Goal: Task Accomplishment & Management: Complete application form

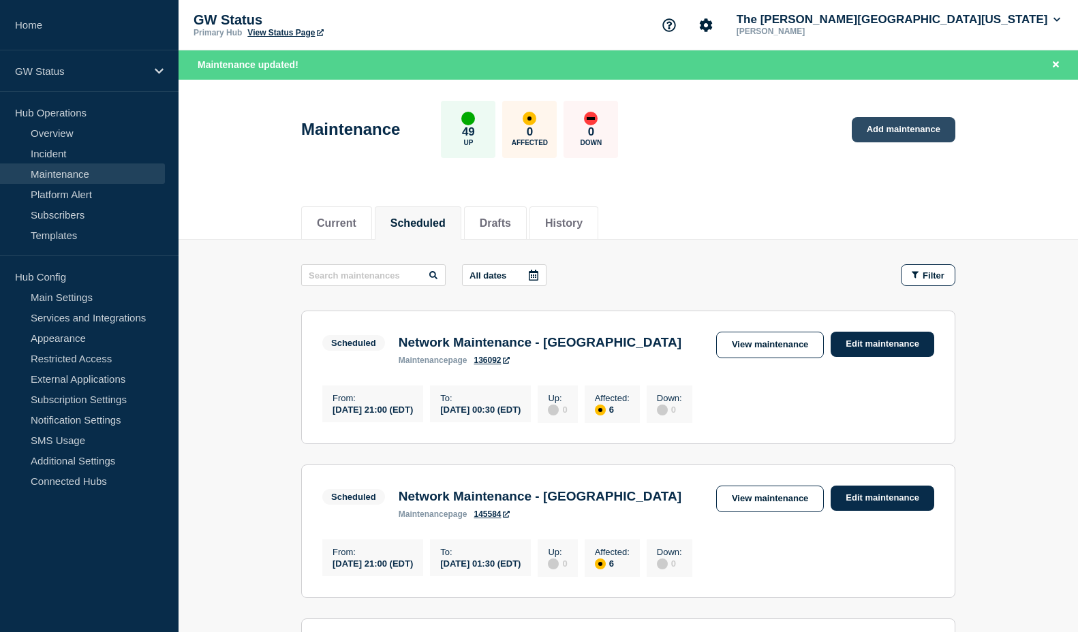
click at [904, 124] on link "Add maintenance" at bounding box center [904, 129] width 104 height 25
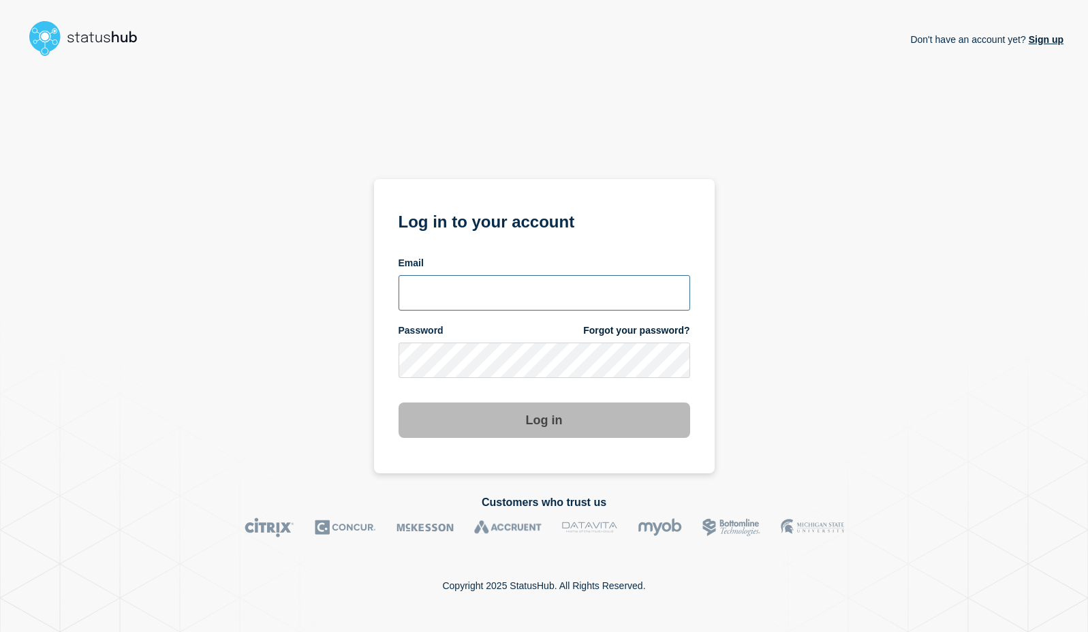
type input "[EMAIL_ADDRESS][DOMAIN_NAME]"
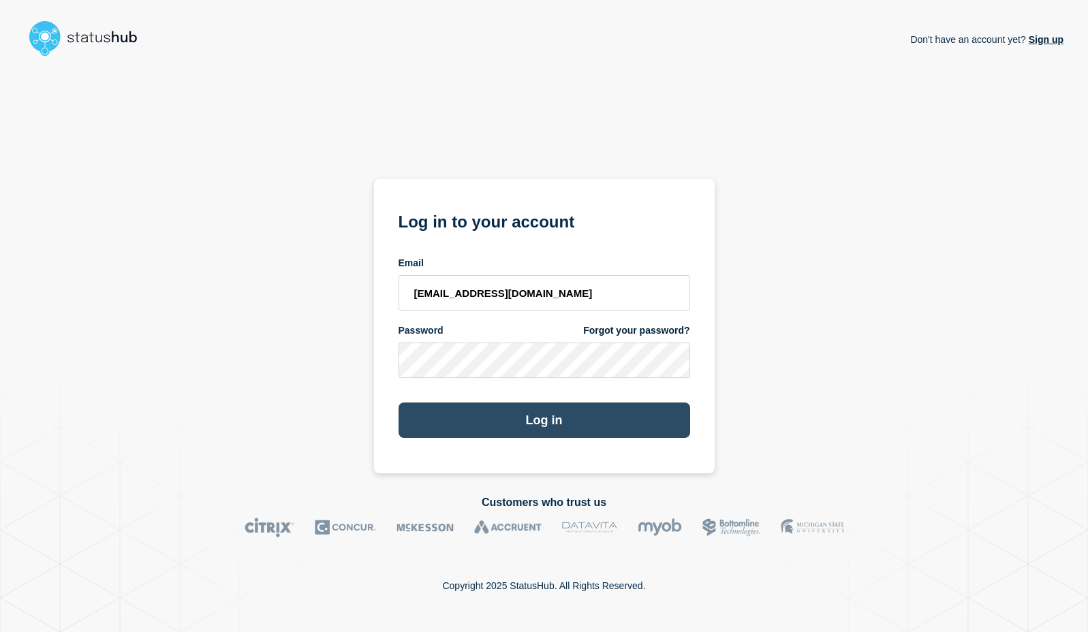
click at [529, 429] on button "Log in" at bounding box center [545, 420] width 292 height 35
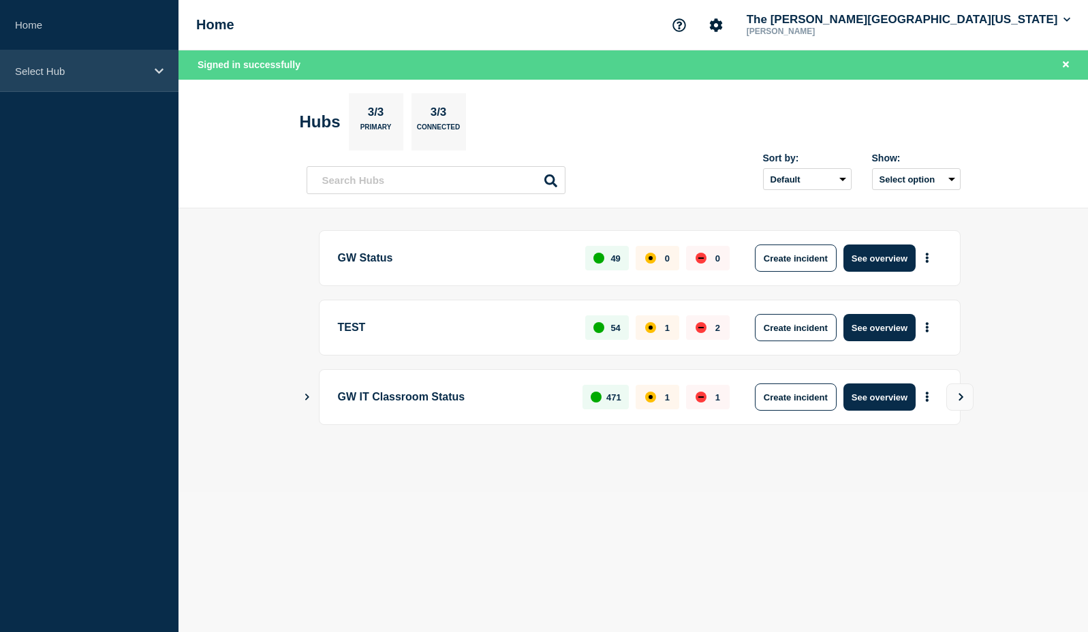
click at [25, 65] on p "Select Hub" at bounding box center [80, 71] width 131 height 12
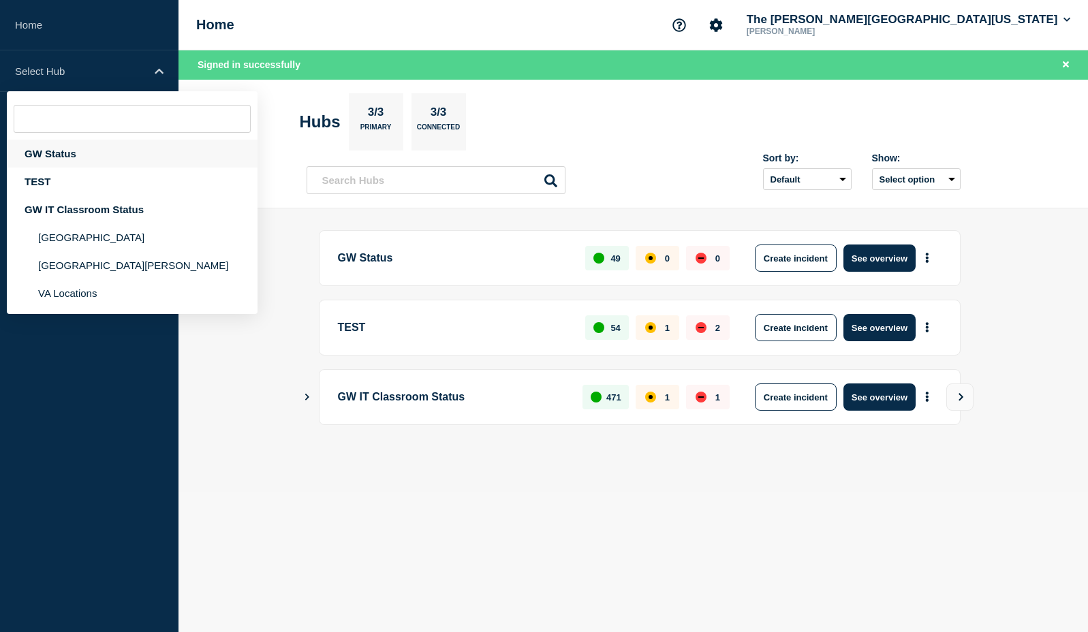
click at [68, 157] on div "GW Status" at bounding box center [132, 154] width 251 height 28
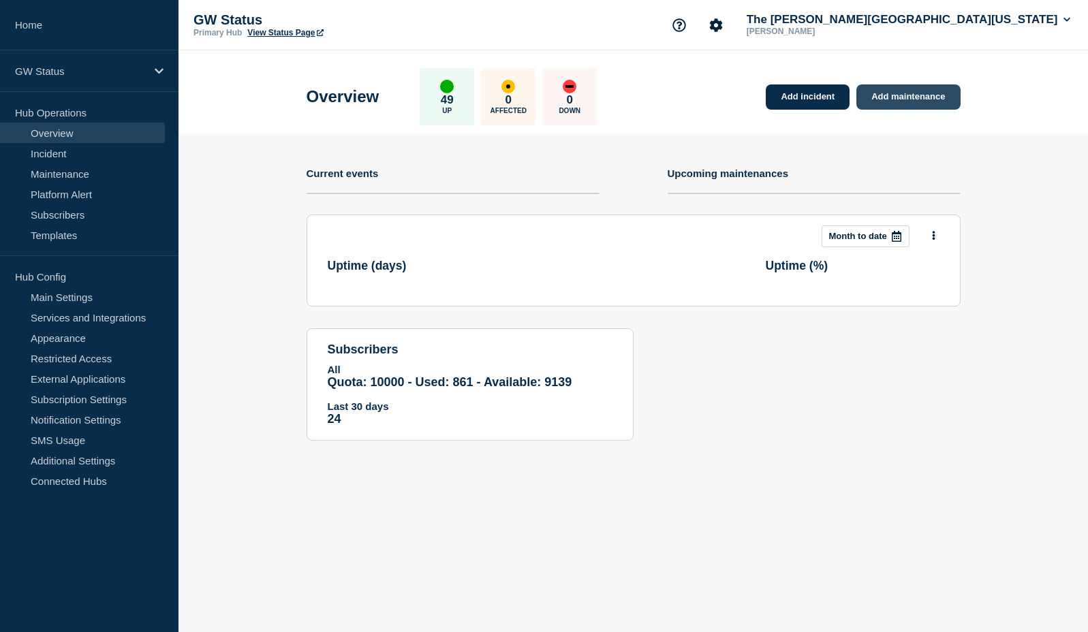
click at [911, 91] on link "Add maintenance" at bounding box center [908, 96] width 104 height 25
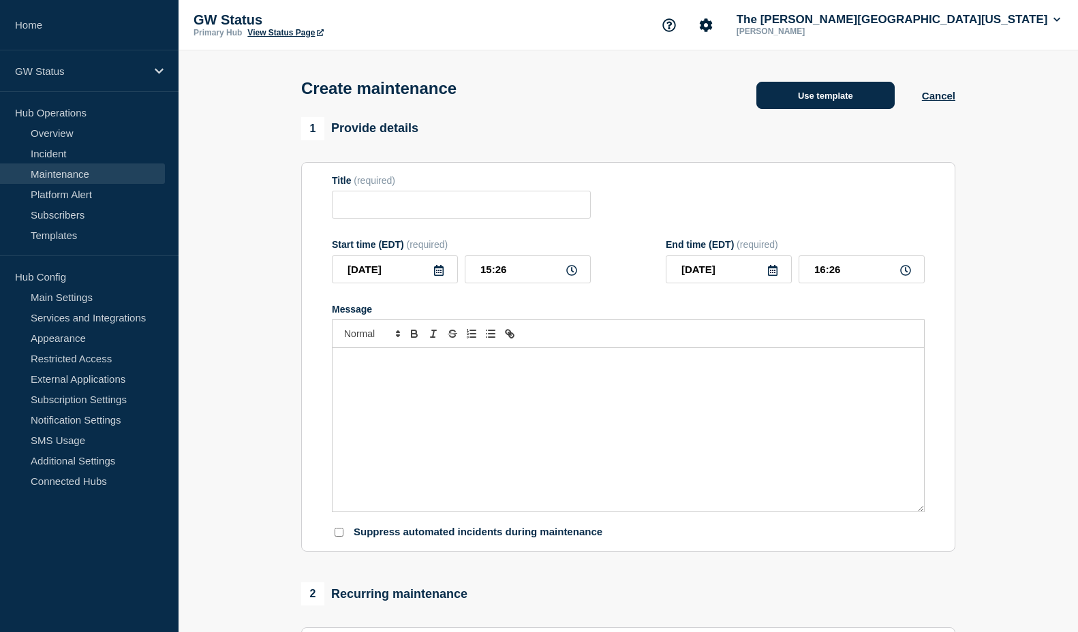
click at [833, 102] on button "Use template" at bounding box center [825, 95] width 138 height 27
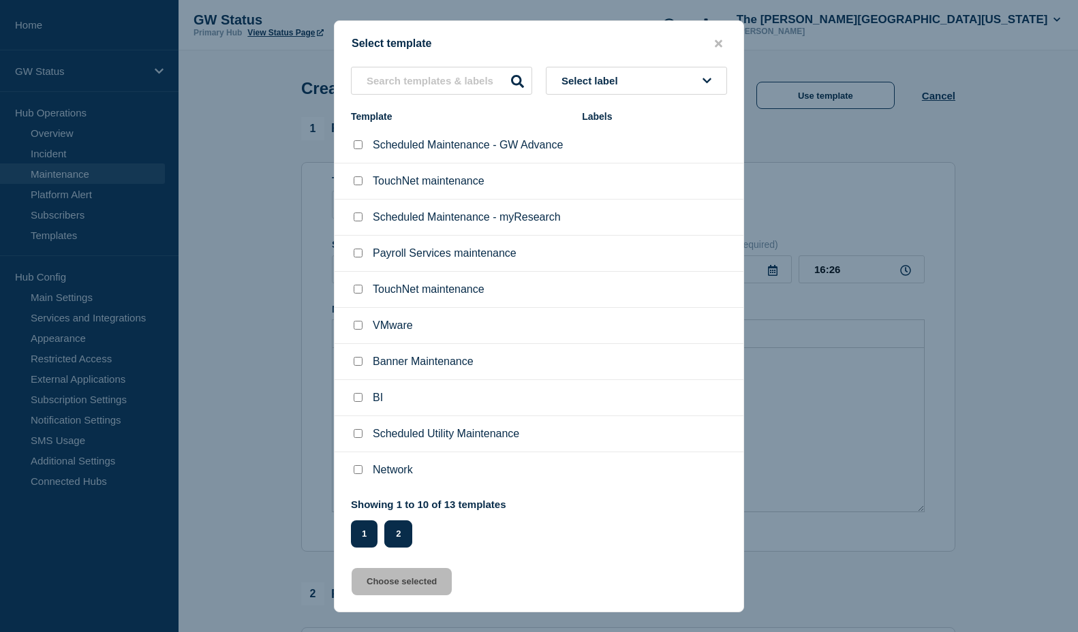
click at [405, 540] on button "2" at bounding box center [398, 534] width 28 height 27
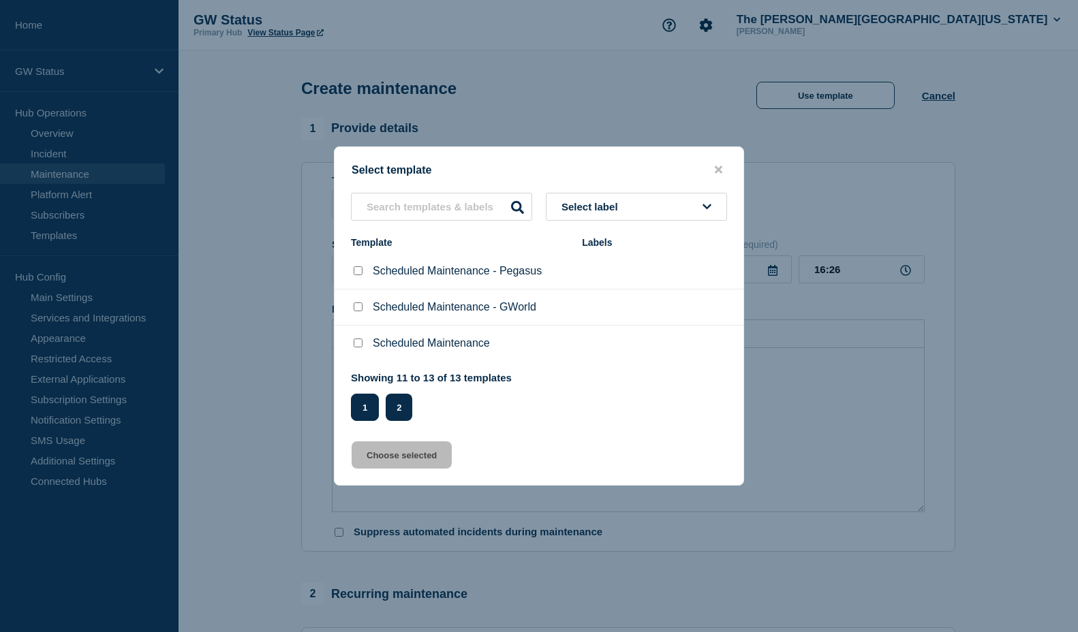
click at [371, 404] on button "1" at bounding box center [365, 407] width 28 height 27
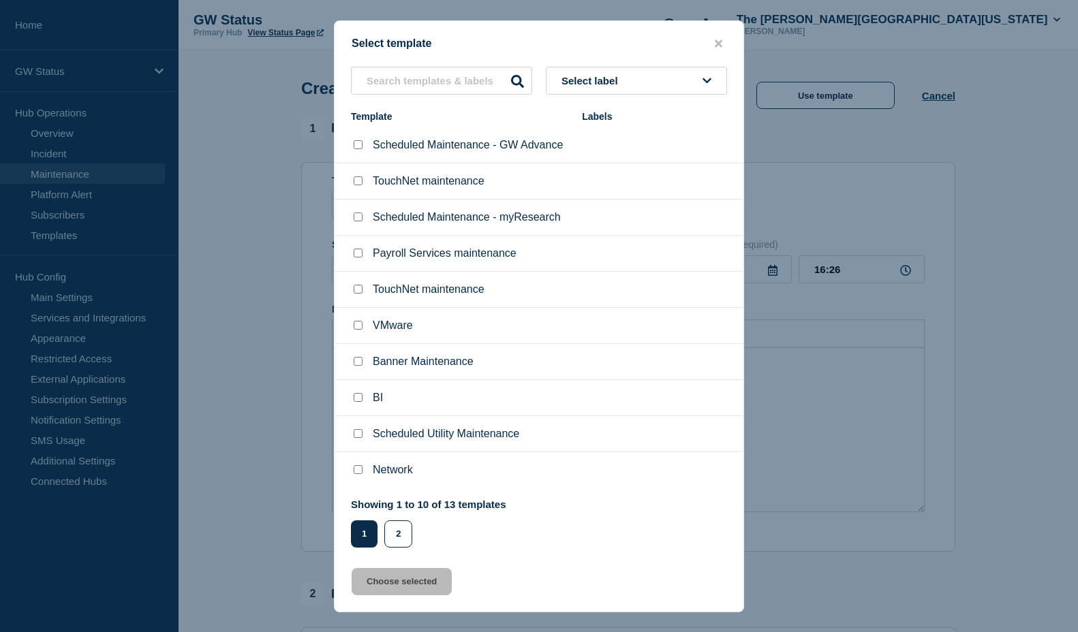
click at [362, 221] on div at bounding box center [358, 218] width 14 height 14
click at [358, 218] on input "Scheduled Maintenance - myResearch checkbox" at bounding box center [358, 217] width 9 height 9
checkbox input "true"
click at [414, 583] on button "Choose selected" at bounding box center [402, 581] width 100 height 27
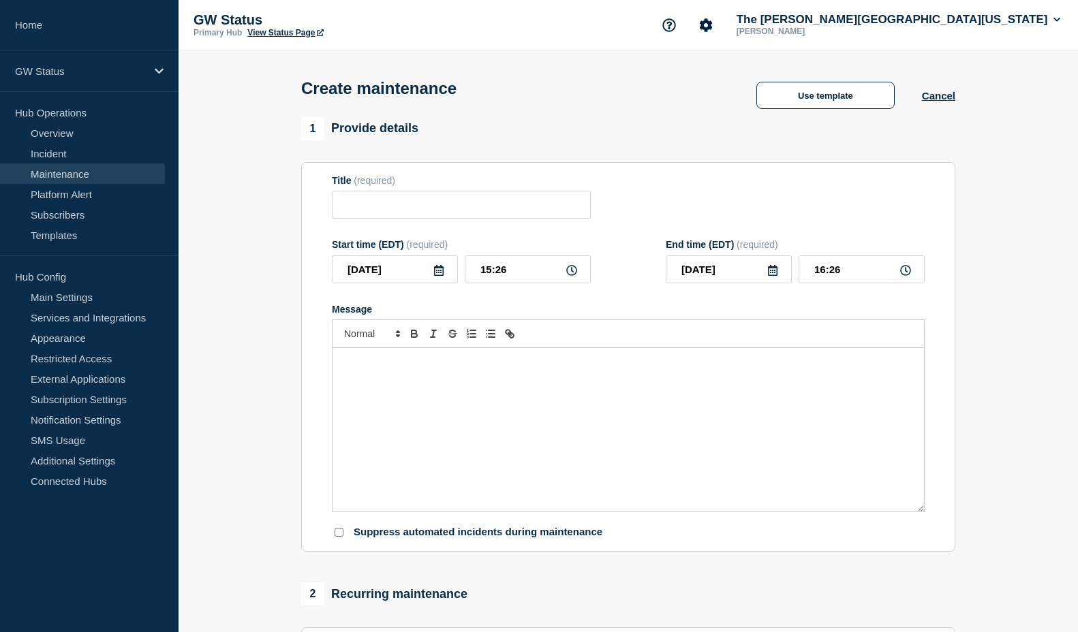
type input "Scheduled Maintenance - myResearch"
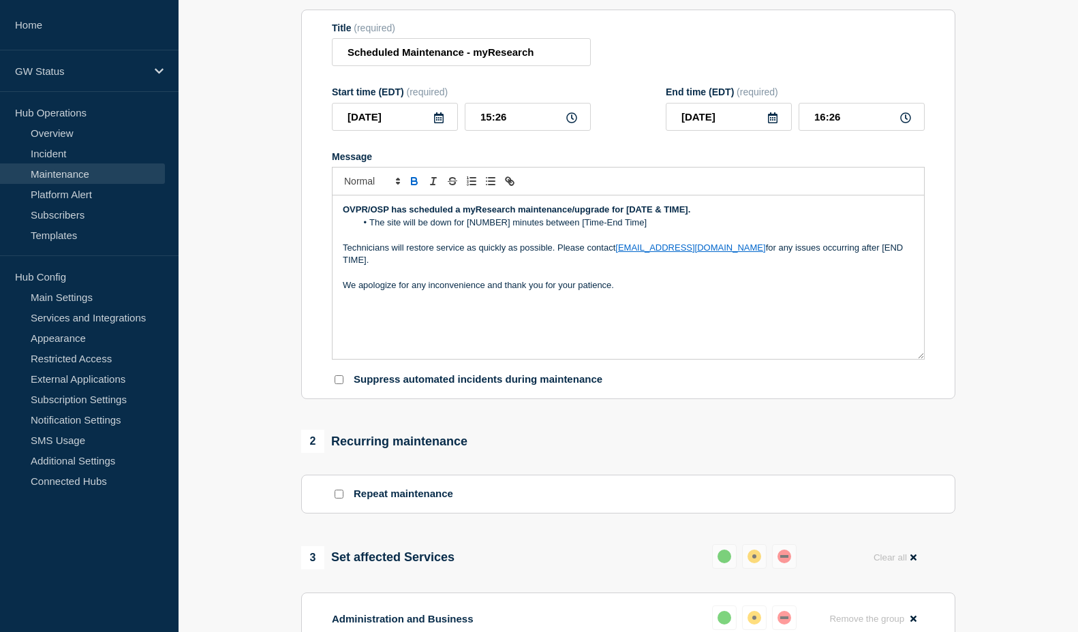
scroll to position [136, 0]
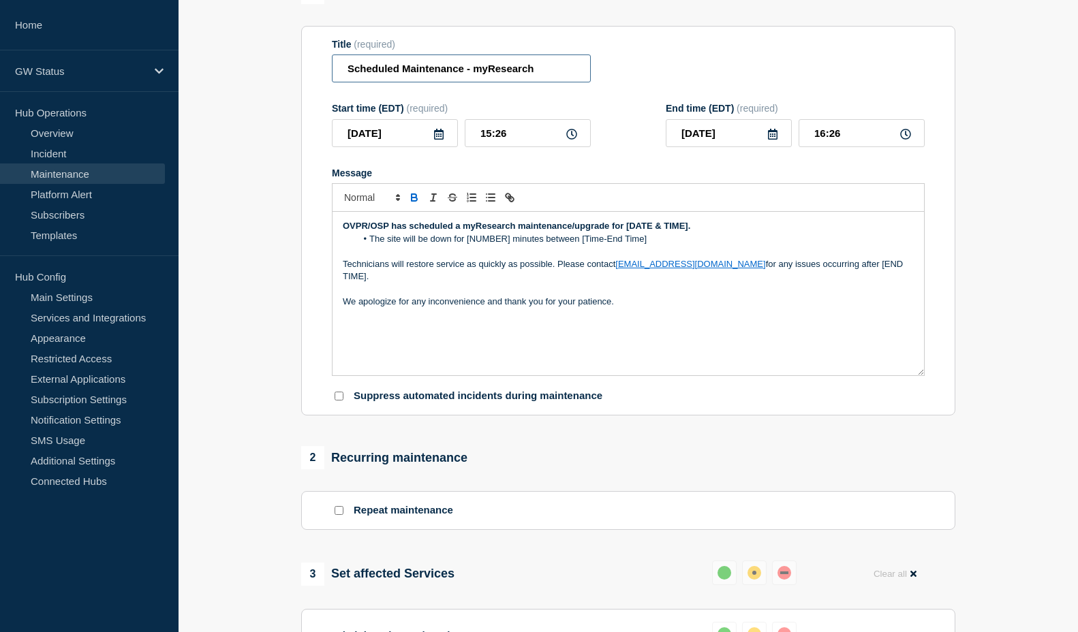
drag, startPoint x: 558, startPoint y: 72, endPoint x: 326, endPoint y: 71, distance: 232.4
click at [326, 71] on section "Title (required) Scheduled Maintenance - myResearch Start time (EDT) (required)…" at bounding box center [628, 221] width 654 height 390
drag, startPoint x: 407, startPoint y: 230, endPoint x: 336, endPoint y: 230, distance: 70.9
click at [336, 230] on div "OVPR/OSP has scheduled a myResearch maintenance/upgrade for [DATE & TIME]. The …" at bounding box center [628, 294] width 591 height 164
drag, startPoint x: 441, startPoint y: 136, endPoint x: 455, endPoint y: 156, distance: 24.4
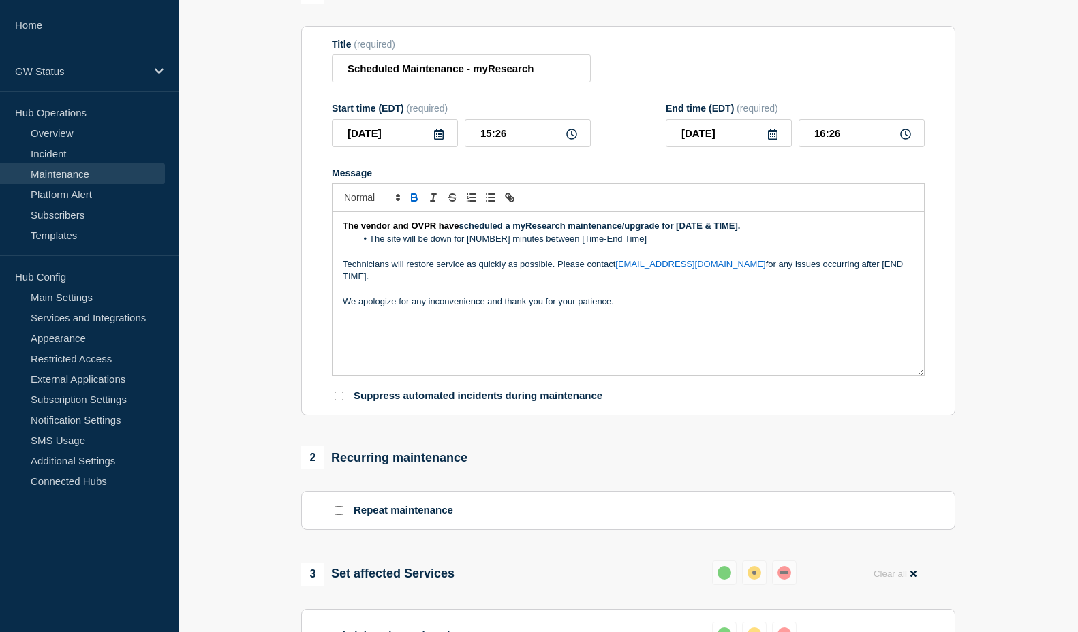
click at [440, 136] on icon at bounding box center [438, 134] width 11 height 11
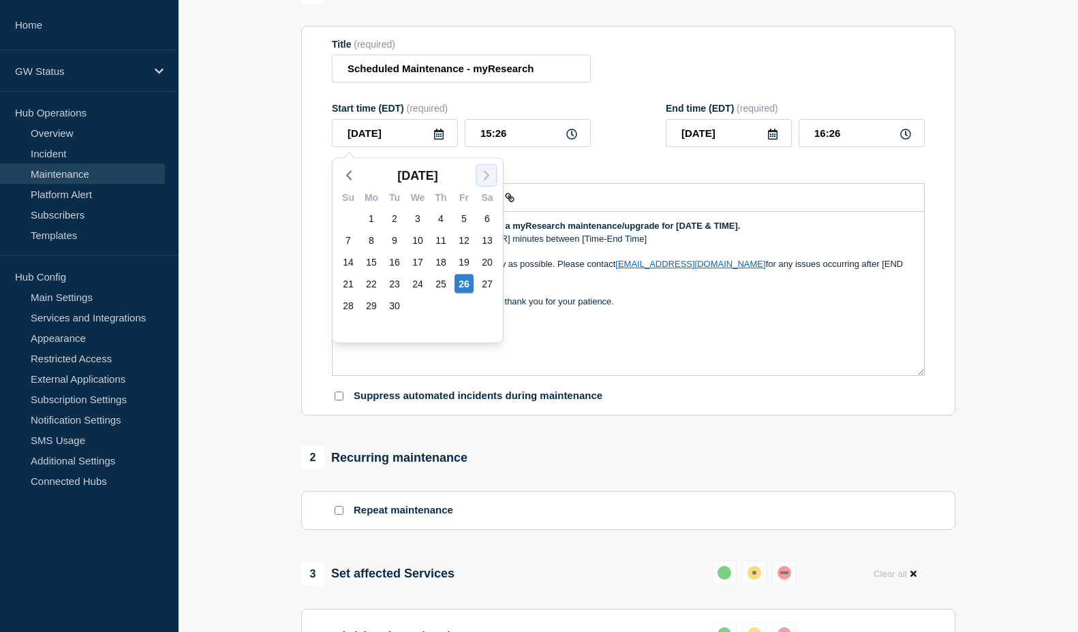
click at [489, 173] on icon "button" at bounding box center [486, 176] width 16 height 16
click at [485, 260] on div "18" at bounding box center [487, 262] width 19 height 19
type input "[DATE]"
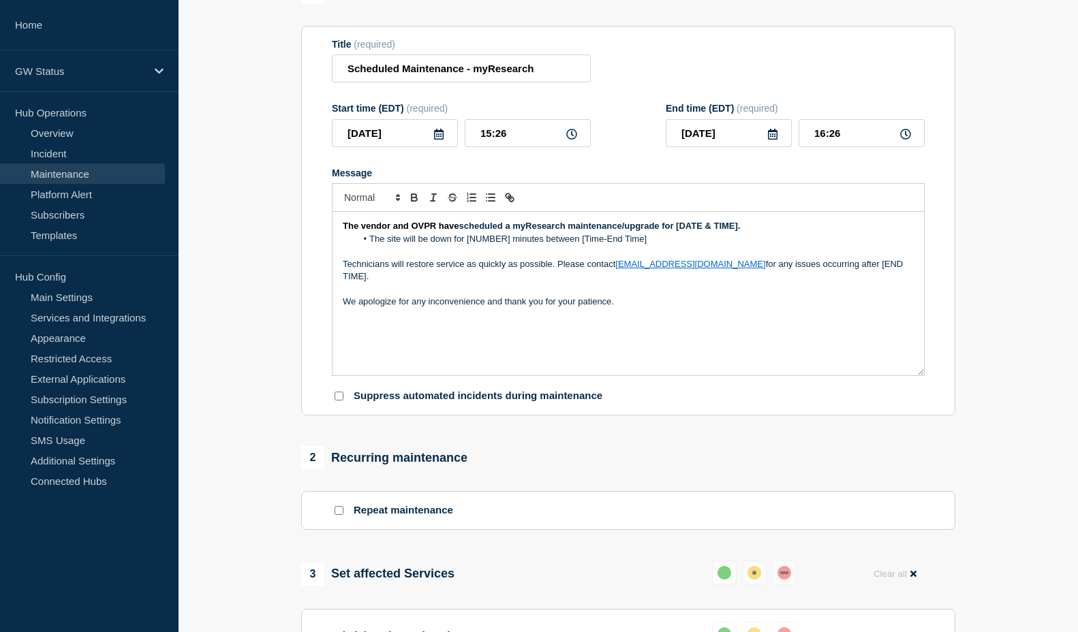
click at [572, 136] on icon at bounding box center [571, 134] width 11 height 11
click at [774, 136] on icon at bounding box center [773, 134] width 10 height 11
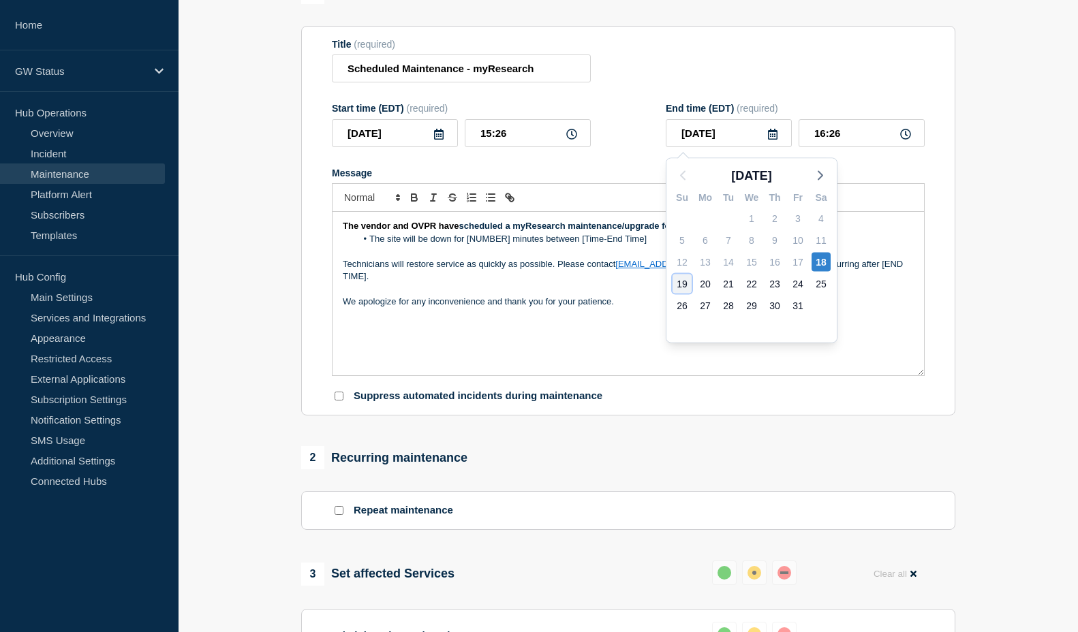
click at [686, 282] on div "19" at bounding box center [682, 284] width 19 height 19
type input "[DATE]"
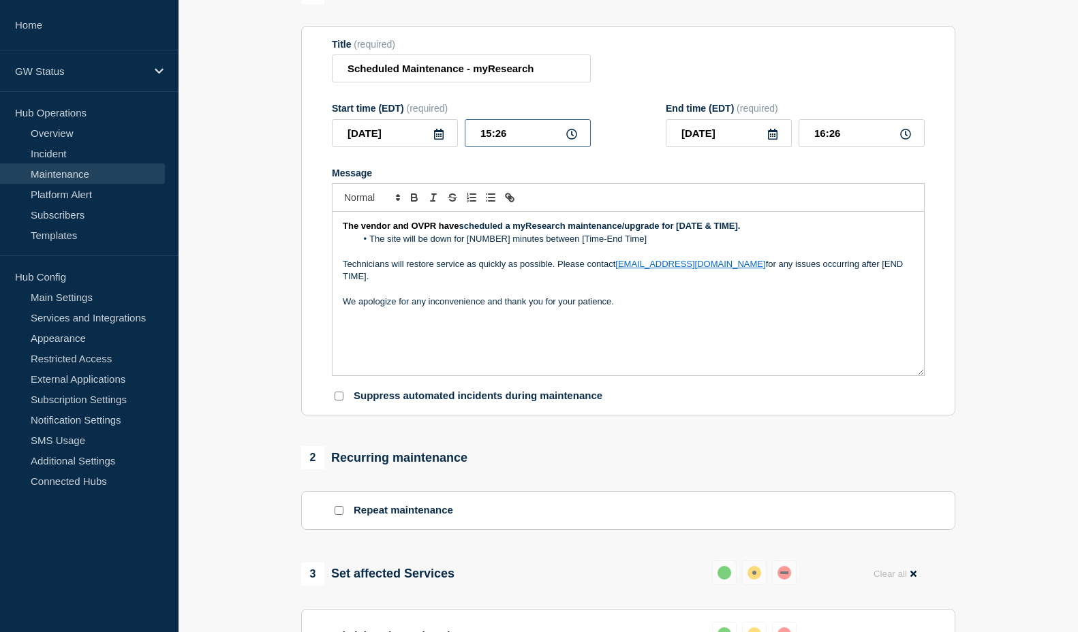
drag, startPoint x: 522, startPoint y: 138, endPoint x: 469, endPoint y: 129, distance: 53.1
click at [469, 129] on input "15:26" at bounding box center [528, 133] width 126 height 28
type input "14:30"
drag, startPoint x: 853, startPoint y: 141, endPoint x: 981, endPoint y: 124, distance: 129.2
click at [796, 132] on div "[DATE] 15:30" at bounding box center [795, 133] width 259 height 28
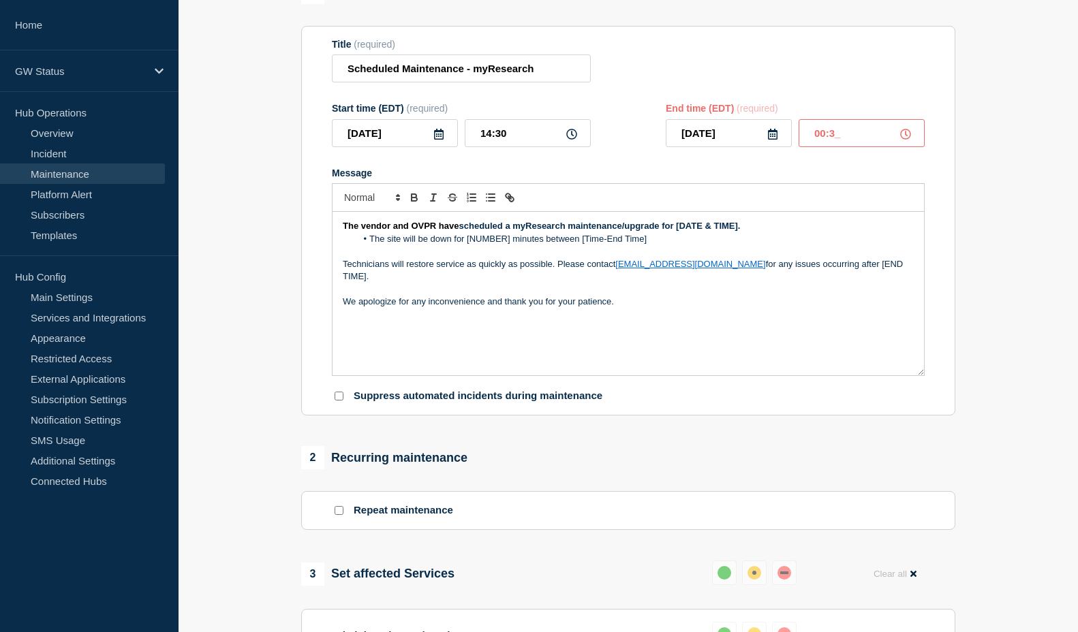
type input "00:30"
click at [804, 217] on div "The vendor and OVPR have scheduled a myResearch maintenance/upgrade for [DATE &…" at bounding box center [628, 294] width 591 height 164
drag, startPoint x: 746, startPoint y: 228, endPoint x: 679, endPoint y: 228, distance: 66.8
click at [679, 228] on p "The vendor and OVPR have scheduled a myResearch maintenance/upgrade for [DATE &…" at bounding box center [628, 226] width 571 height 12
click at [459, 231] on strong "scheduled a myResearch maintenance/upgrade for 2:30 PM [DATE][DATE] until 12:30…" at bounding box center [677, 226] width 437 height 10
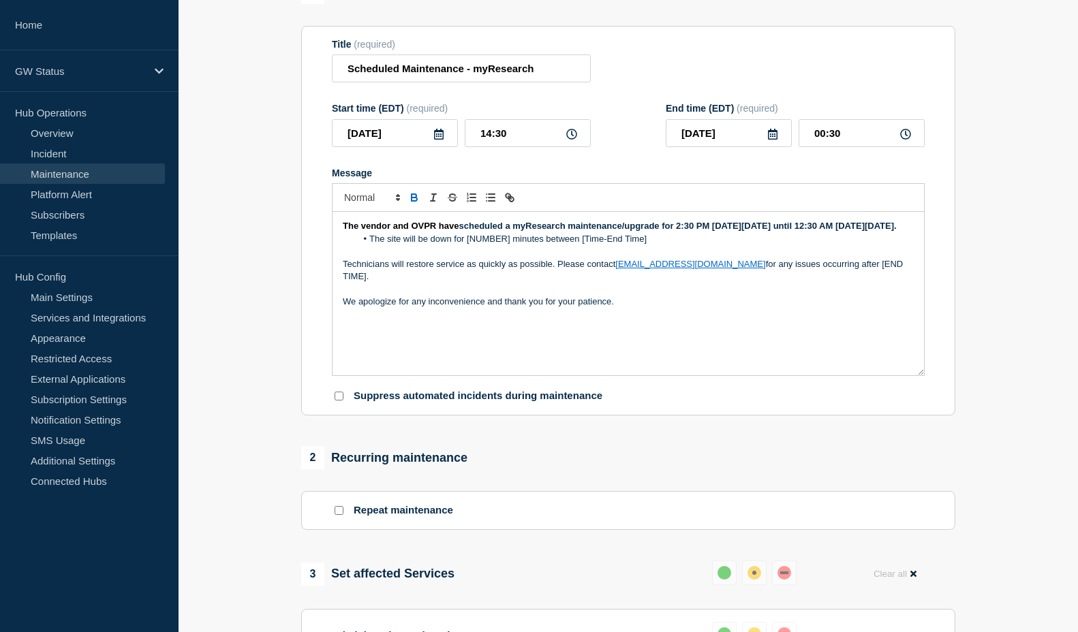
click at [670, 245] on li "The site will be down for [NUMBER] minutes between [Time-End Time]" at bounding box center [635, 239] width 558 height 12
drag, startPoint x: 663, startPoint y: 252, endPoint x: 427, endPoint y: 257, distance: 236.5
click at [427, 245] on li "The site will be down for [NUMBER] minutes between [Time-End Time]" at bounding box center [635, 239] width 558 height 12
click at [626, 258] on p "Message" at bounding box center [628, 251] width 571 height 12
drag, startPoint x: 633, startPoint y: 254, endPoint x: 369, endPoint y: 260, distance: 263.8
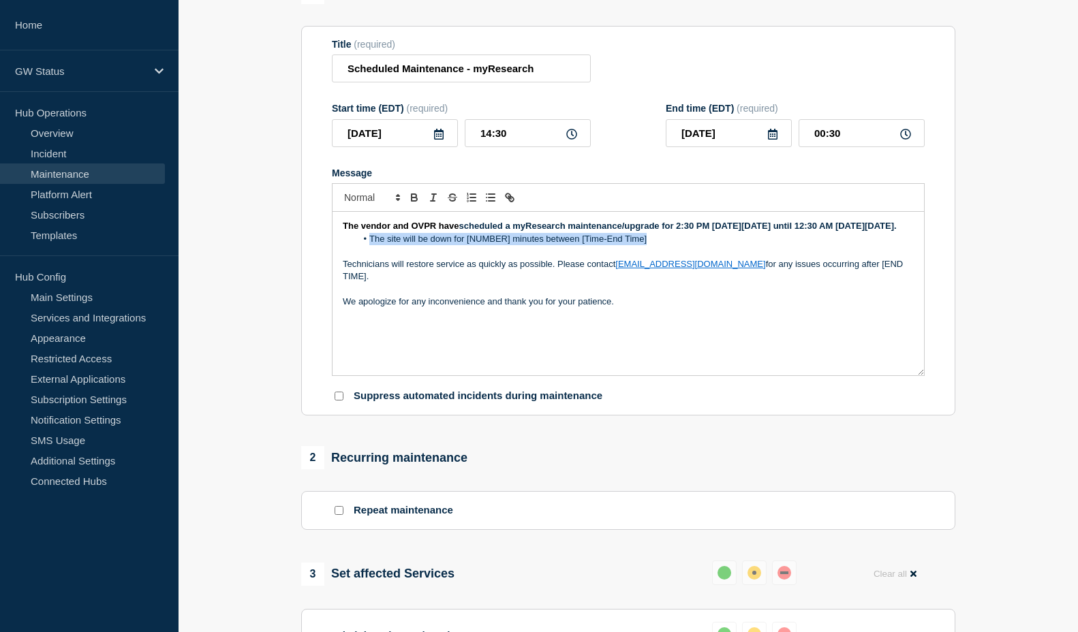
click at [369, 245] on li "The site will be down for [NUMBER] minutes between [Time-End Time]" at bounding box center [635, 239] width 558 height 12
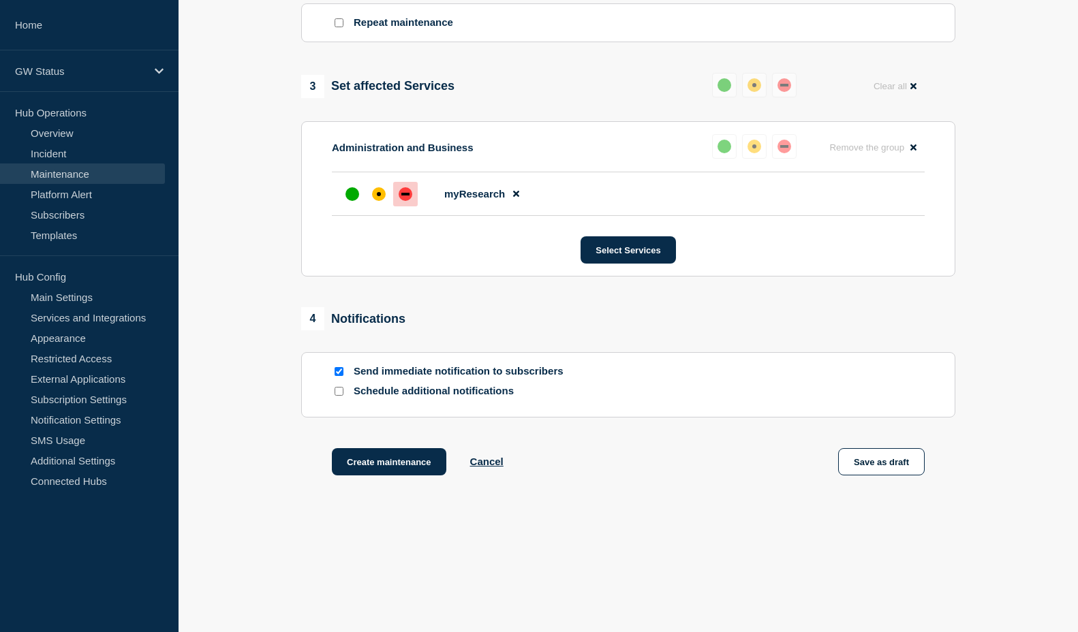
scroll to position [630, 0]
click at [886, 460] on button "Save as draft" at bounding box center [881, 461] width 87 height 27
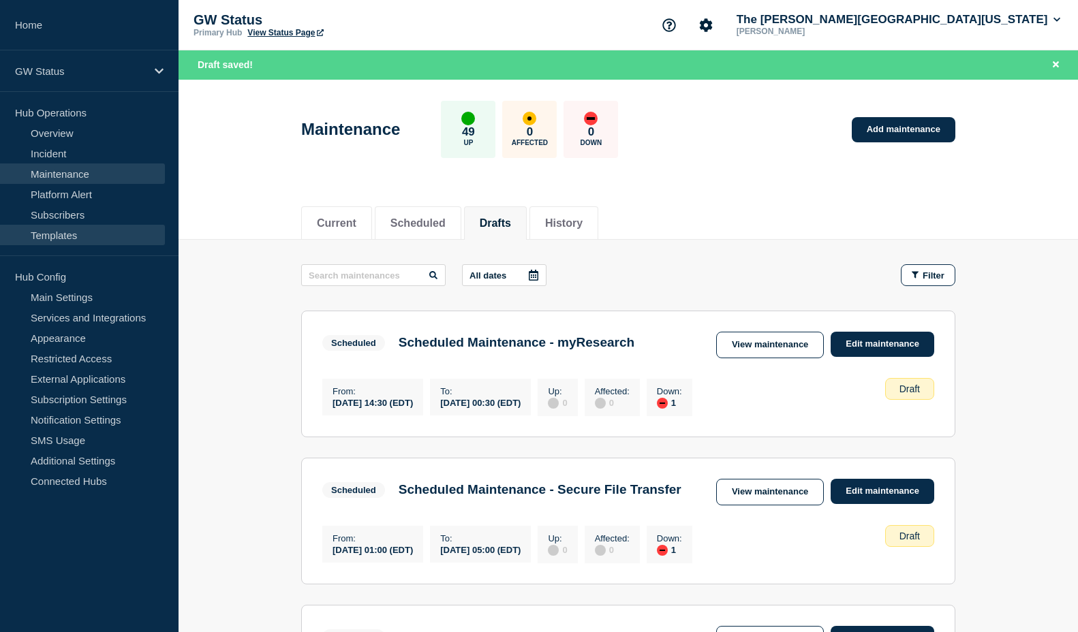
click at [55, 230] on link "Templates" at bounding box center [82, 235] width 165 height 20
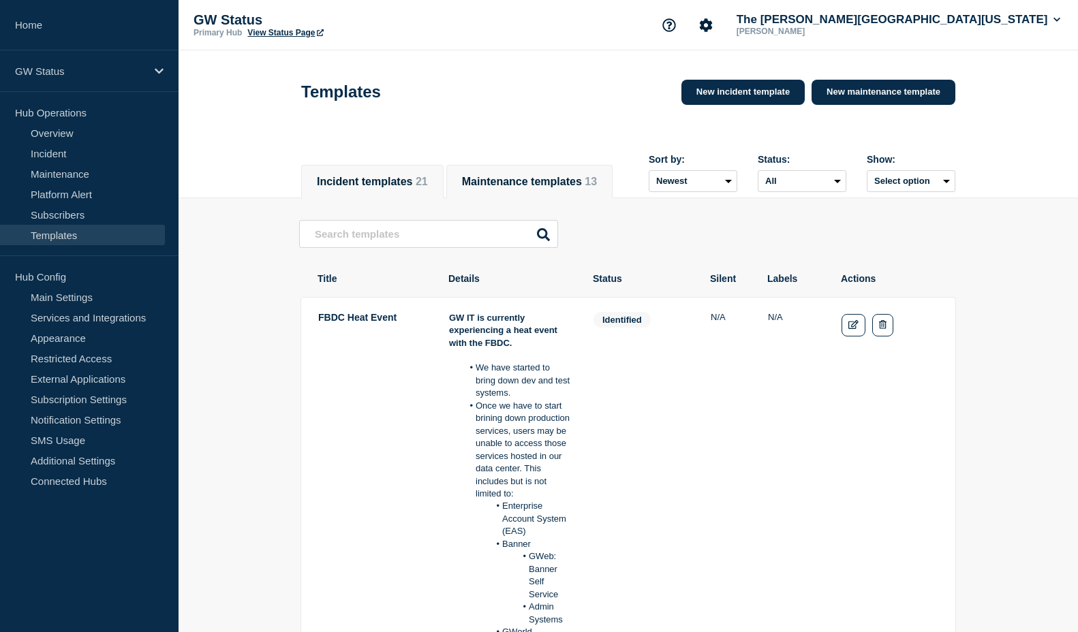
click at [584, 176] on button "Maintenance templates 13" at bounding box center [529, 182] width 135 height 12
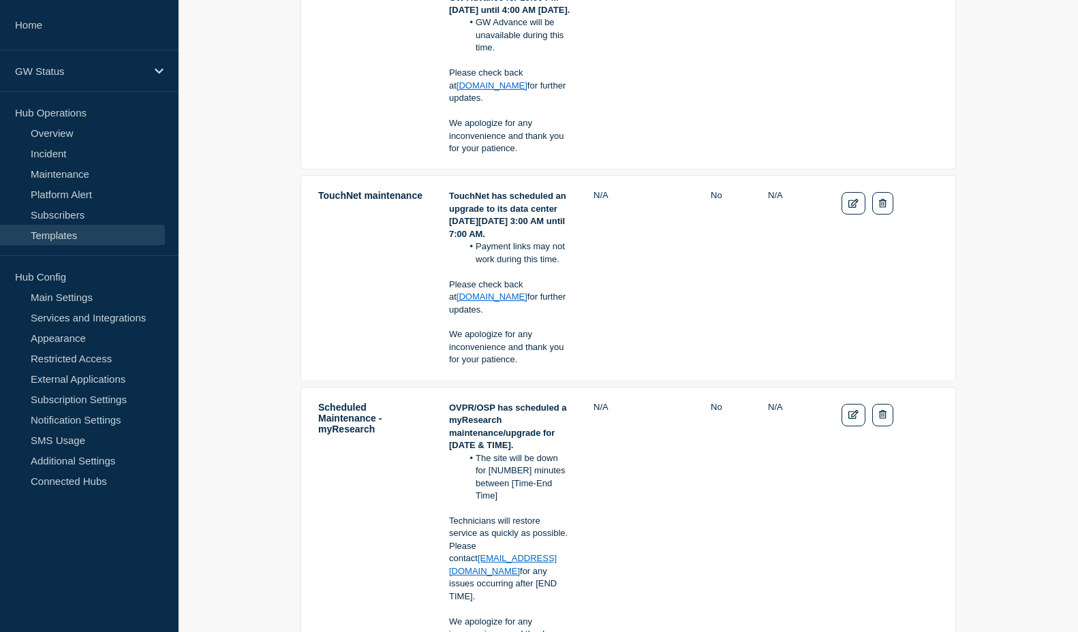
scroll to position [477, 0]
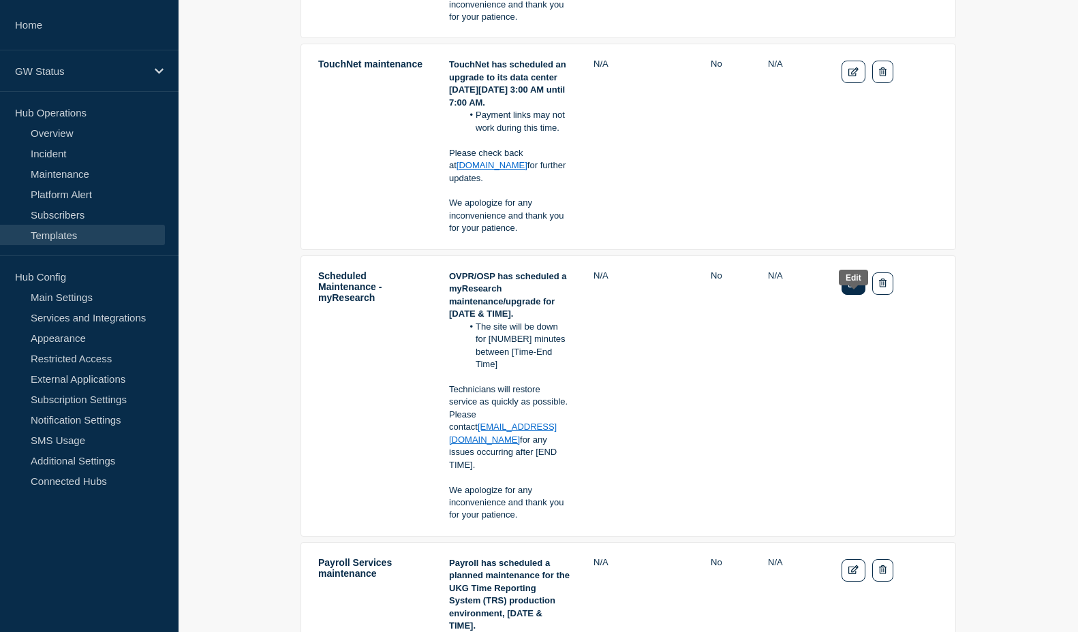
click at [852, 288] on icon "Edit" at bounding box center [853, 283] width 10 height 9
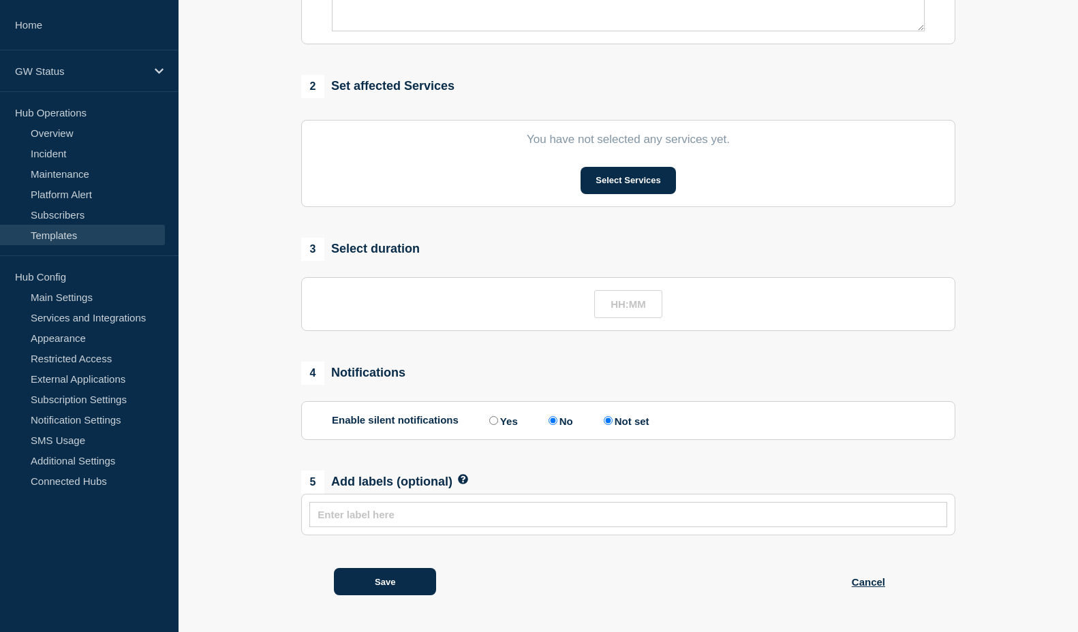
type input "Scheduled Maintenance - myResearch"
radio input "true"
radio input "false"
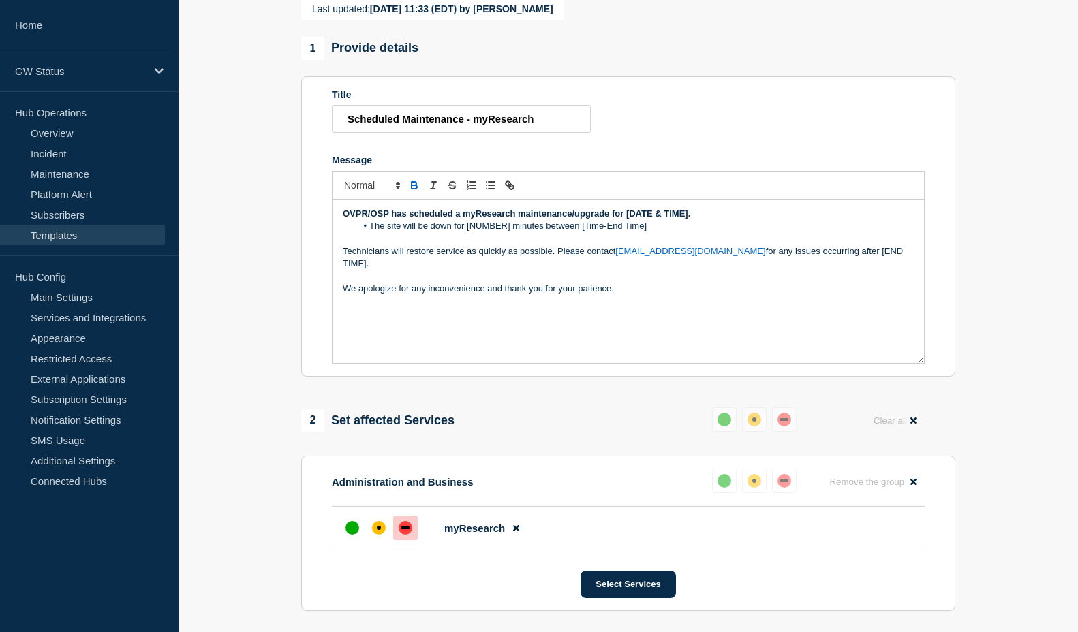
scroll to position [136, 0]
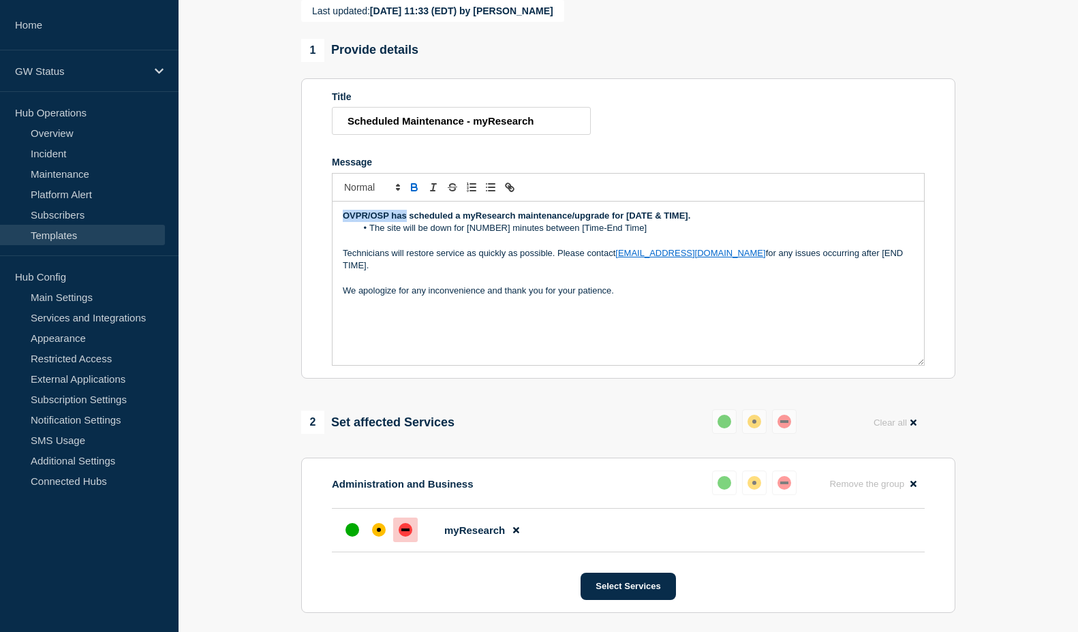
drag, startPoint x: 405, startPoint y: 248, endPoint x: 339, endPoint y: 246, distance: 66.8
click at [339, 246] on div "OVPR/OSP has scheduled a myResearch maintenance/upgrade for [DATE & TIME]. The …" at bounding box center [628, 284] width 591 height 164
drag, startPoint x: 653, startPoint y: 262, endPoint x: 371, endPoint y: 260, distance: 282.1
click at [371, 234] on li "The site will be down for [NUMBER] minutes between [Time-End Time]" at bounding box center [635, 228] width 558 height 12
drag, startPoint x: 407, startPoint y: 247, endPoint x: 329, endPoint y: 241, distance: 78.6
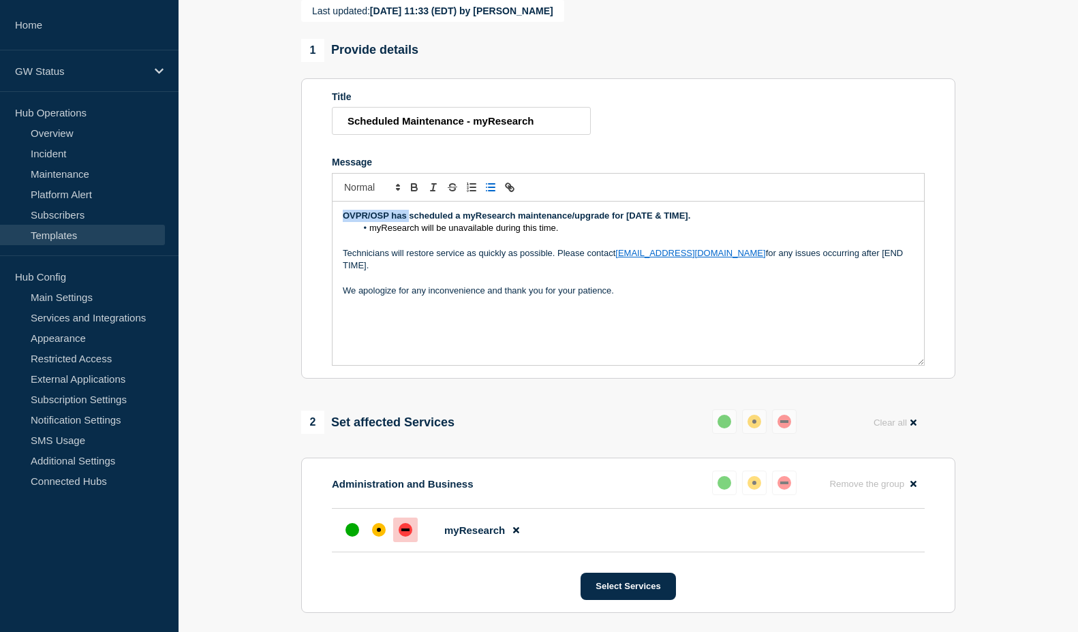
click at [329, 241] on section "Title Scheduled Maintenance - myResearch Message OVPR/OSP has scheduled a myRes…" at bounding box center [628, 228] width 654 height 300
click at [642, 221] on strong "The vendor and OVPR have scheduled a myResearch maintenance/upgrade for [DATE &…" at bounding box center [543, 216] width 400 height 10
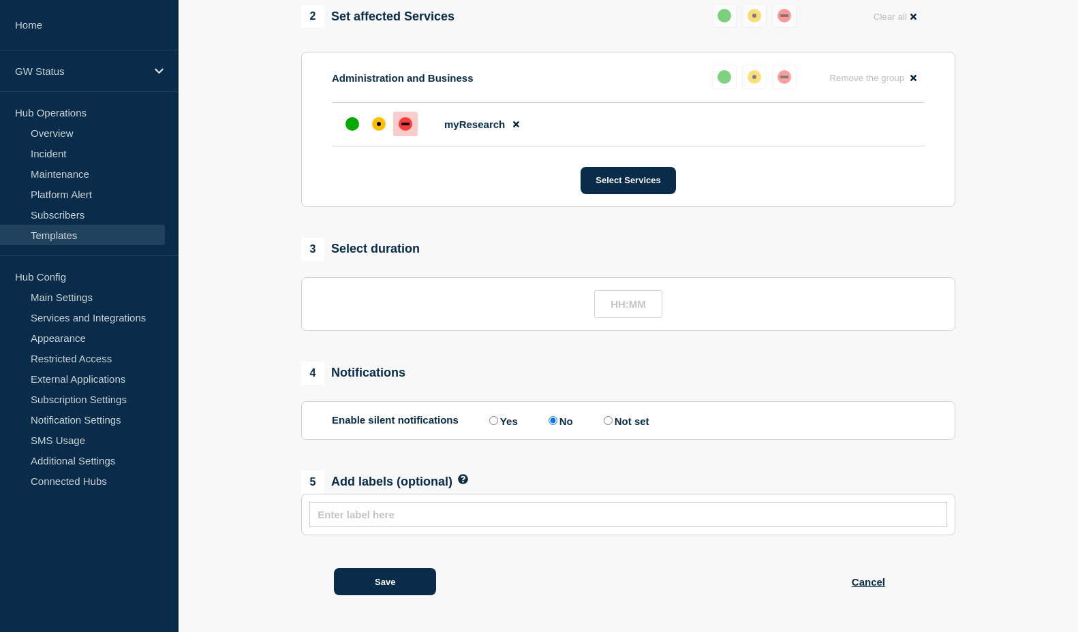
scroll to position [575, 0]
click at [421, 585] on button "Save" at bounding box center [385, 581] width 102 height 27
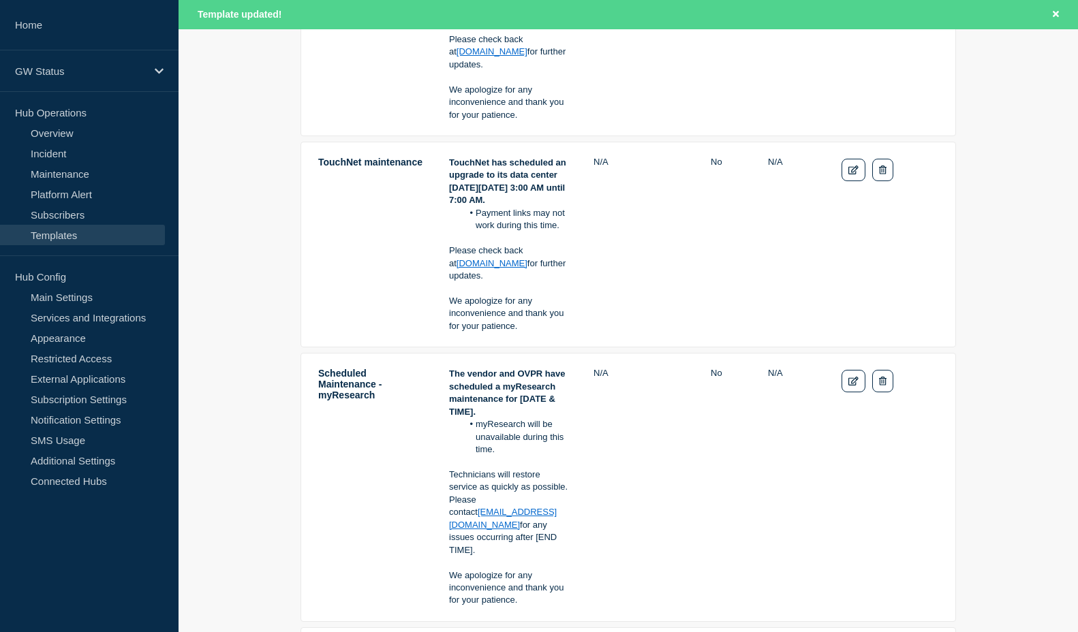
scroll to position [409, 0]
click at [48, 72] on p "GW Status" at bounding box center [80, 71] width 131 height 12
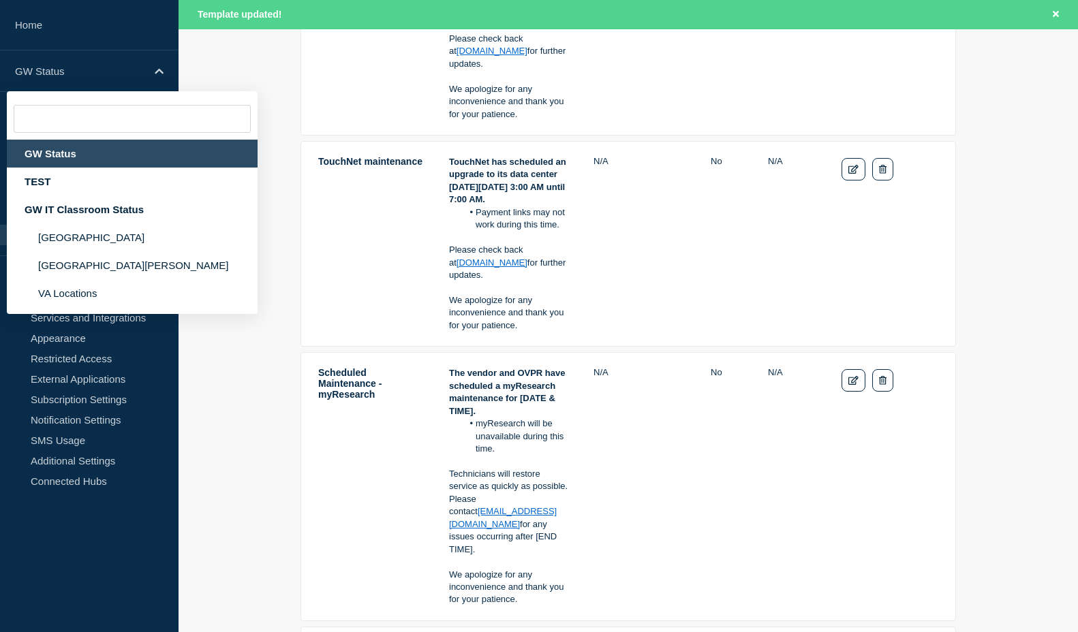
click at [58, 152] on div "GW Status" at bounding box center [132, 154] width 251 height 28
click at [72, 152] on div "GW Status" at bounding box center [132, 154] width 251 height 28
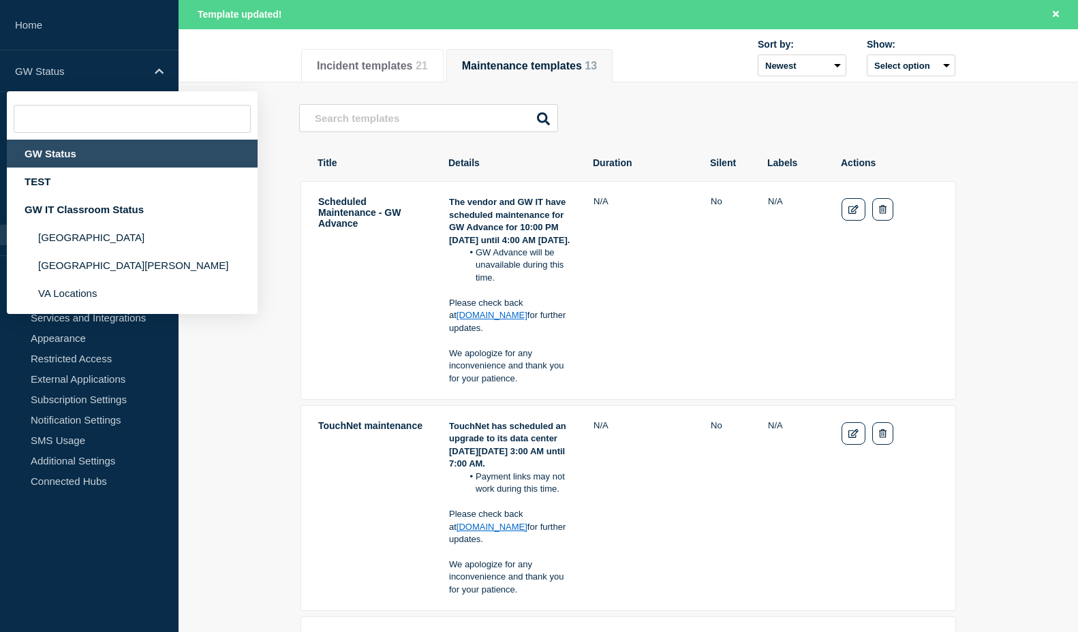
scroll to position [0, 0]
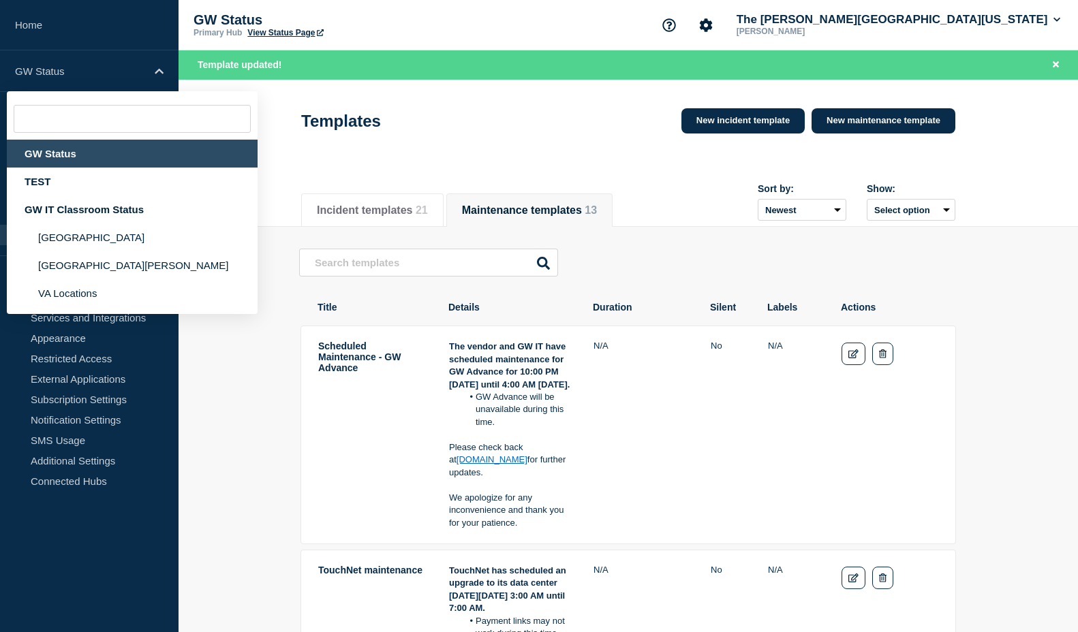
click at [307, 99] on div "Templates New incident template New maintenance template" at bounding box center [628, 116] width 685 height 67
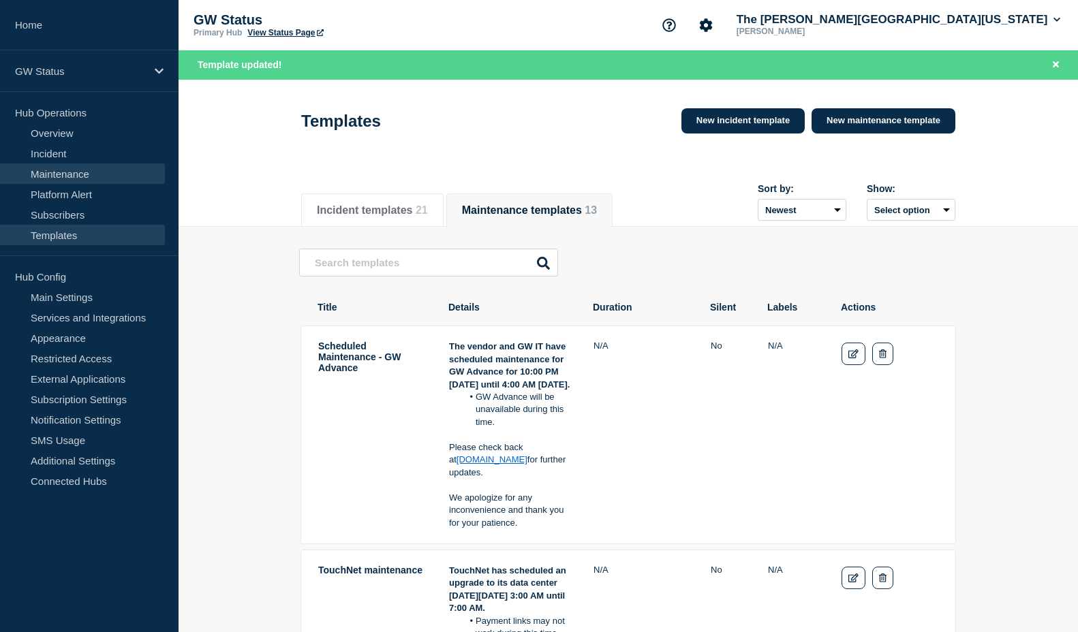
click at [65, 170] on link "Maintenance" at bounding box center [82, 174] width 165 height 20
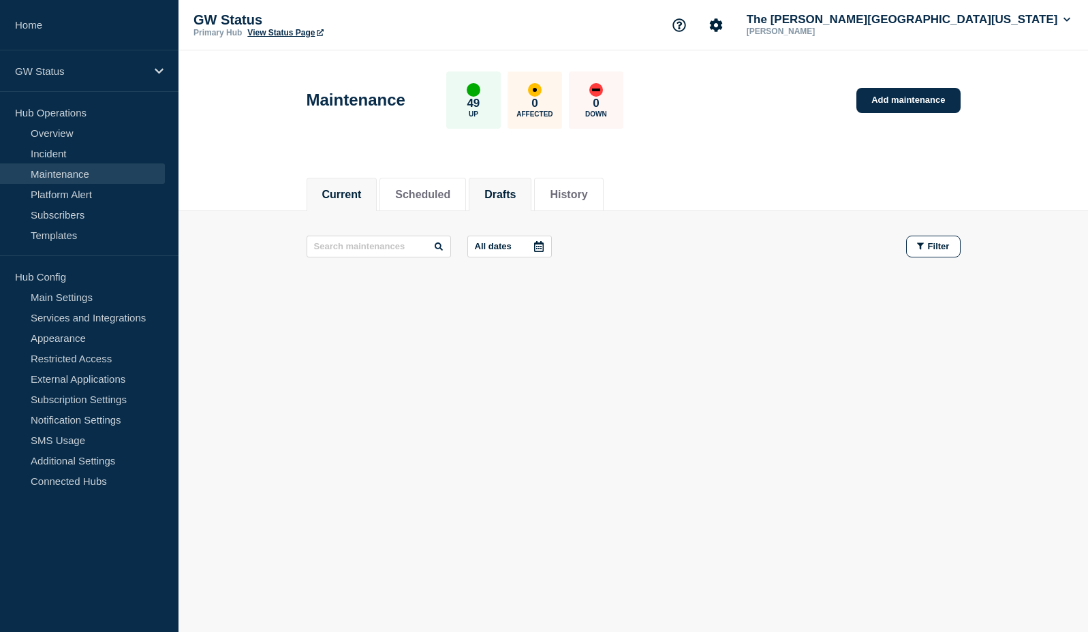
click at [510, 189] on button "Drafts" at bounding box center [499, 195] width 31 height 12
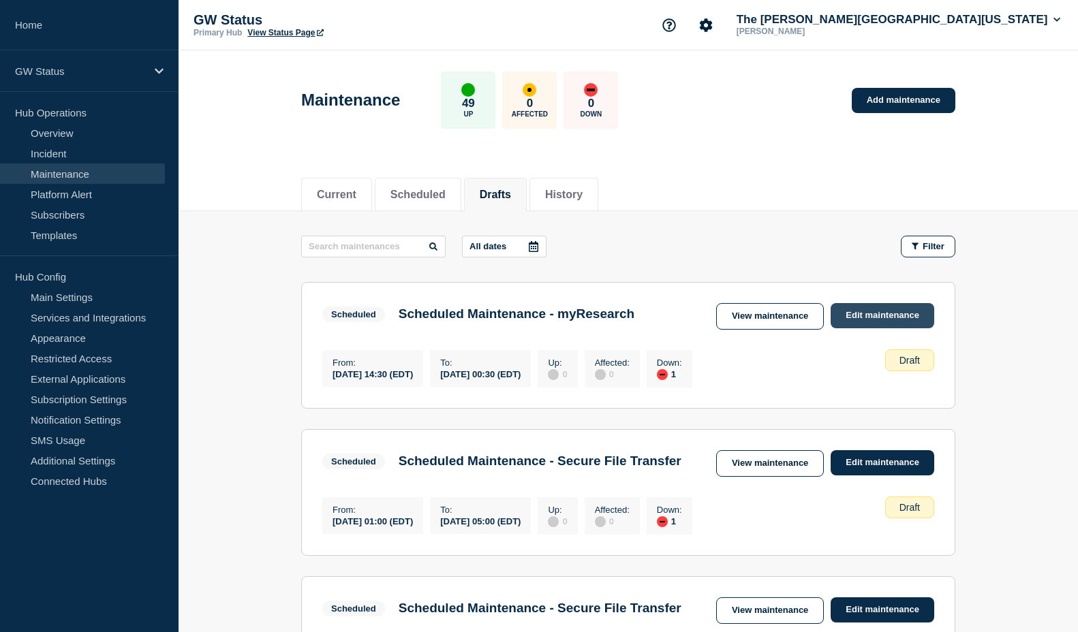
click at [869, 316] on link "Edit maintenance" at bounding box center [883, 315] width 104 height 25
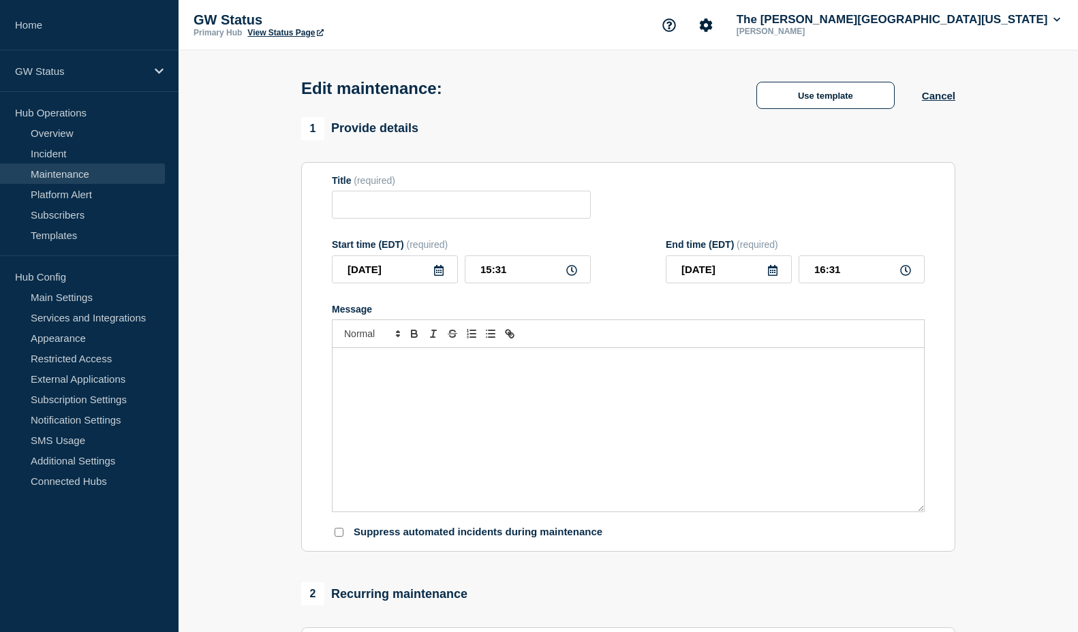
type input "Scheduled Maintenance - myResearch"
type input "[DATE]"
type input "14:30"
type input "[DATE]"
type input "00:30"
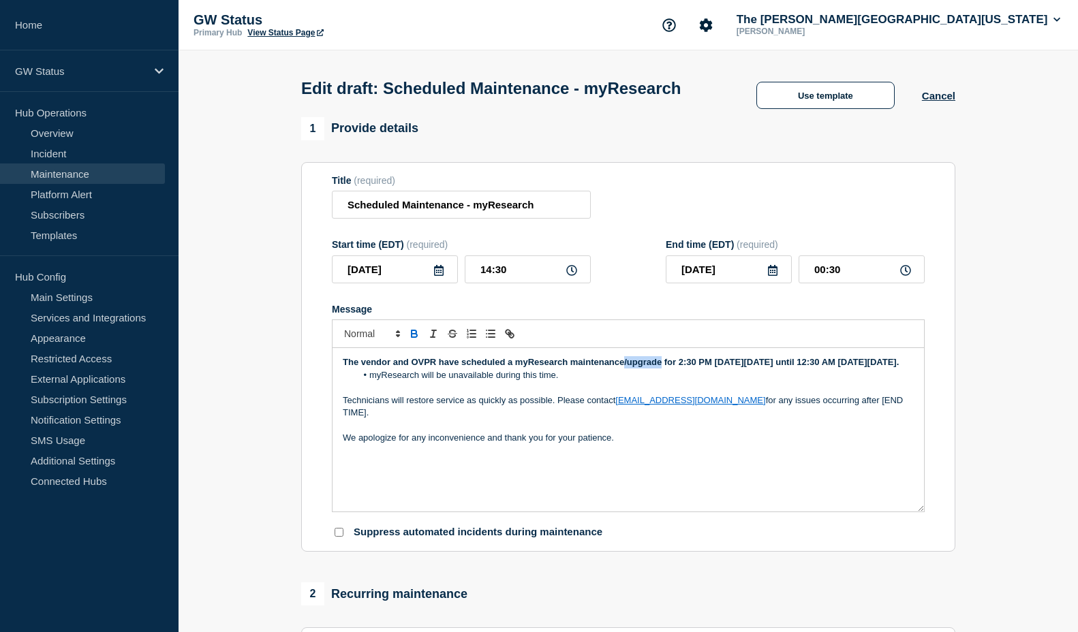
drag, startPoint x: 623, startPoint y: 388, endPoint x: 661, endPoint y: 388, distance: 37.5
click at [661, 367] on strong "The vendor and OVPR have scheduled a myResearch maintenance/upgrade for 2:30 PM…" at bounding box center [621, 362] width 556 height 10
click at [509, 367] on strong "The vendor and OVPR have scheduled a myResearch maintenance for 2:30 PM [DATE][…" at bounding box center [602, 362] width 519 height 10
click at [623, 369] on p "The vendor and OVPR have scheduled myResearch maintenance for 2:30 PM [DATE][DA…" at bounding box center [628, 362] width 571 height 12
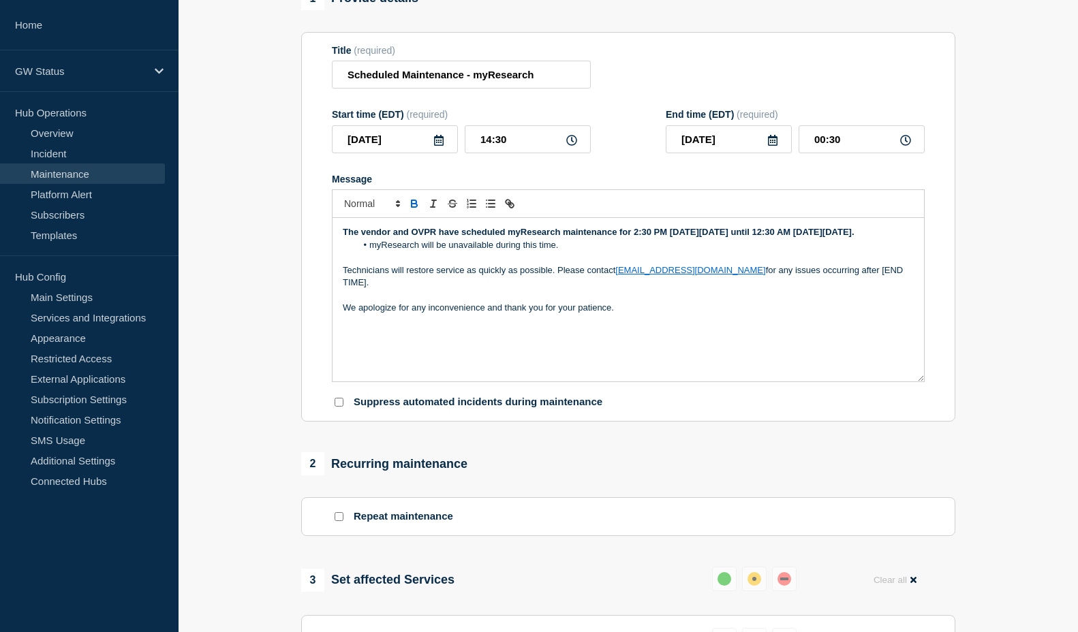
scroll to position [585, 0]
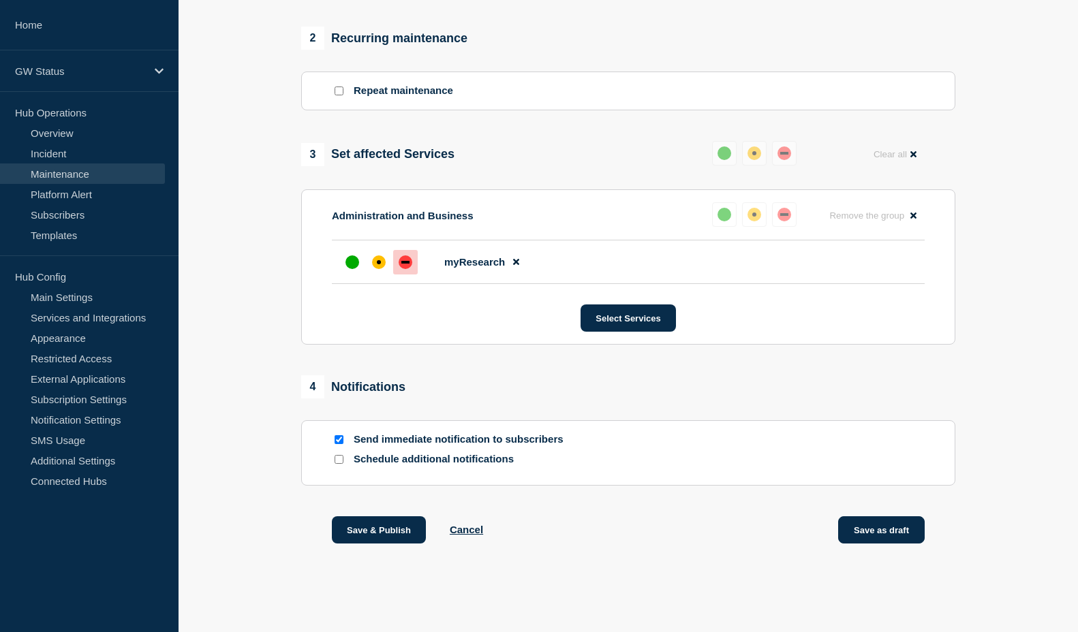
click at [892, 520] on button "Save as draft" at bounding box center [881, 529] width 87 height 27
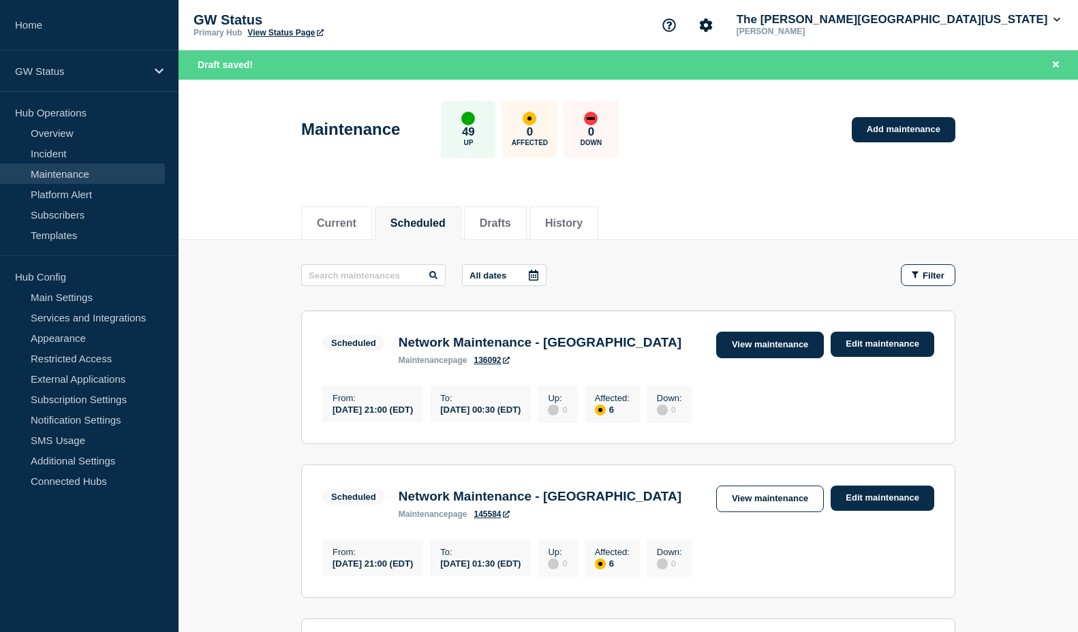
click at [798, 345] on link "View maintenance" at bounding box center [770, 345] width 108 height 27
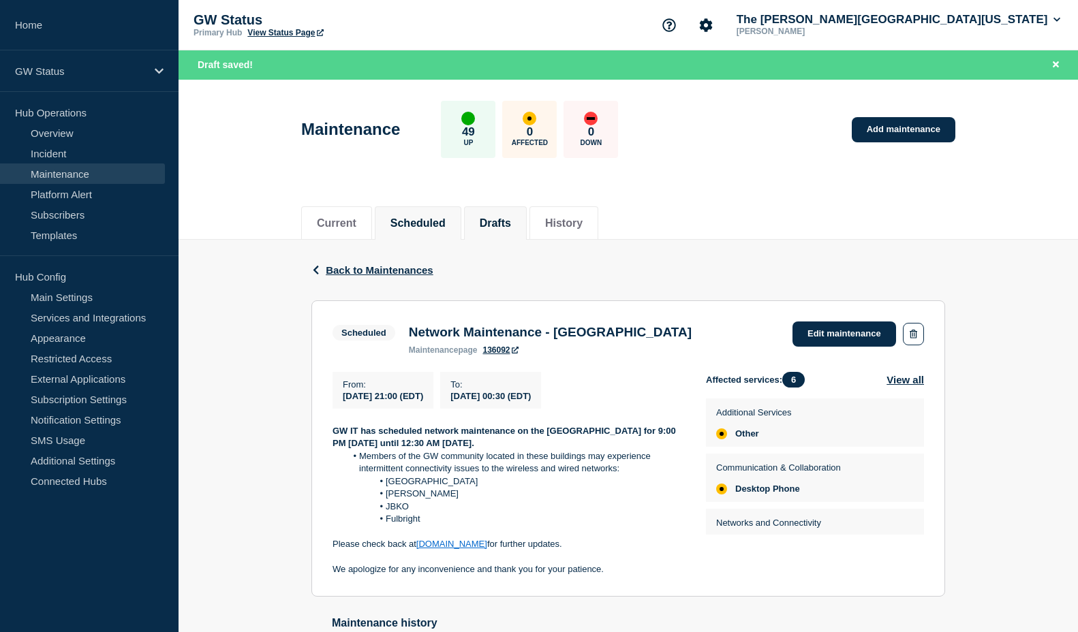
click at [511, 223] on button "Drafts" at bounding box center [495, 223] width 31 height 12
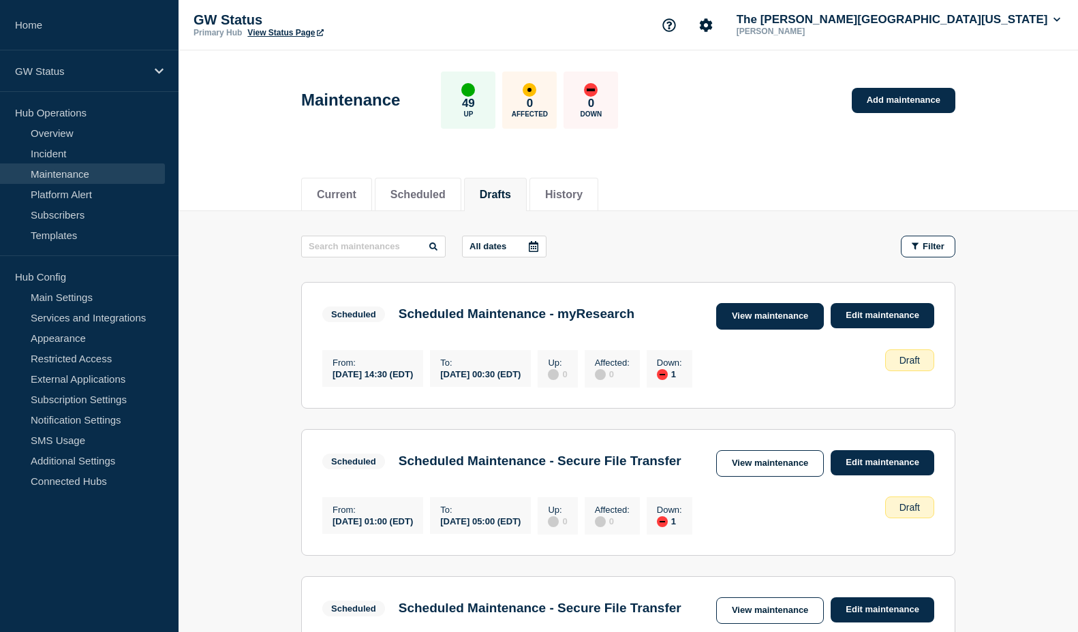
click at [784, 314] on link "View maintenance" at bounding box center [770, 316] width 108 height 27
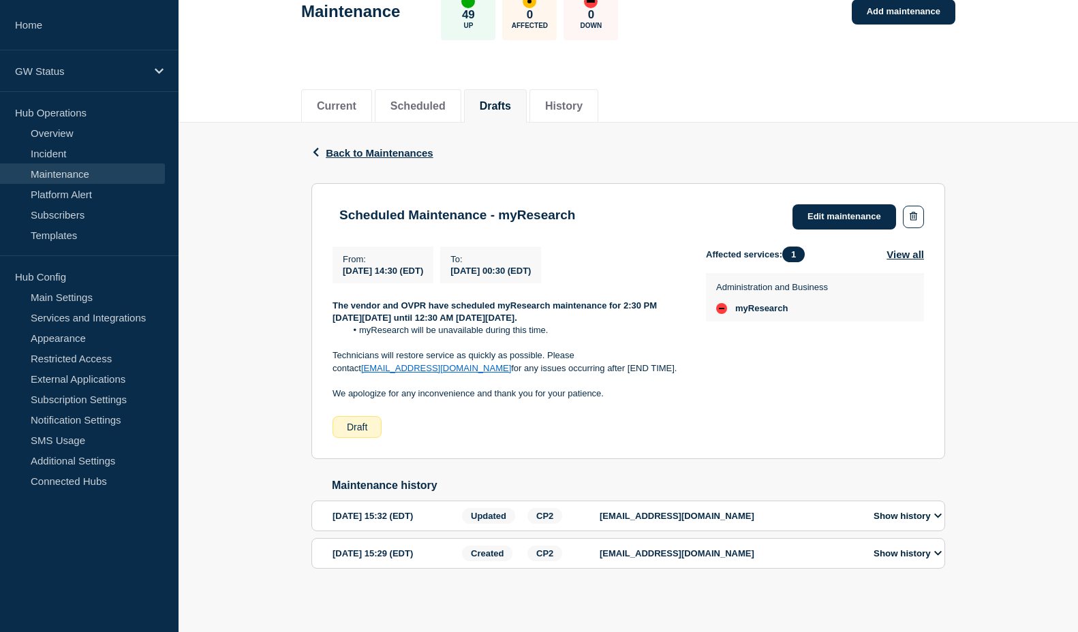
scroll to position [95, 0]
click at [397, 147] on span "Back to Maintenances" at bounding box center [380, 153] width 108 height 12
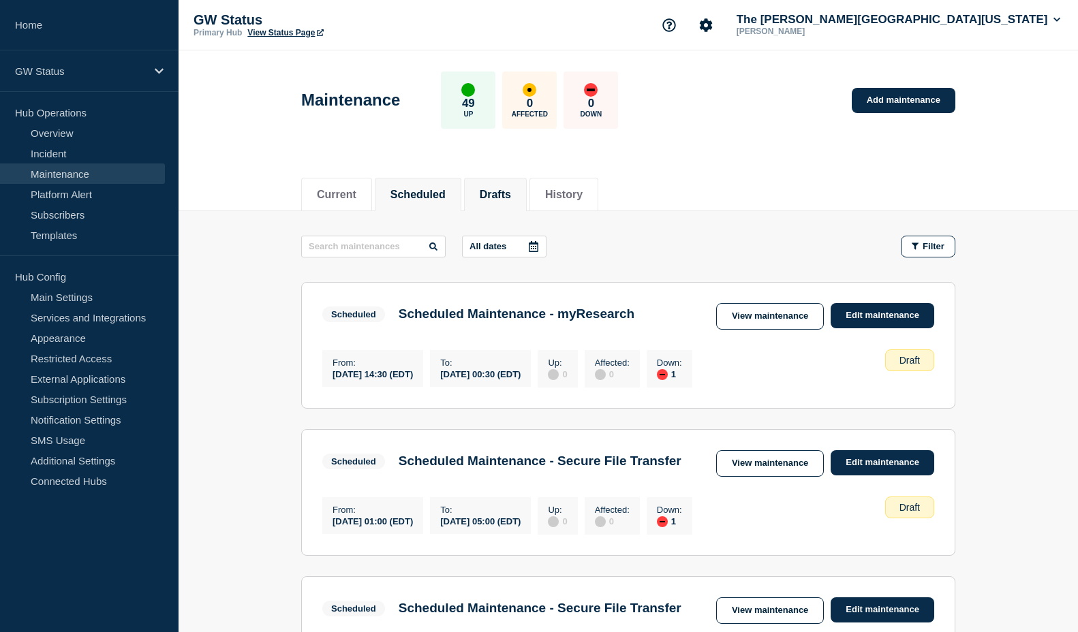
click at [431, 189] on button "Scheduled" at bounding box center [417, 195] width 55 height 12
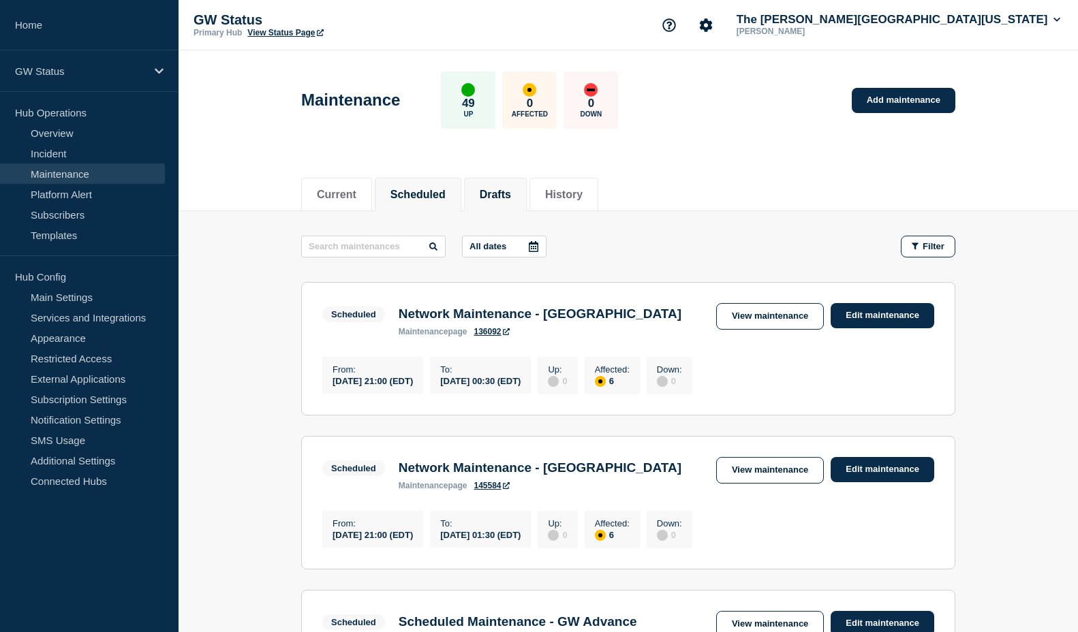
click at [511, 194] on button "Drafts" at bounding box center [495, 195] width 31 height 12
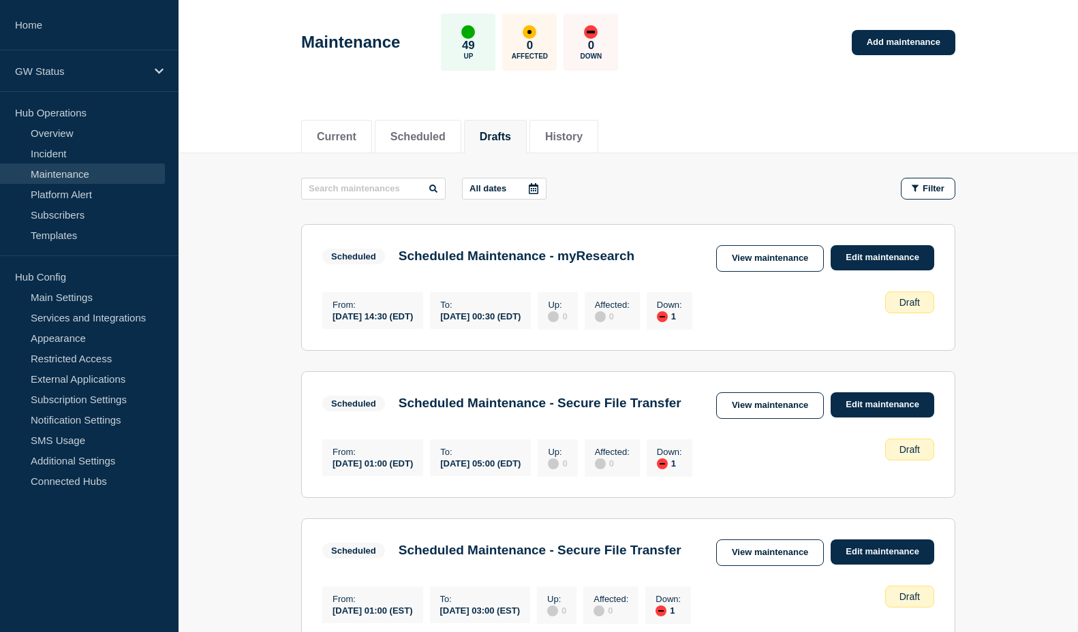
scroll to position [136, 0]
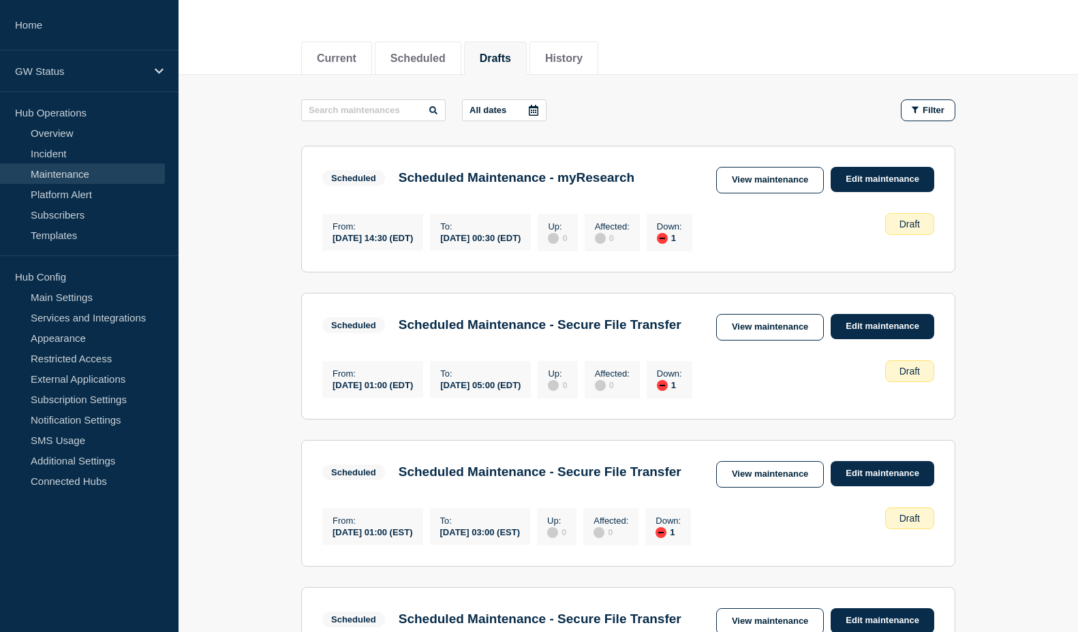
click at [511, 52] on button "Drafts" at bounding box center [495, 58] width 31 height 12
click at [888, 183] on link "Edit maintenance" at bounding box center [883, 179] width 104 height 25
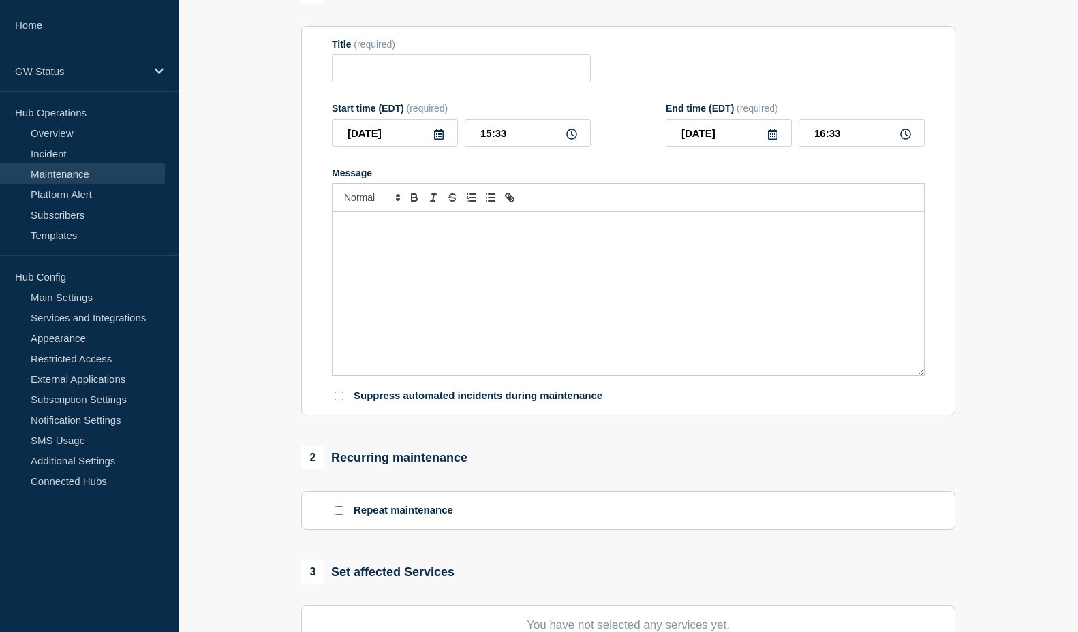
type input "Scheduled Maintenance - myResearch"
type input "[DATE]"
type input "14:30"
type input "[DATE]"
type input "00:30"
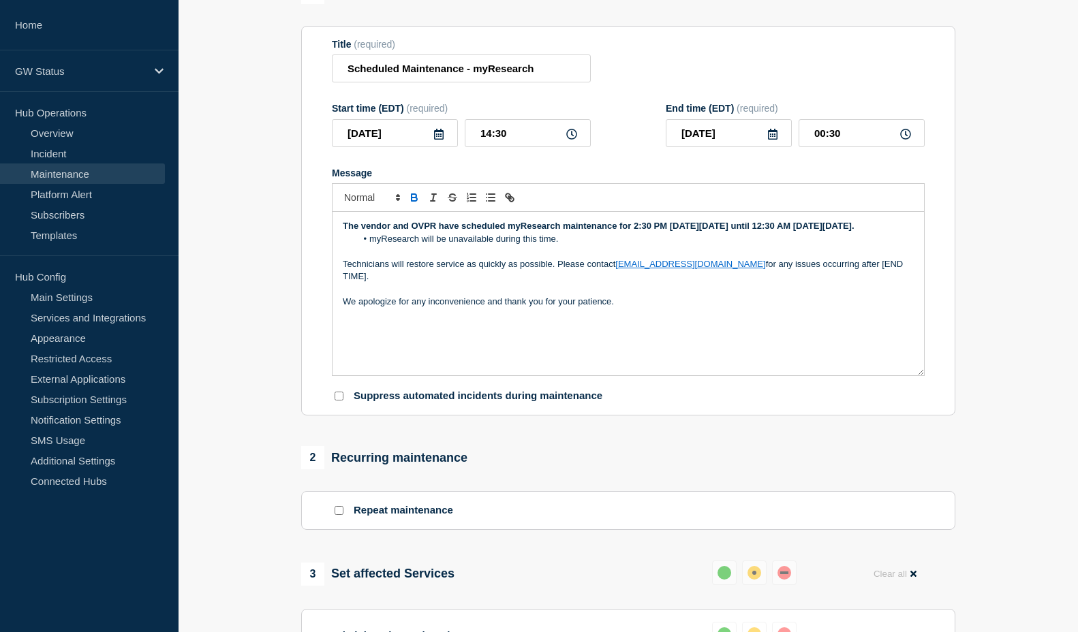
drag, startPoint x: 879, startPoint y: 303, endPoint x: 827, endPoint y: 303, distance: 52.5
click at [827, 283] on p "Technicians will restore service as quickly as possible. Please contact [EMAIL_…" at bounding box center [628, 270] width 571 height 25
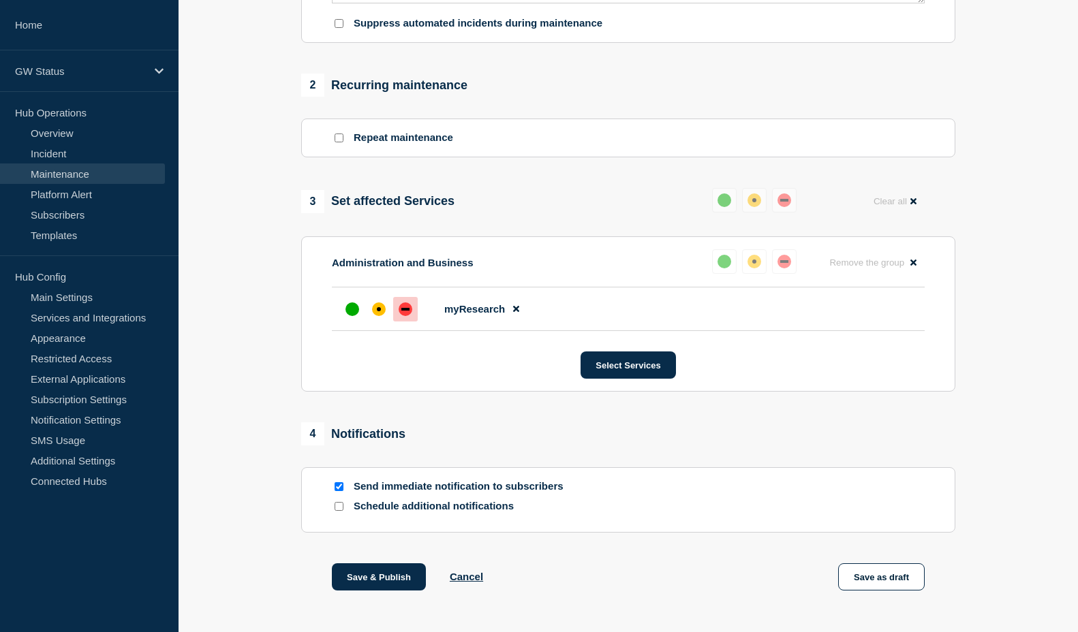
scroll to position [585, 0]
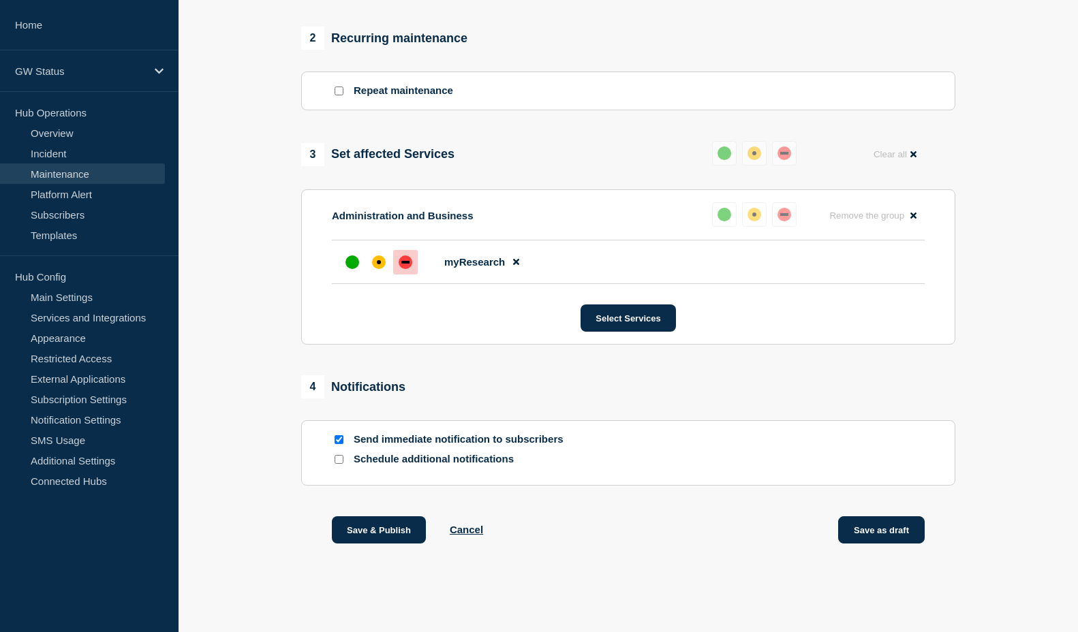
click at [880, 521] on button "Save as draft" at bounding box center [881, 529] width 87 height 27
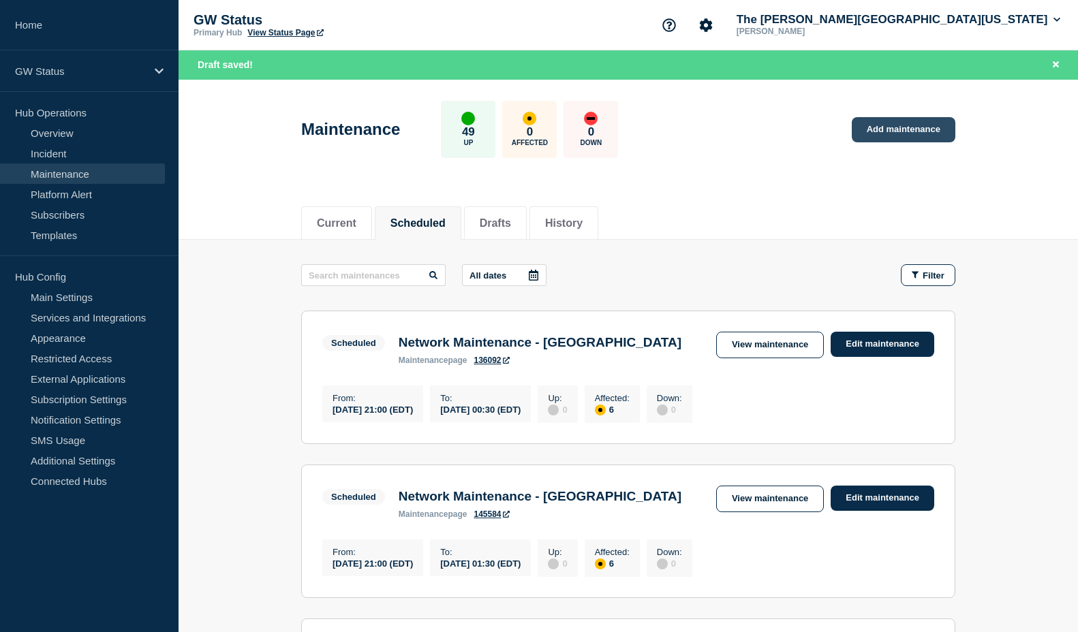
click at [887, 126] on link "Add maintenance" at bounding box center [904, 129] width 104 height 25
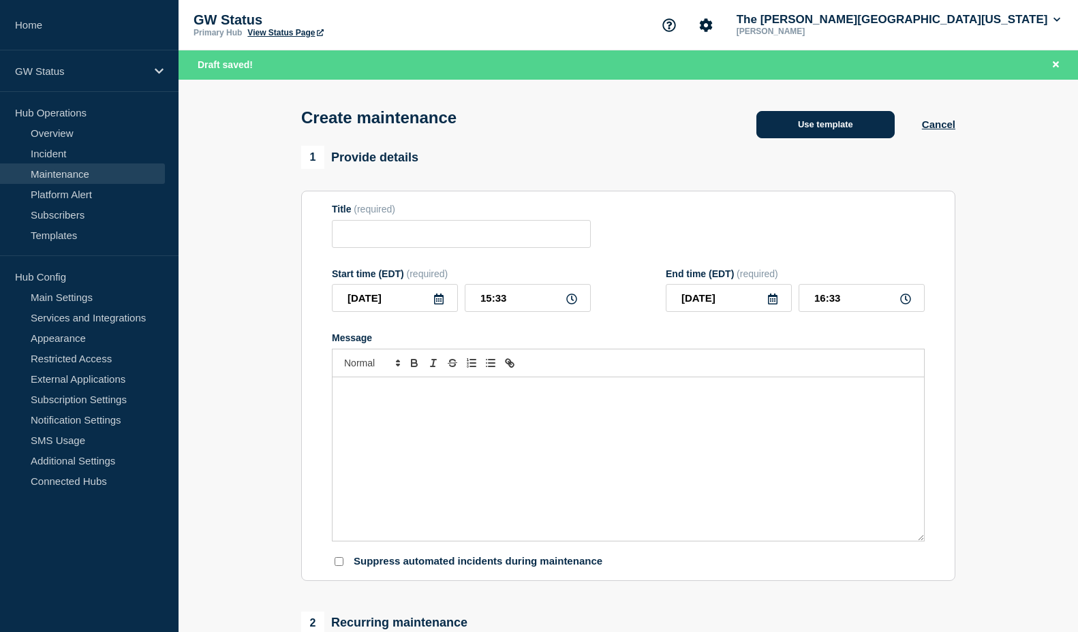
click at [880, 130] on button "Use template" at bounding box center [825, 124] width 138 height 27
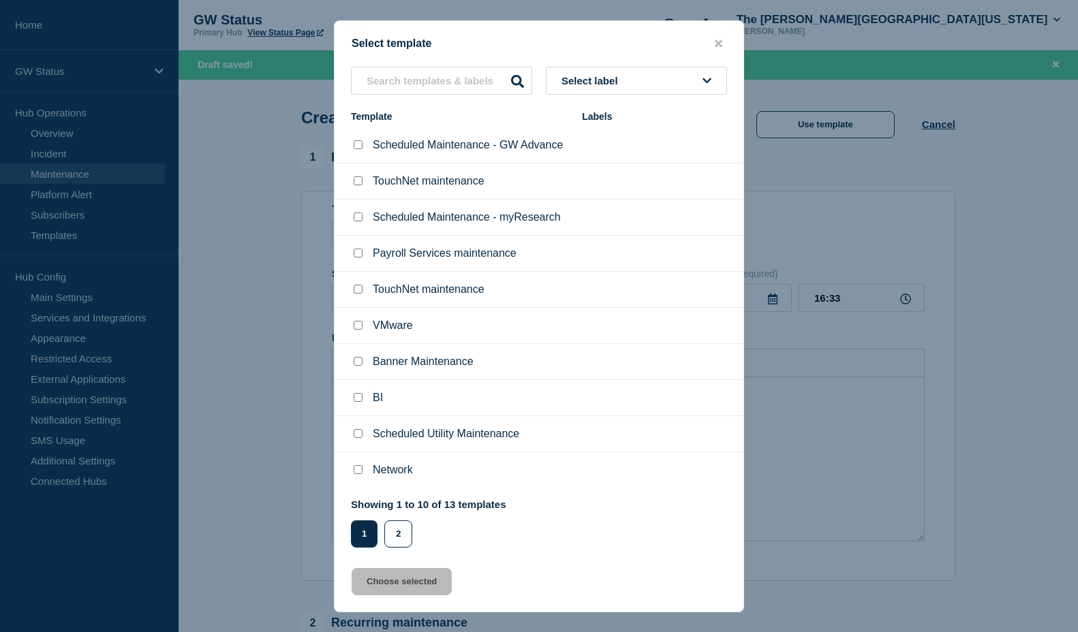
click at [358, 219] on input "Scheduled Maintenance - myResearch checkbox" at bounding box center [358, 217] width 9 height 9
checkbox input "true"
click at [416, 584] on button "Choose selected" at bounding box center [402, 581] width 100 height 27
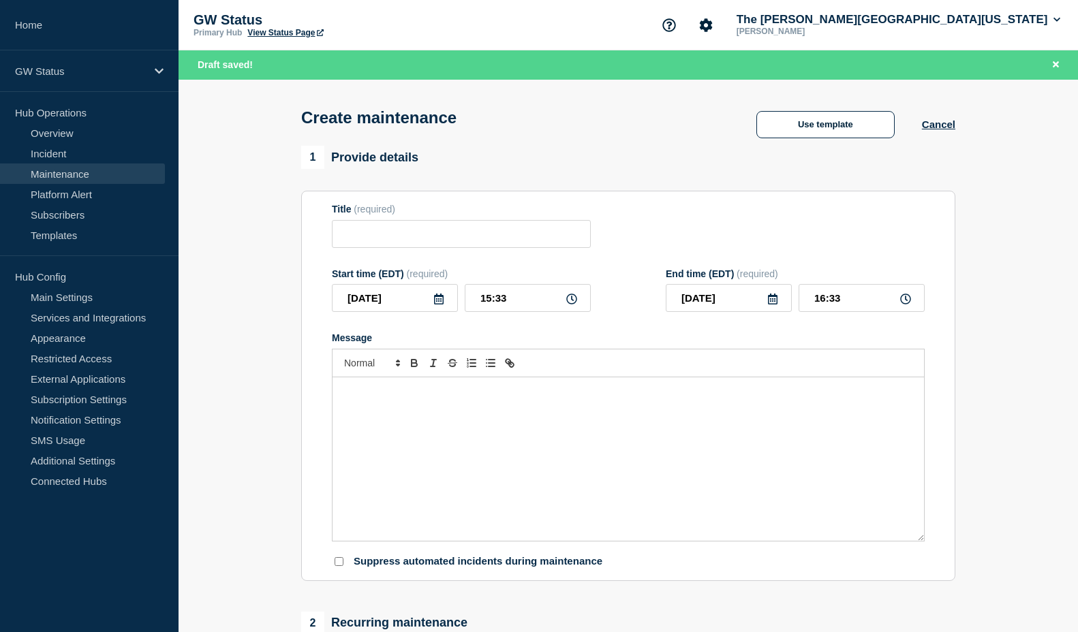
type input "Scheduled Maintenance - myResearch"
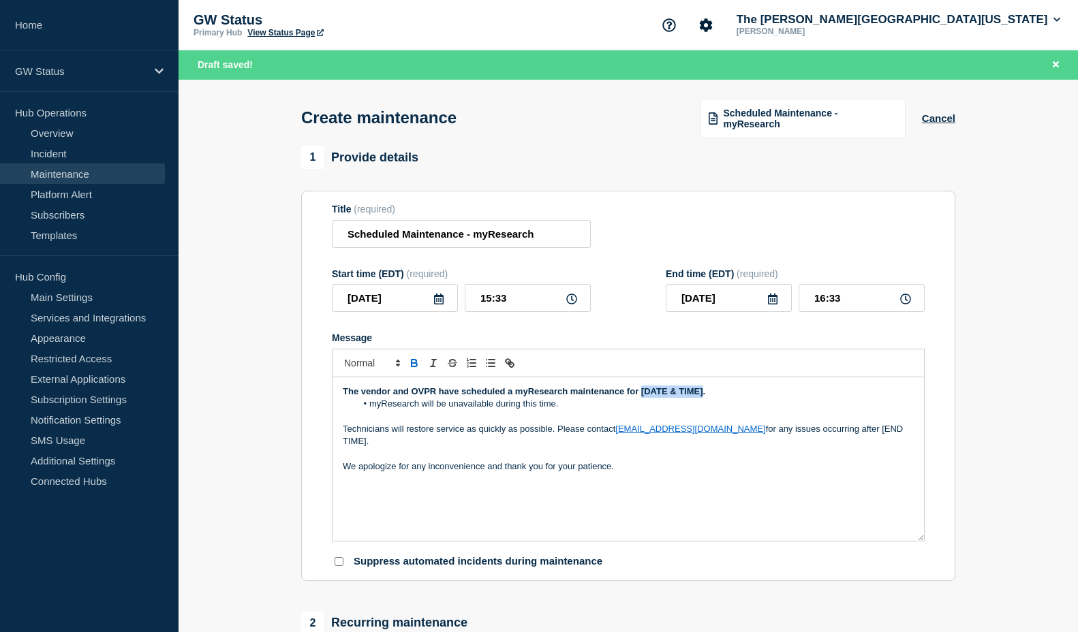
drag, startPoint x: 703, startPoint y: 393, endPoint x: 641, endPoint y: 393, distance: 62.7
click at [641, 393] on strong "The vendor and OVPR have scheduled a myResearch maintenance for [DATE & TIME]." at bounding box center [524, 391] width 362 height 10
click at [441, 301] on icon at bounding box center [439, 299] width 10 height 11
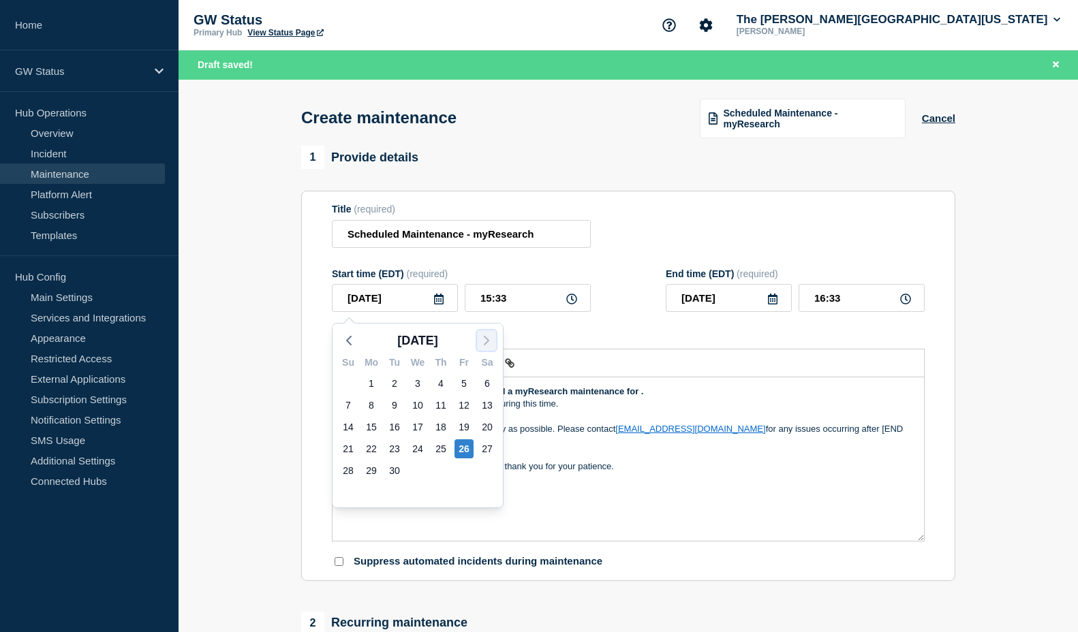
click at [487, 332] on button "button" at bounding box center [486, 340] width 19 height 20
click at [490, 428] on div "15" at bounding box center [487, 427] width 19 height 19
type input "[DATE]"
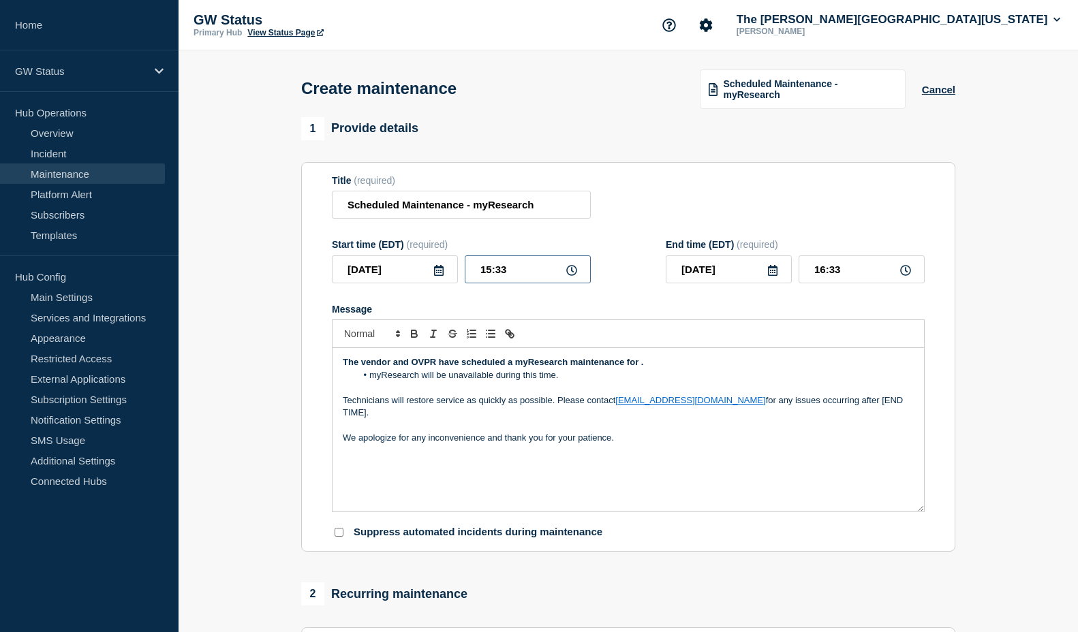
drag, startPoint x: 514, startPoint y: 274, endPoint x: 467, endPoint y: 271, distance: 46.5
click at [467, 271] on input "15:33" at bounding box center [528, 270] width 126 height 28
type input "14:30"
type input "15:30"
click at [775, 273] on icon at bounding box center [772, 270] width 11 height 11
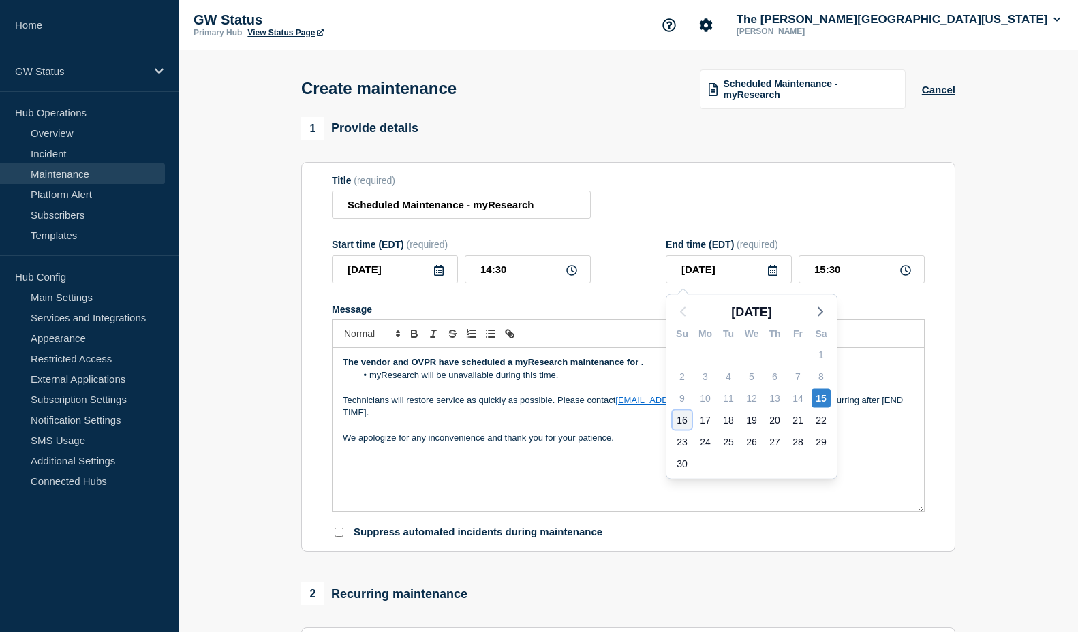
click at [685, 420] on div "16" at bounding box center [682, 420] width 19 height 19
type input "[DATE]"
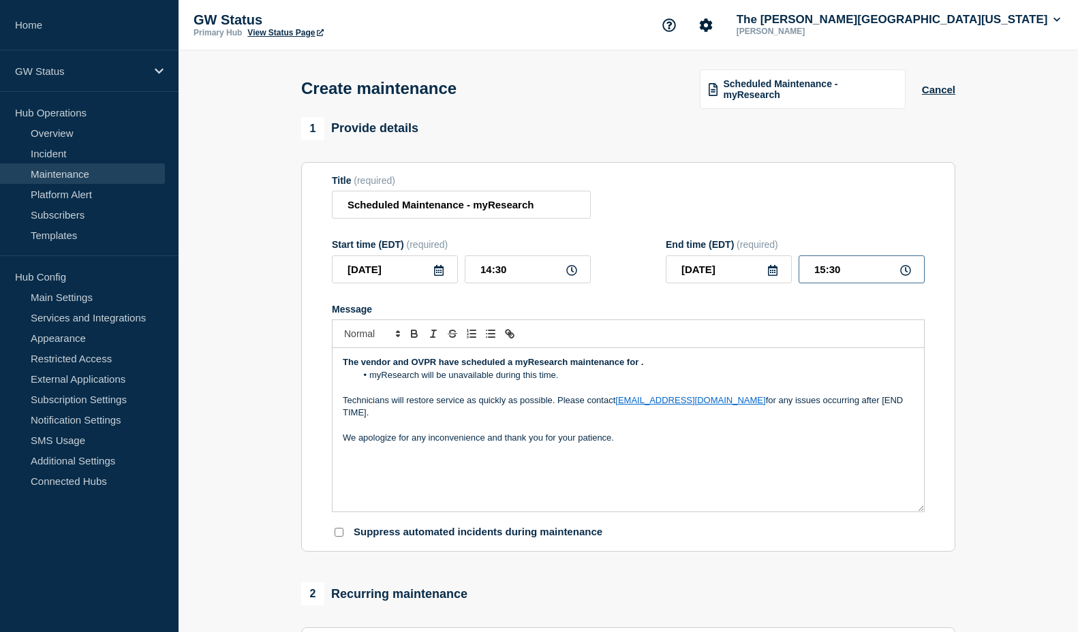
drag, startPoint x: 851, startPoint y: 273, endPoint x: 811, endPoint y: 266, distance: 40.8
click at [811, 266] on input "15:30" at bounding box center [862, 270] width 126 height 28
type input "00:30"
click at [758, 381] on li "myResearch will be unavailable during this time." at bounding box center [635, 375] width 558 height 12
click at [641, 362] on strong "The vendor and OVPR have scheduled a myResearch maintenance for [DATE], Novembe…" at bounding box center [542, 362] width 399 height 10
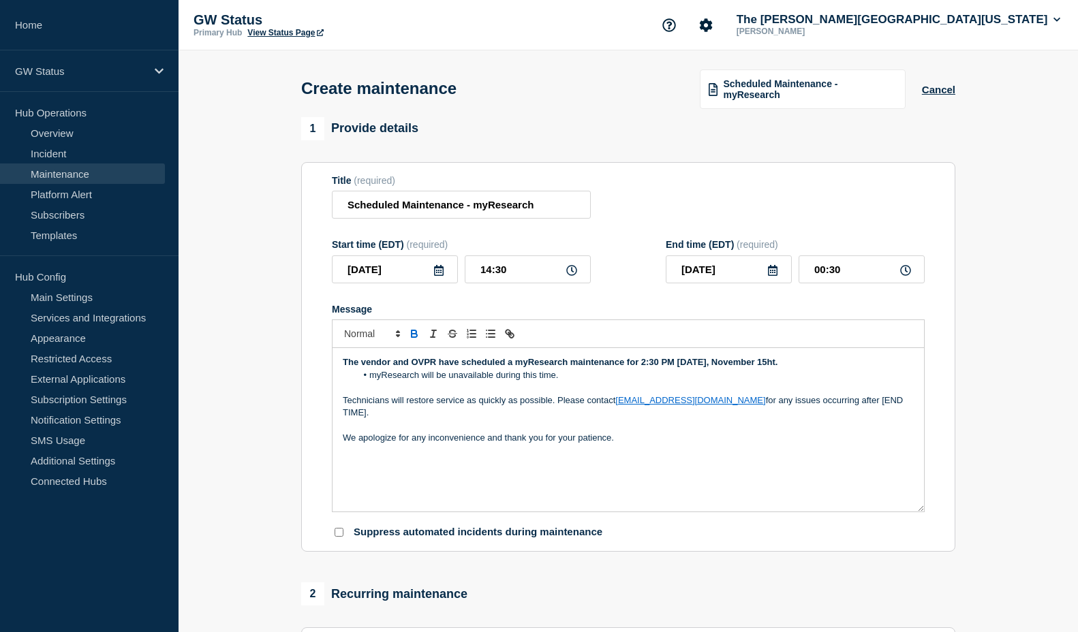
click at [806, 366] on p "The vendor and OVPR have scheduled a myResearch maintenance for 2:30 PM [DATE],…" at bounding box center [628, 362] width 571 height 12
drag, startPoint x: 418, startPoint y: 376, endPoint x: 876, endPoint y: 369, distance: 458.0
click at [876, 369] on p "The vendor and OVPR have scheduled a myResearch maintenance for 2:30 PM [DATE][…" at bounding box center [628, 362] width 571 height 12
copy strong "[DATE]."
drag, startPoint x: 878, startPoint y: 418, endPoint x: 822, endPoint y: 412, distance: 56.1
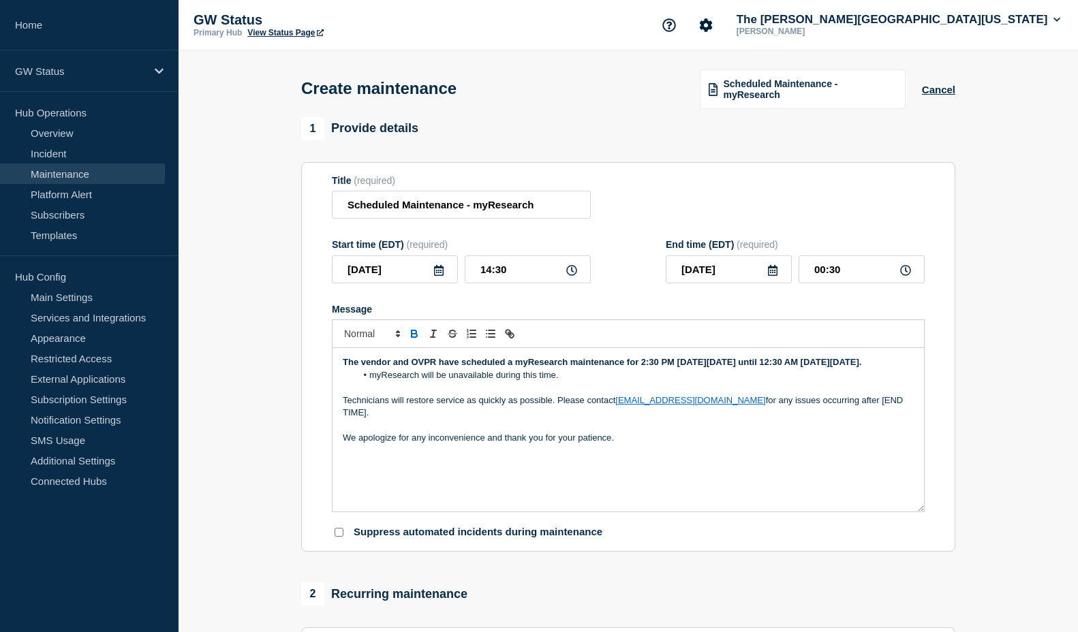
click at [822, 412] on p "Technicians will restore service as quickly as possible. Please contact [EMAIL_…" at bounding box center [628, 407] width 571 height 25
drag, startPoint x: 825, startPoint y: 428, endPoint x: 829, endPoint y: 419, distance: 9.5
click at [829, 407] on p "Technicians will restore service as quickly as possible. Please contact [EMAIL_…" at bounding box center [628, 401] width 571 height 12
click at [880, 405] on strong "[DATE]." at bounding box center [896, 400] width 32 height 10
drag, startPoint x: 822, startPoint y: 429, endPoint x: 828, endPoint y: 418, distance: 12.5
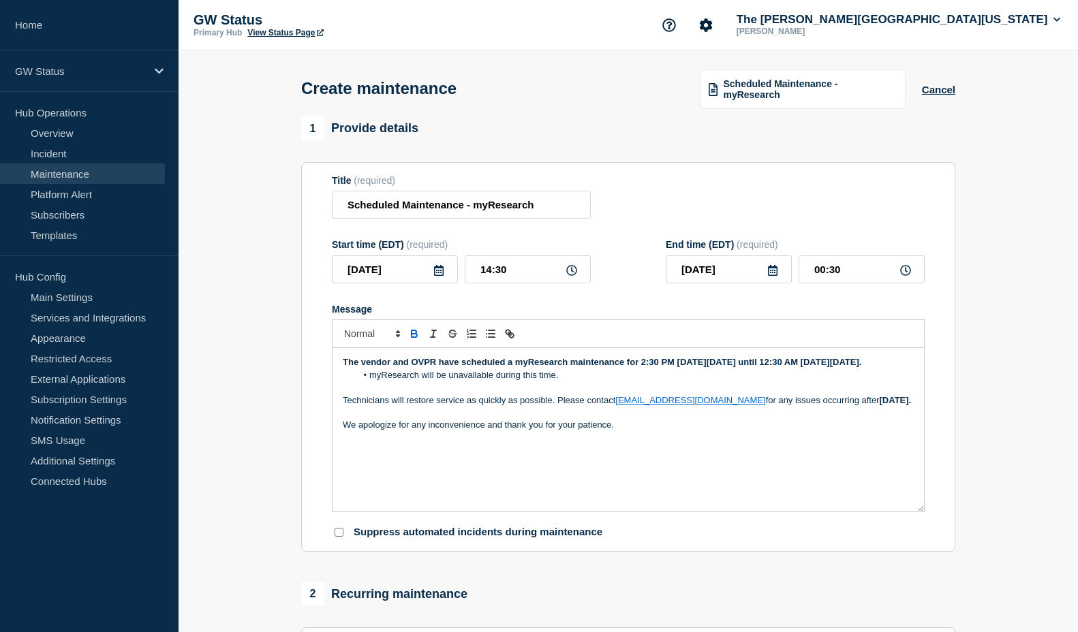
click at [828, 407] on p "Technicians will restore service as quickly as possible. Please contact [EMAIL_…" at bounding box center [628, 401] width 571 height 12
click at [414, 340] on icon "Toggle bold text" at bounding box center [414, 334] width 12 height 12
drag, startPoint x: 657, startPoint y: 459, endPoint x: 766, endPoint y: 467, distance: 109.3
click at [658, 431] on p "We apologize for any inconvenience and thank you for your patience." at bounding box center [628, 425] width 571 height 12
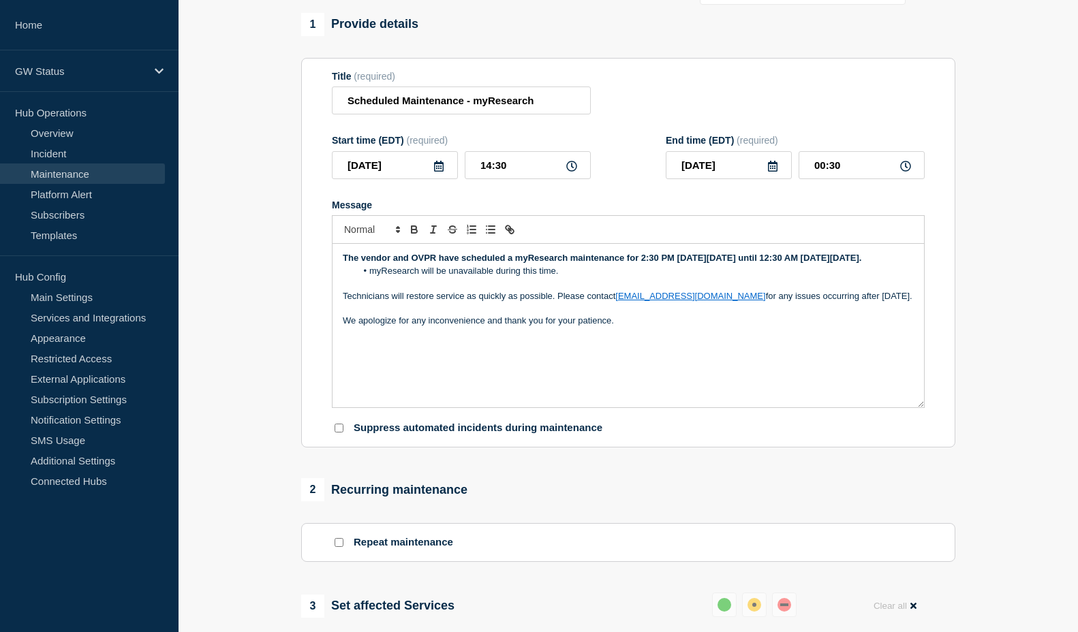
scroll to position [136, 0]
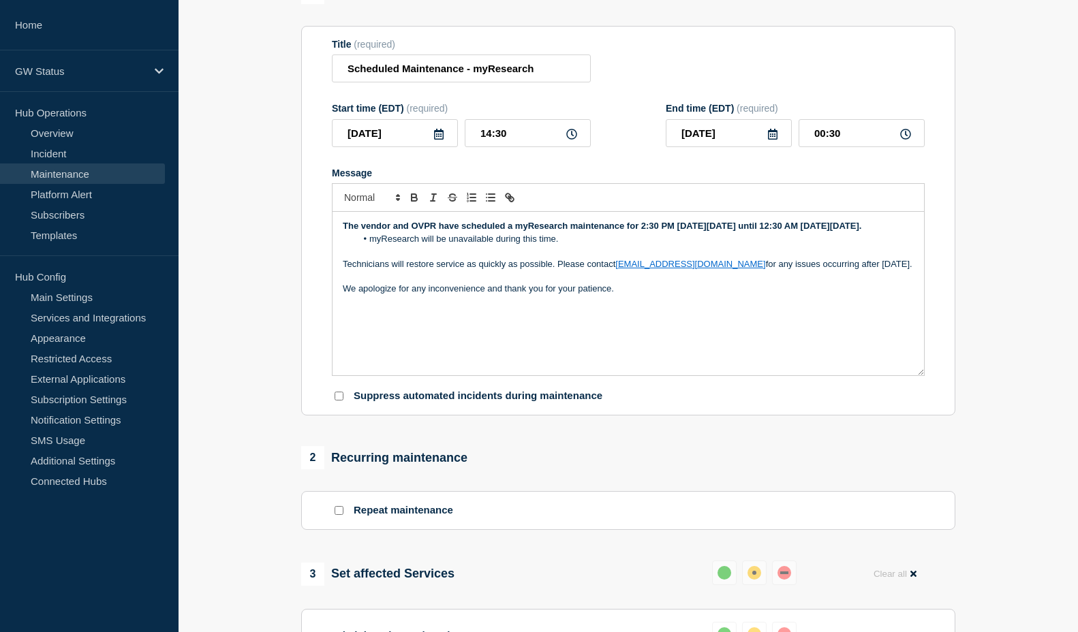
click at [509, 231] on strong "The vendor and OVPR have scheduled a myResearch maintenance for 2:30 PM [DATE][…" at bounding box center [602, 226] width 519 height 10
click at [896, 415] on section "Title (required) Scheduled Maintenance - myResearch Start time (EDT) (required)…" at bounding box center [628, 221] width 654 height 390
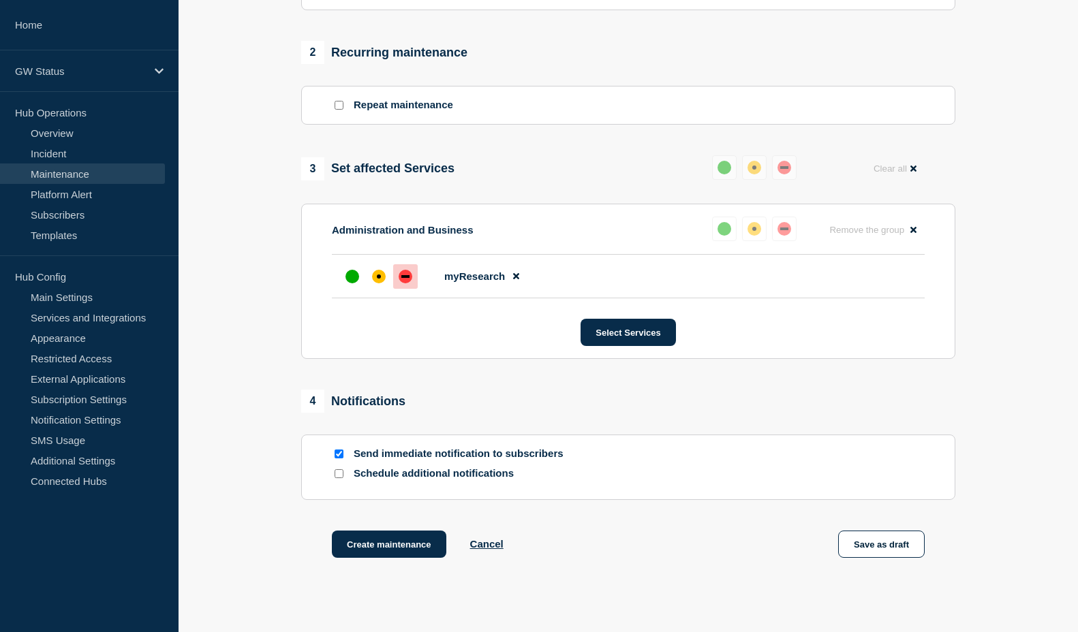
scroll to position [630, 0]
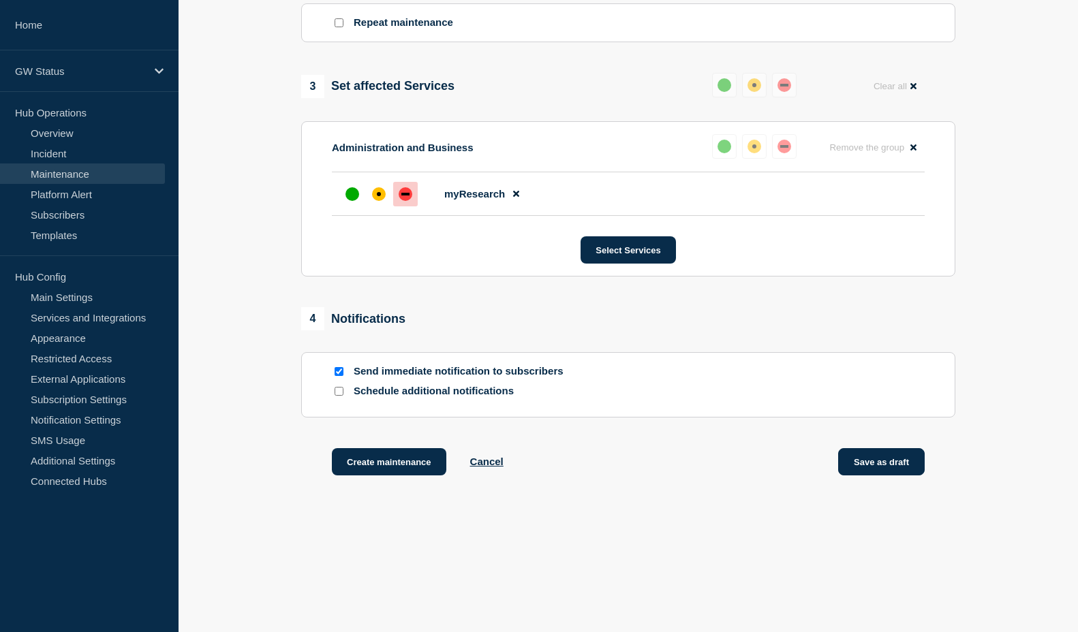
click at [870, 462] on button "Save as draft" at bounding box center [881, 461] width 87 height 27
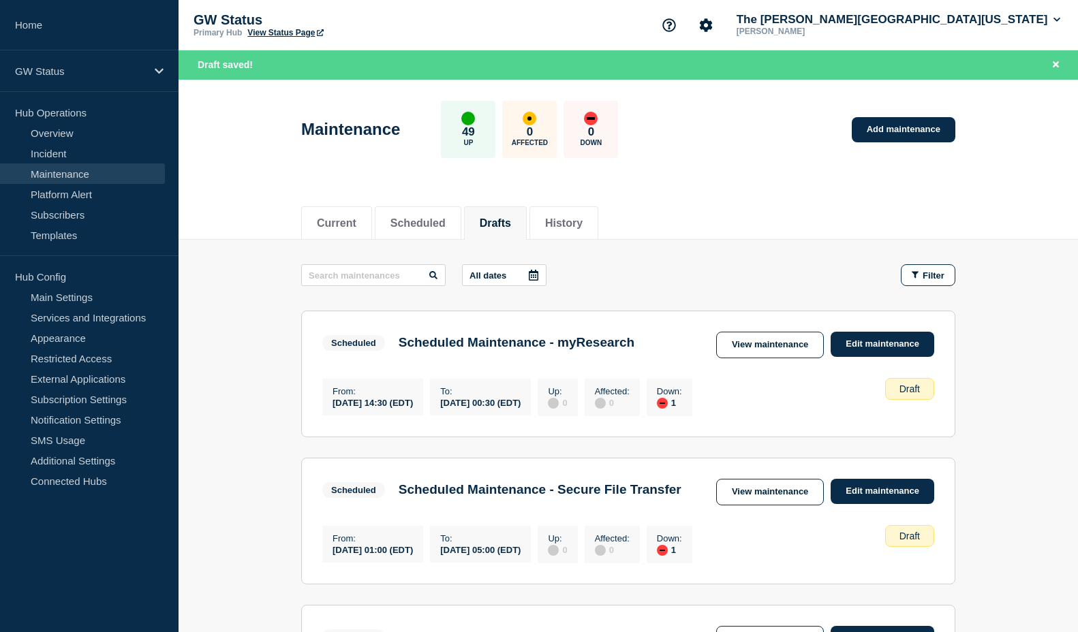
click at [511, 218] on button "Drafts" at bounding box center [495, 223] width 31 height 12
click at [868, 130] on link "Add maintenance" at bounding box center [904, 129] width 104 height 25
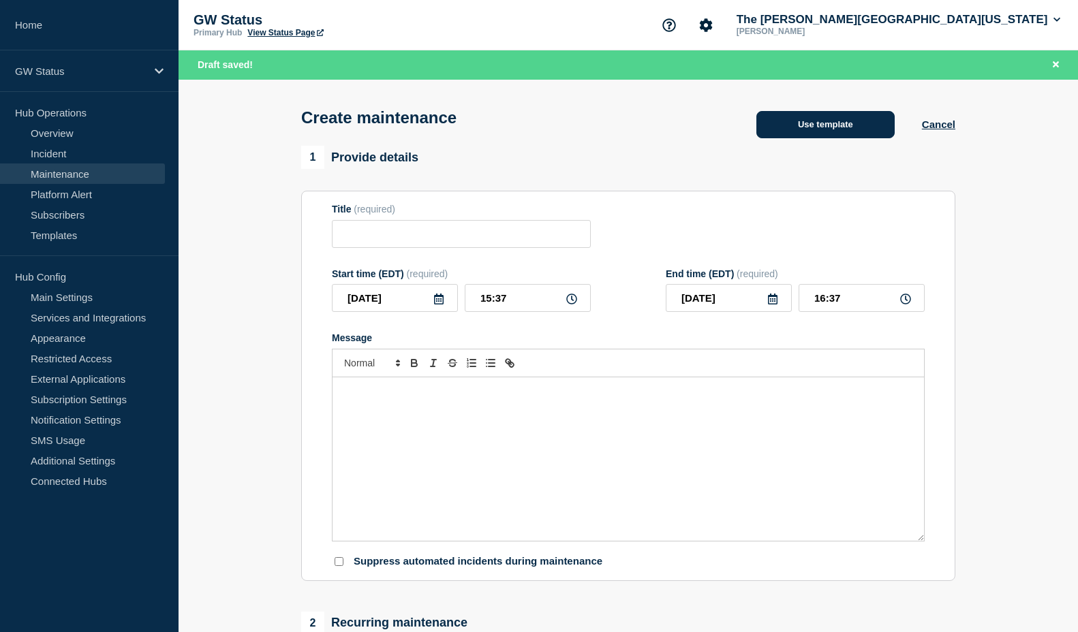
click at [844, 130] on button "Use template" at bounding box center [825, 124] width 138 height 27
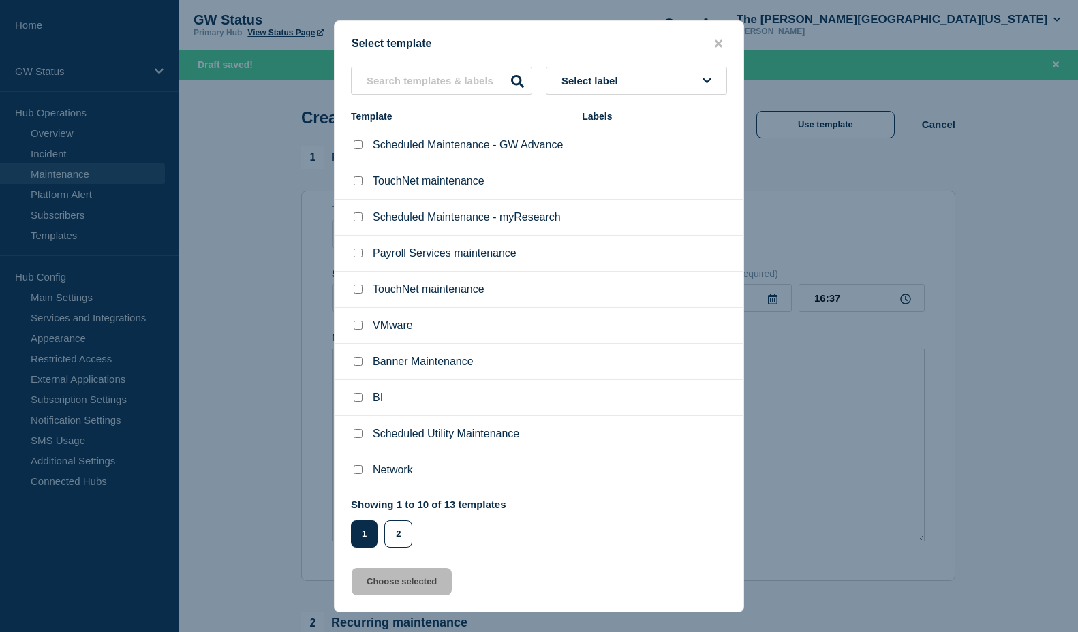
click at [357, 181] on input "TouchNet maintenance checkbox" at bounding box center [358, 180] width 9 height 9
checkbox input "true"
click at [415, 589] on button "Choose selected" at bounding box center [402, 581] width 100 height 27
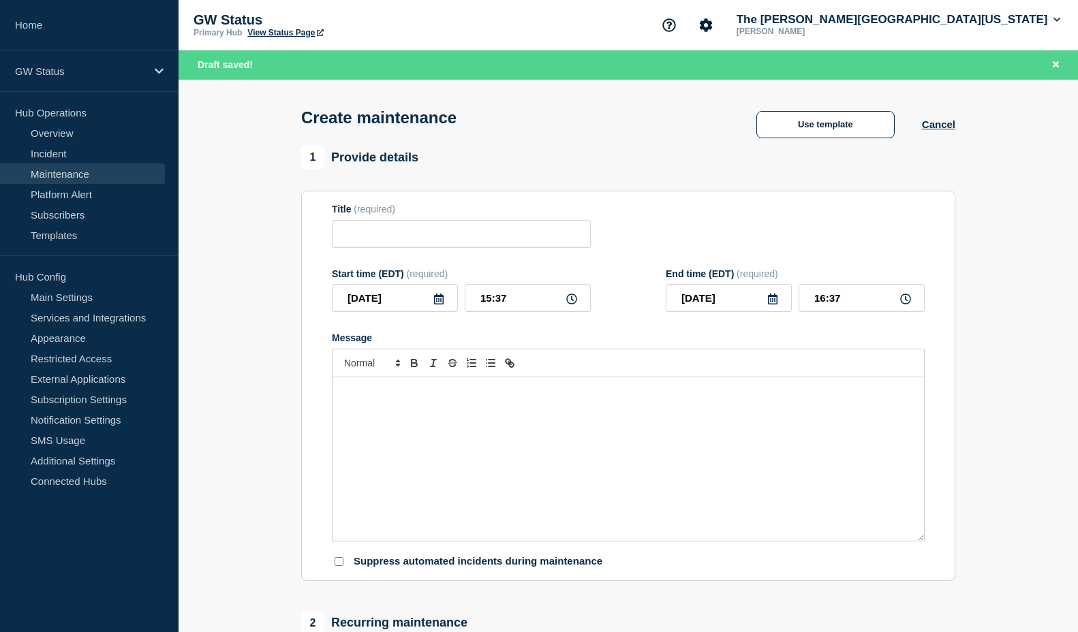
type input "TouchNet maintenance"
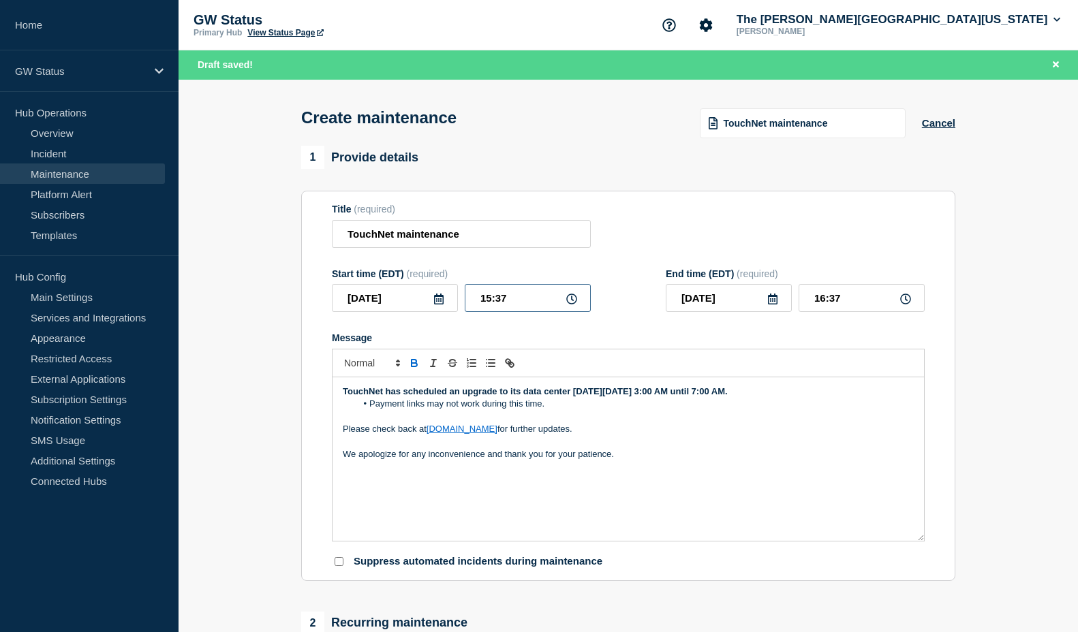
drag, startPoint x: 521, startPoint y: 303, endPoint x: 471, endPoint y: 296, distance: 50.8
click at [471, 296] on input "15:37" at bounding box center [528, 298] width 126 height 28
type input "03:00"
drag, startPoint x: 827, startPoint y: 297, endPoint x: 737, endPoint y: 296, distance: 89.9
click at [737, 296] on div "[DATE] 04:00" at bounding box center [795, 298] width 259 height 28
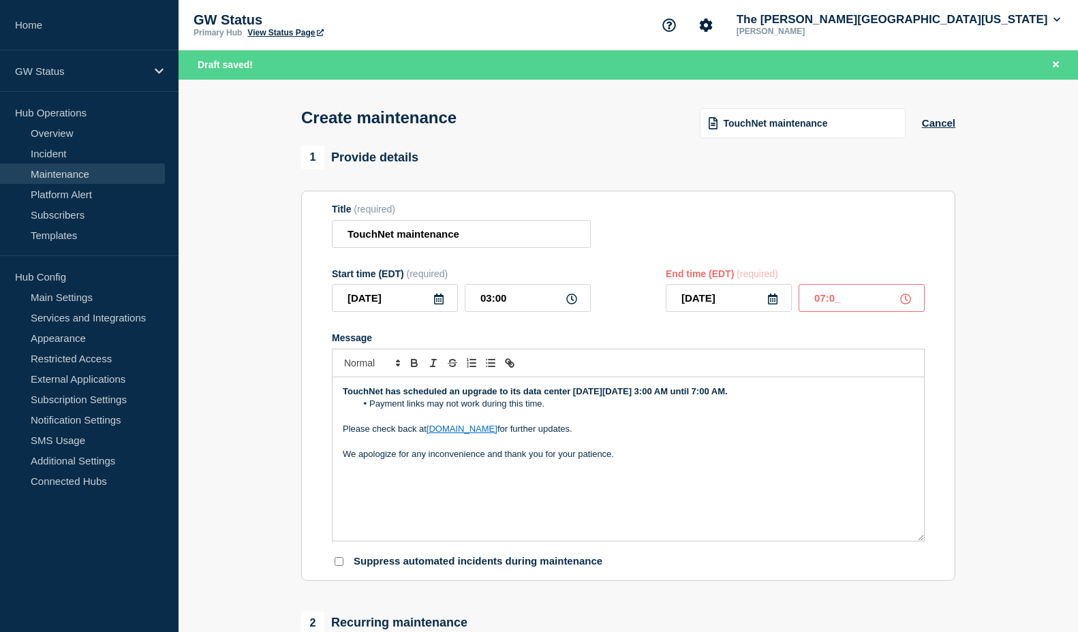
type input "07:00"
click at [442, 302] on icon at bounding box center [438, 299] width 11 height 11
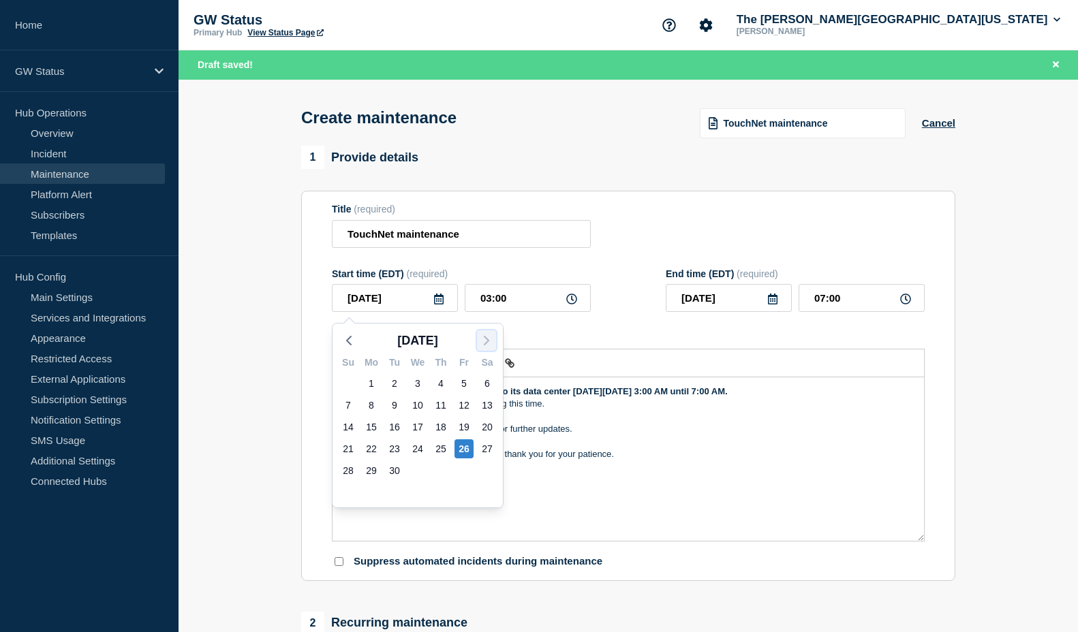
click at [484, 337] on polyline "button" at bounding box center [486, 341] width 4 height 8
click at [463, 450] on div "24" at bounding box center [463, 448] width 19 height 19
type input "[DATE]"
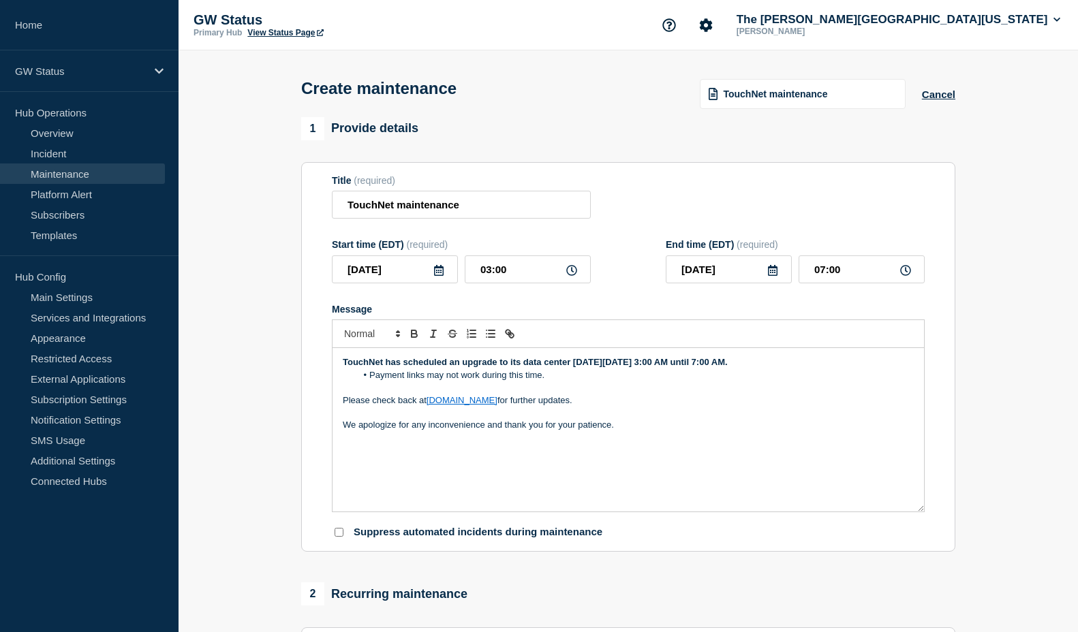
drag, startPoint x: 799, startPoint y: 368, endPoint x: 588, endPoint y: 367, distance: 211.2
click at [588, 367] on strong "TouchNet has scheduled an upgrade to its data center [DATE][DATE] 3:00 AM until…" at bounding box center [535, 362] width 385 height 10
drag, startPoint x: 473, startPoint y: 218, endPoint x: 350, endPoint y: 210, distance: 123.6
click at [350, 210] on input "TouchNet maintenance" at bounding box center [461, 205] width 259 height 28
click at [625, 365] on p "TouchNet has scheduled an upgrade to its data center on" at bounding box center [628, 362] width 571 height 12
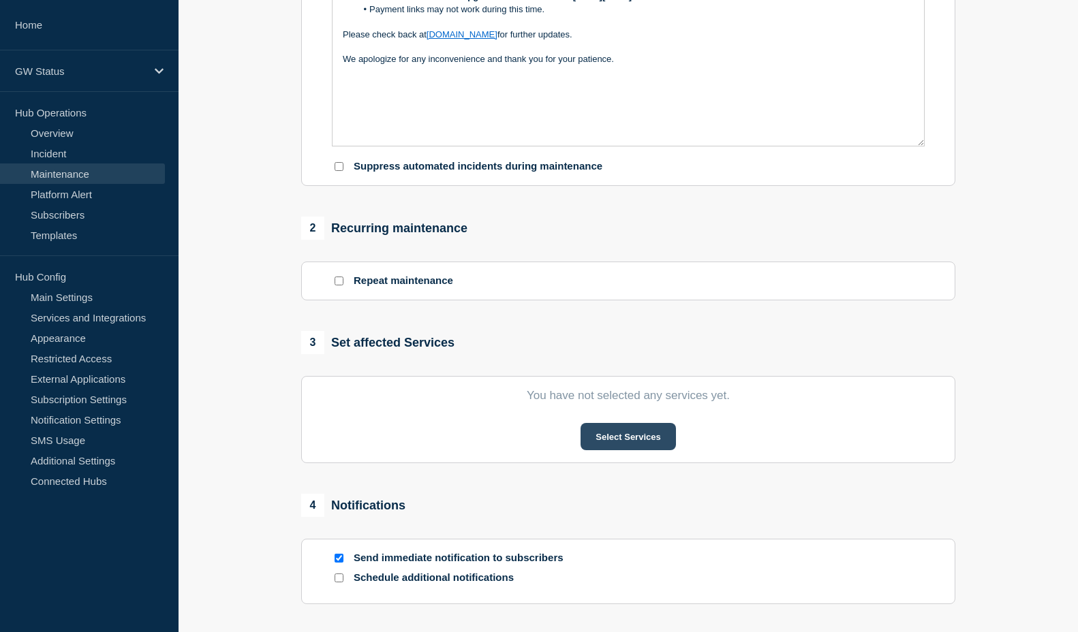
scroll to position [409, 0]
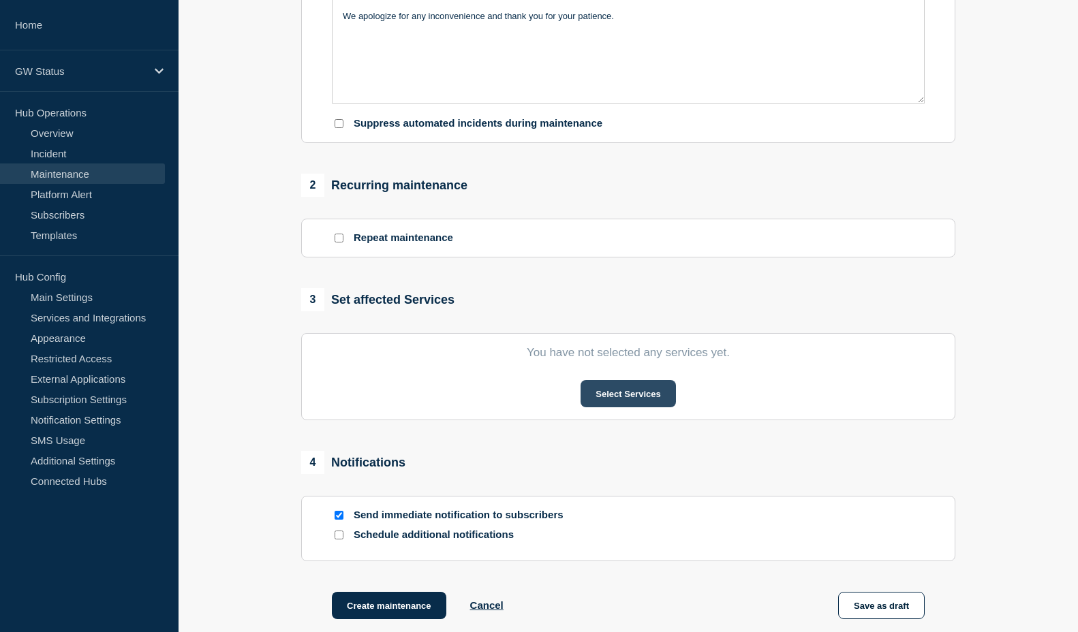
click at [606, 403] on button "Select Services" at bounding box center [628, 393] width 95 height 27
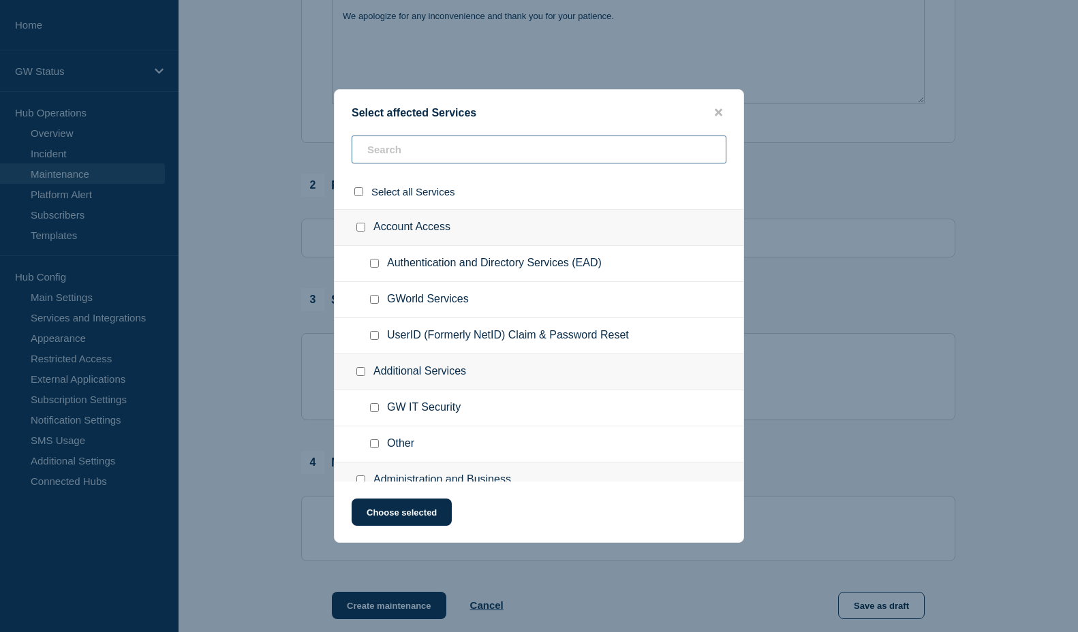
click at [448, 157] on input "text" at bounding box center [539, 150] width 375 height 28
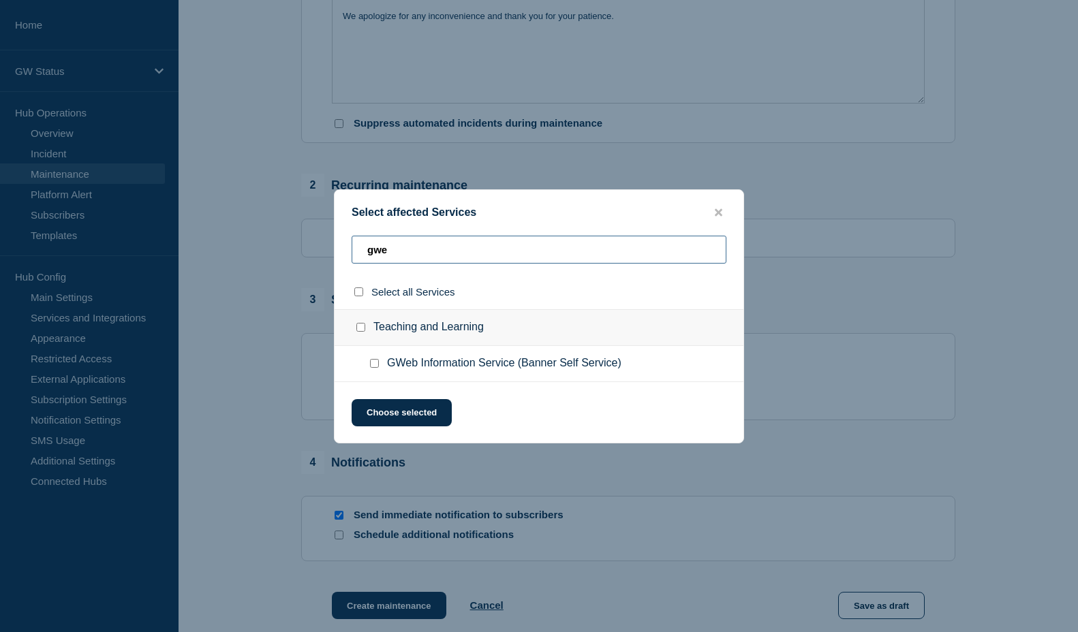
type input "gwe"
click at [376, 361] on input "GWeb Information Service (Banner Self Service) checkbox" at bounding box center [374, 363] width 9 height 9
checkbox input "true"
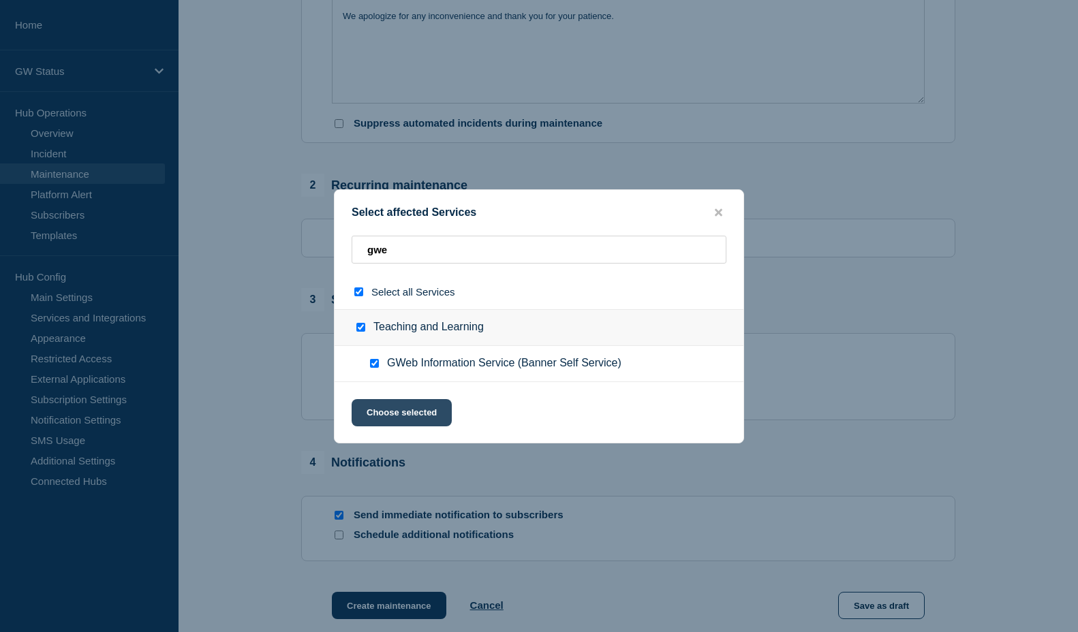
click at [392, 414] on button "Choose selected" at bounding box center [402, 412] width 100 height 27
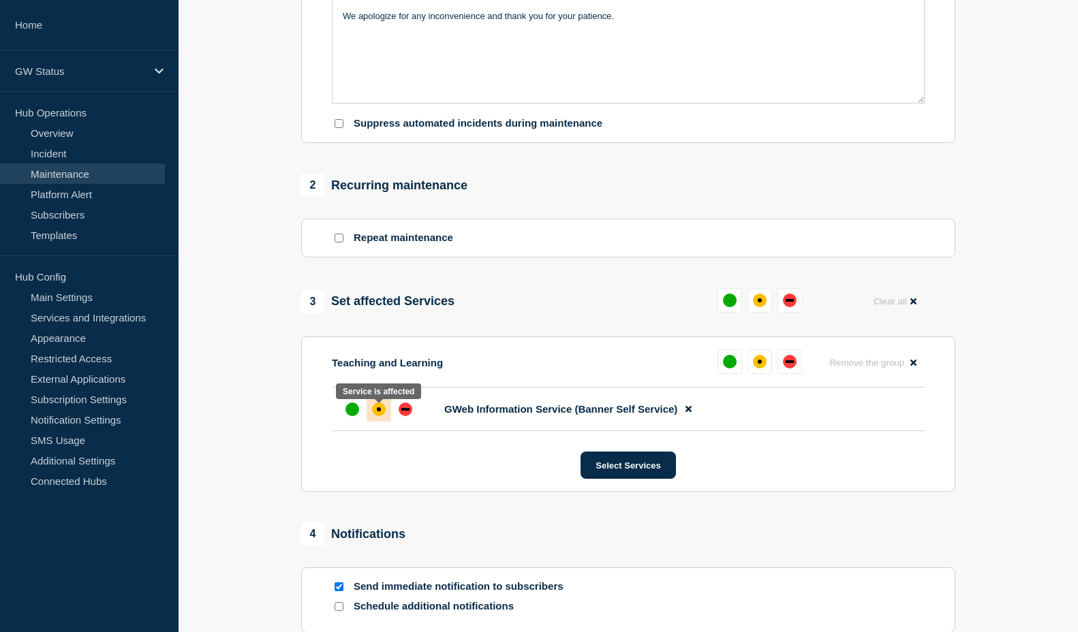
click at [382, 412] on div "affected" at bounding box center [379, 410] width 14 height 14
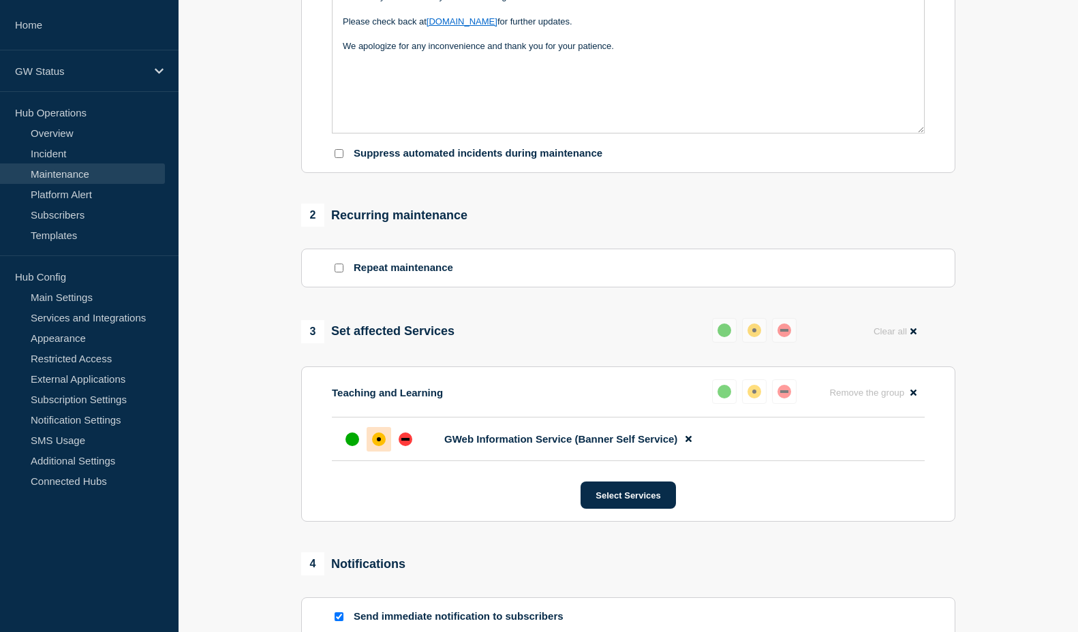
scroll to position [289, 0]
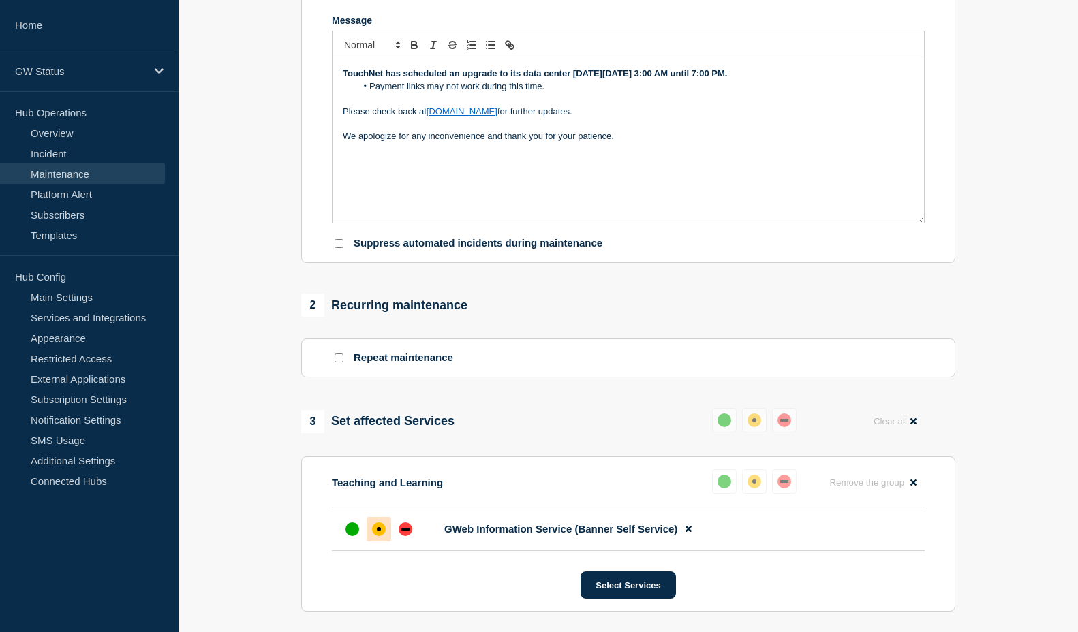
click at [370, 529] on div at bounding box center [379, 529] width 25 height 25
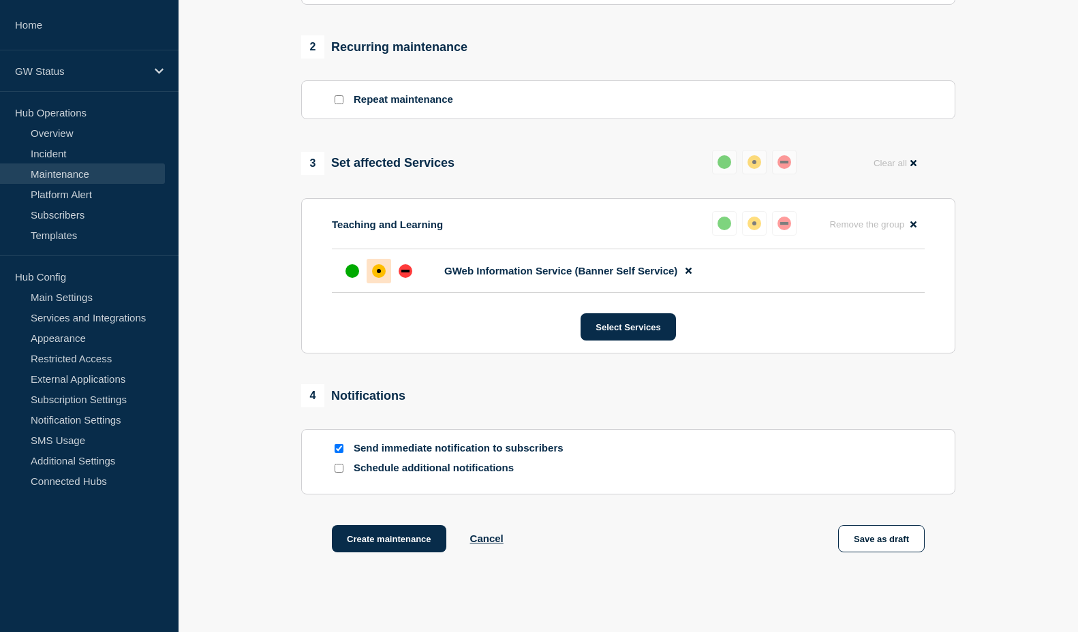
scroll to position [630, 0]
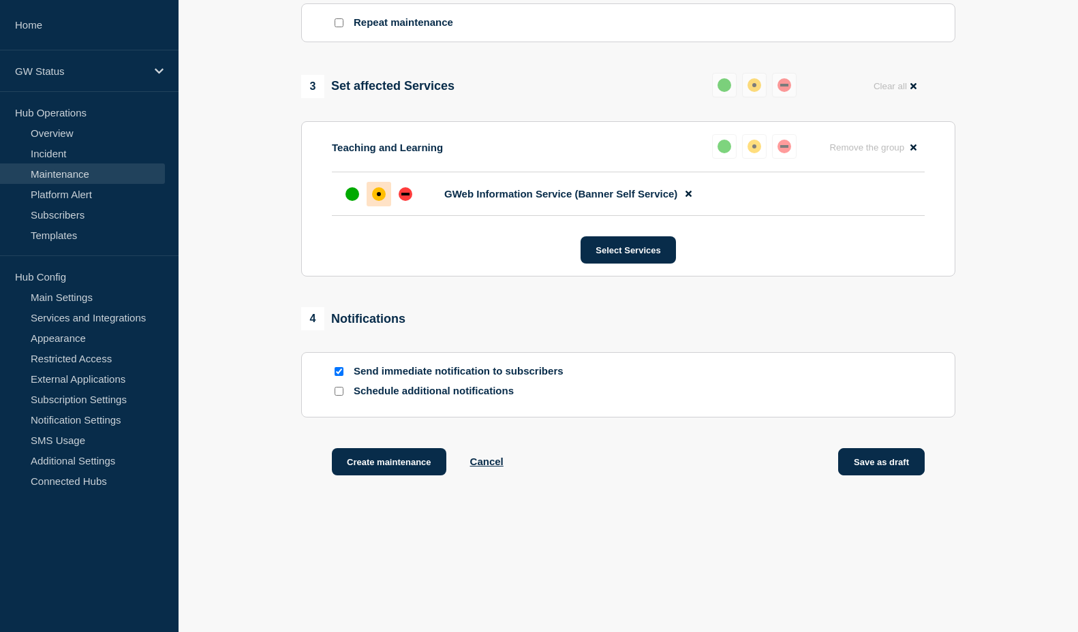
click at [882, 457] on button "Save as draft" at bounding box center [881, 461] width 87 height 27
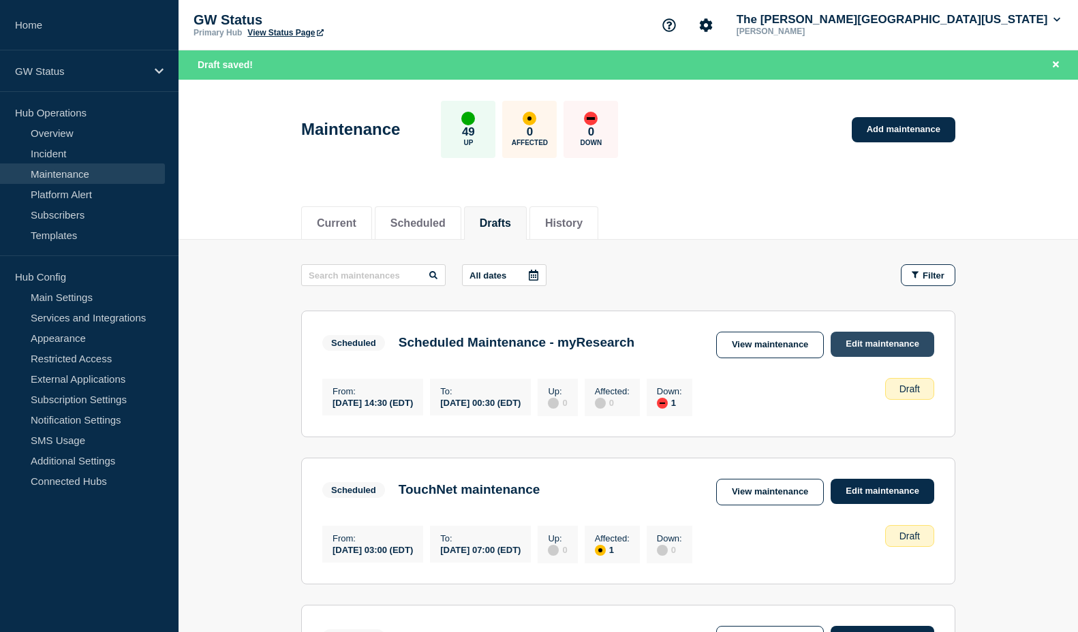
click at [889, 340] on link "Edit maintenance" at bounding box center [883, 344] width 104 height 25
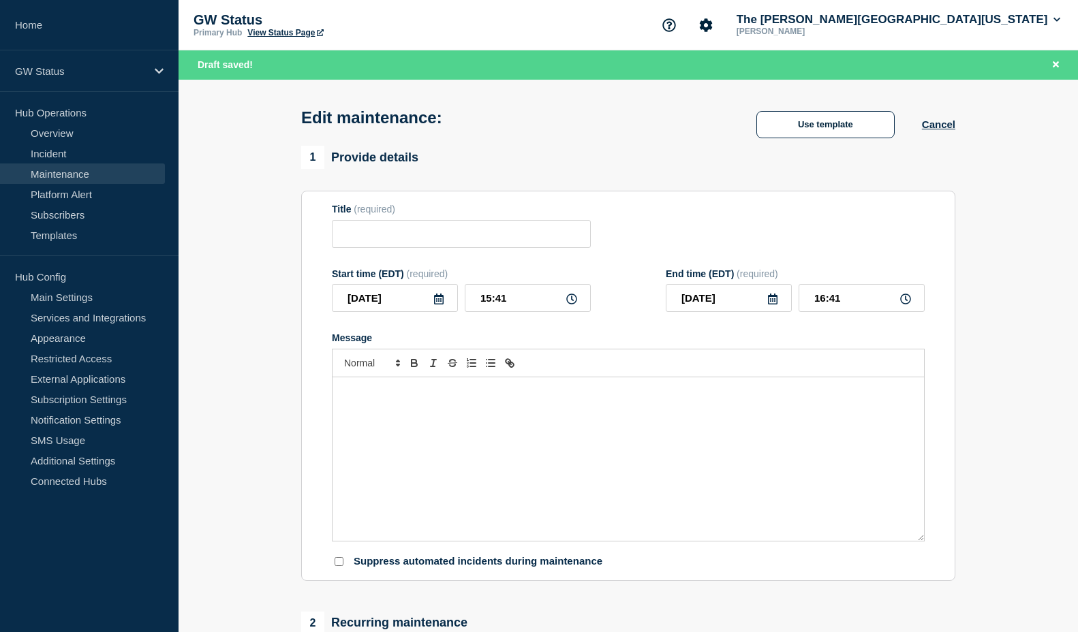
type input "Scheduled Maintenance - myResearch"
type input "[DATE]"
type input "14:30"
type input "[DATE]"
type input "00:30"
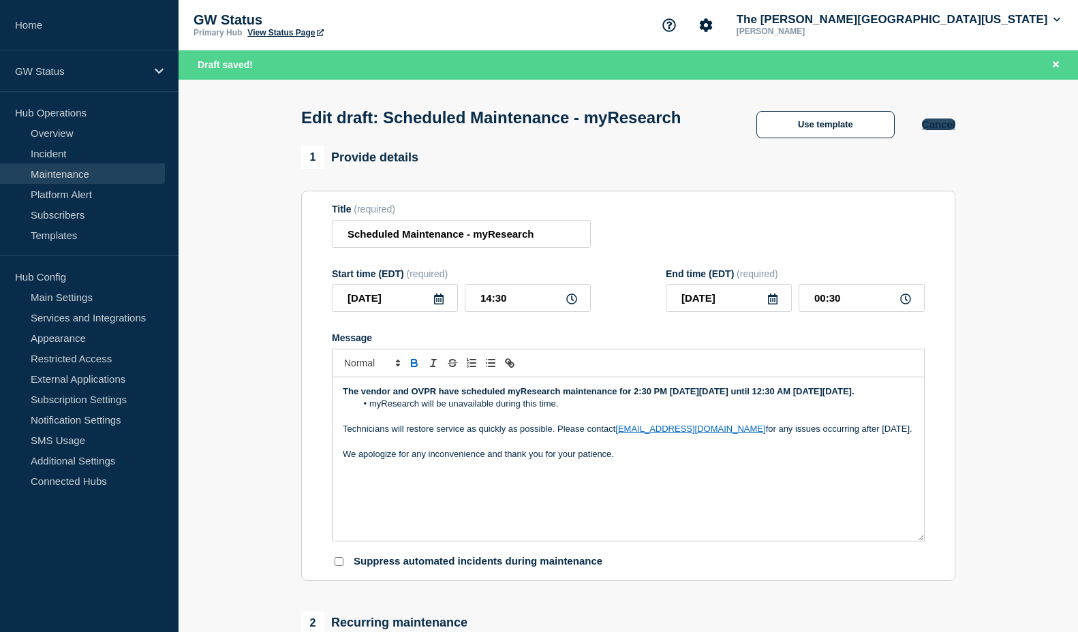
click at [955, 130] on button "Cancel" at bounding box center [938, 125] width 33 height 12
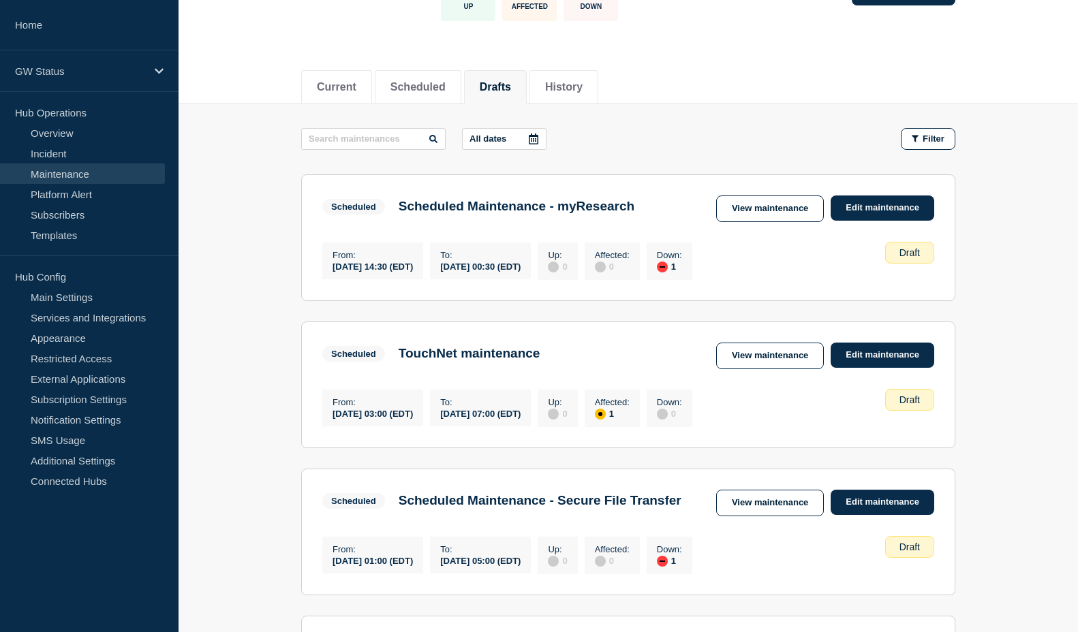
scroll to position [136, 0]
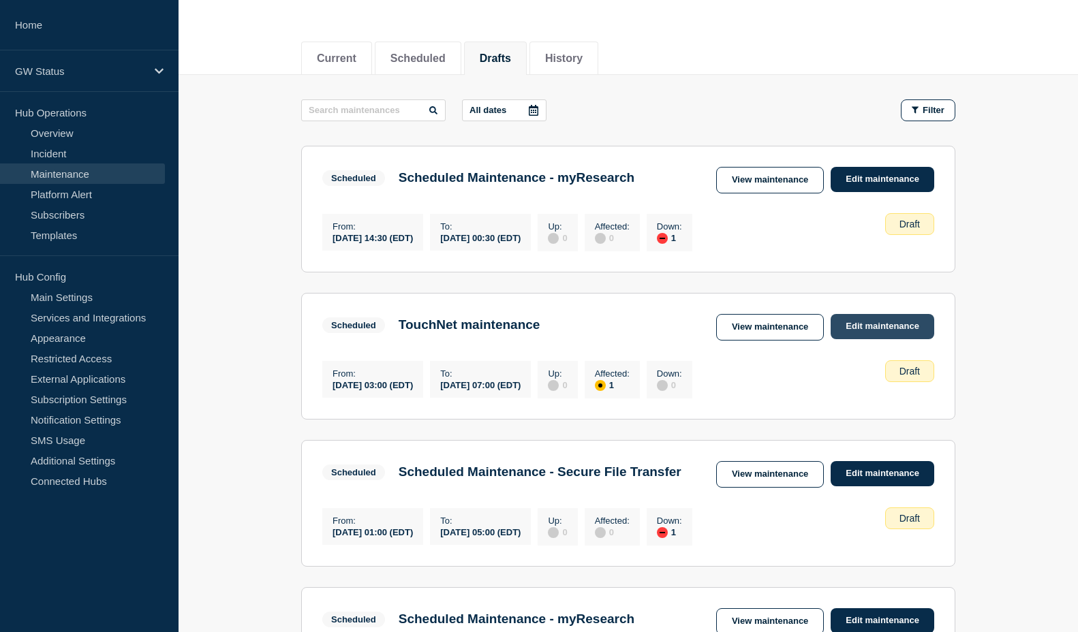
click at [880, 327] on link "Edit maintenance" at bounding box center [883, 326] width 104 height 25
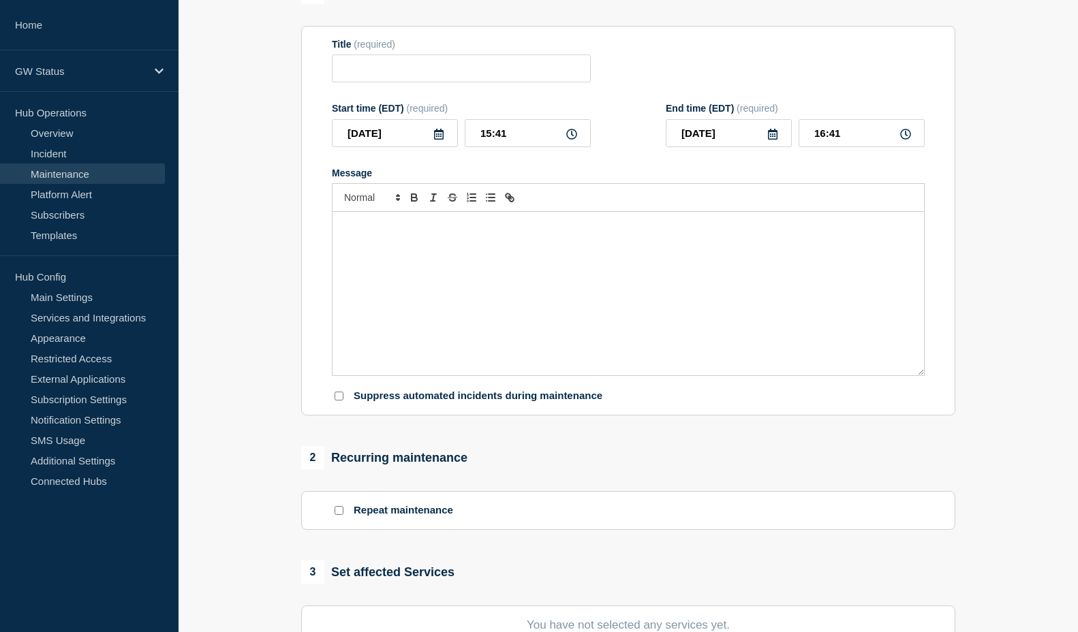
type input "TouchNet maintenance"
type input "[DATE]"
type input "03:00"
type input "[DATE]"
type input "07:00"
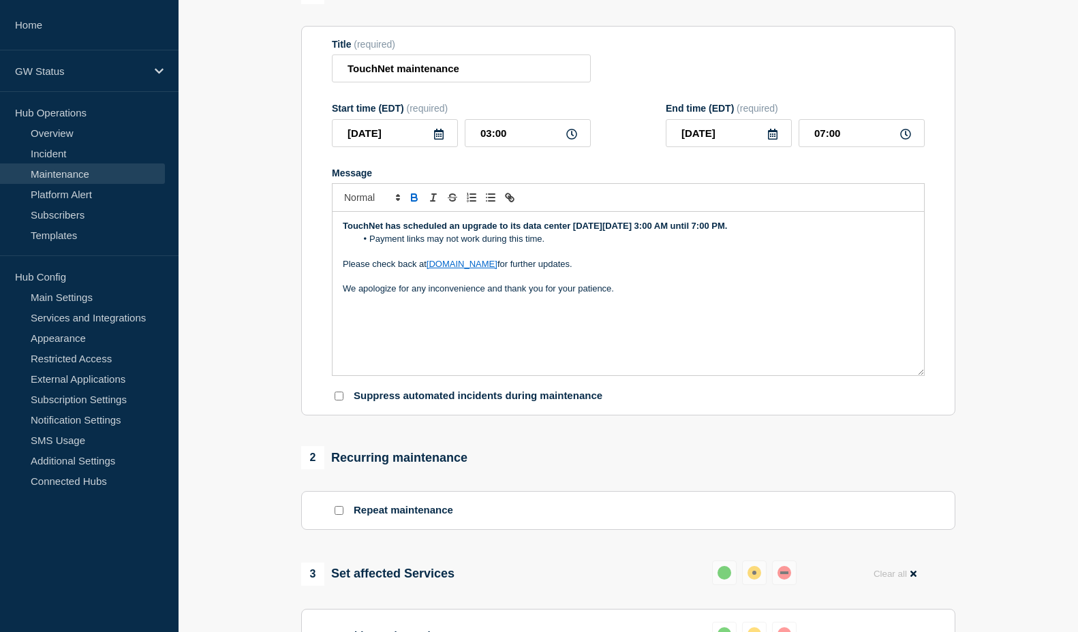
click at [727, 227] on strong "TouchNet has scheduled an upgrade to its data center [DATE][DATE] 3:00 AM until…" at bounding box center [535, 226] width 384 height 10
click at [833, 324] on div "TouchNet has scheduled an upgrade to its data center [DATE][DATE] 3:00 AM until…" at bounding box center [628, 294] width 591 height 164
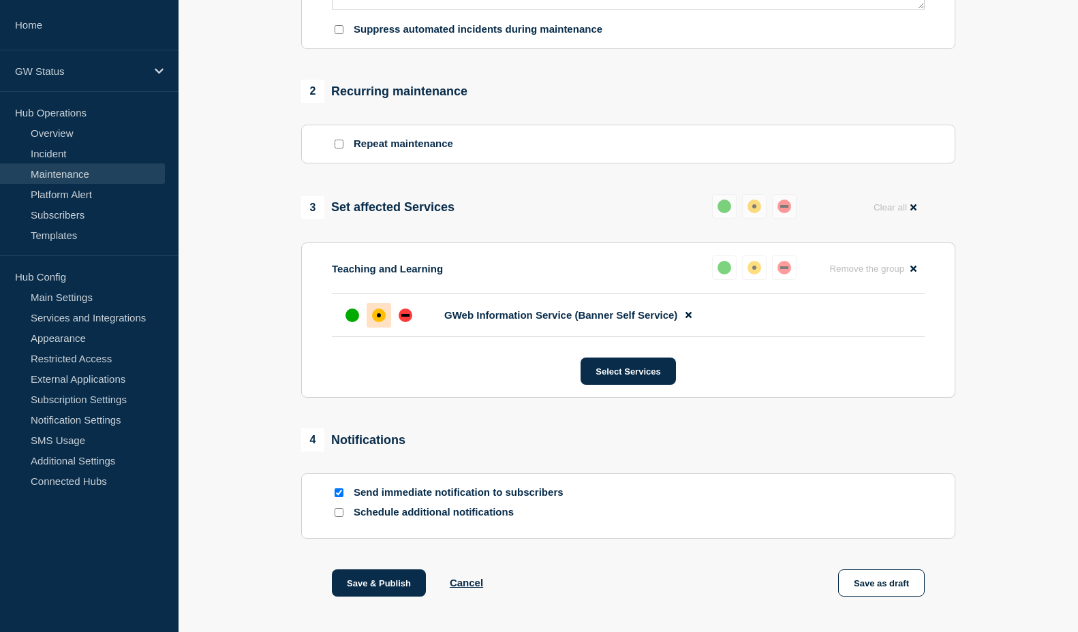
scroll to position [561, 0]
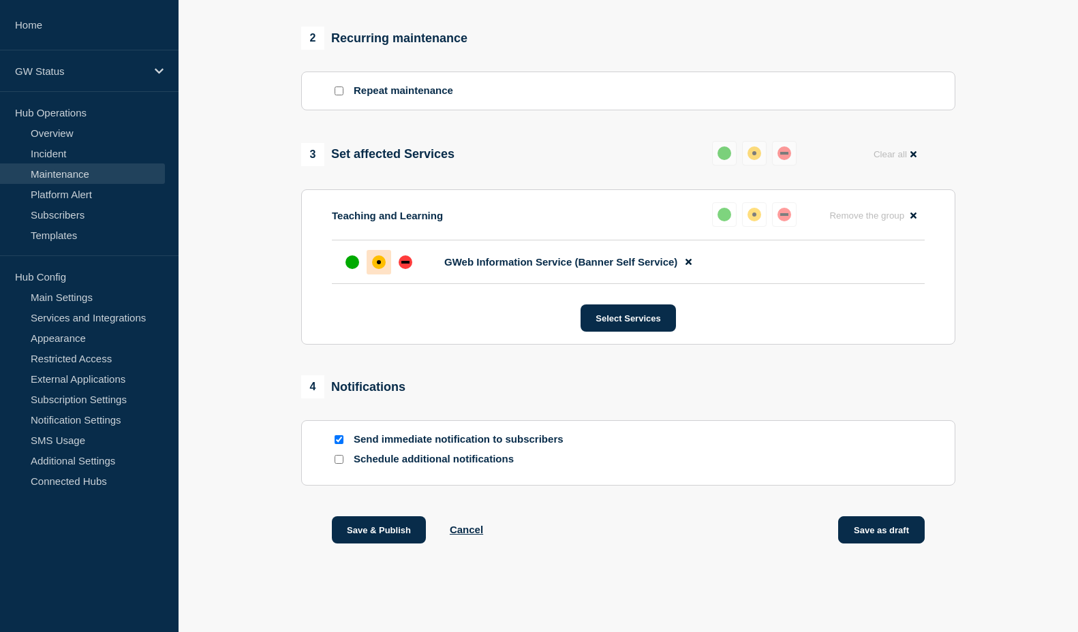
click at [906, 523] on button "Save as draft" at bounding box center [881, 529] width 87 height 27
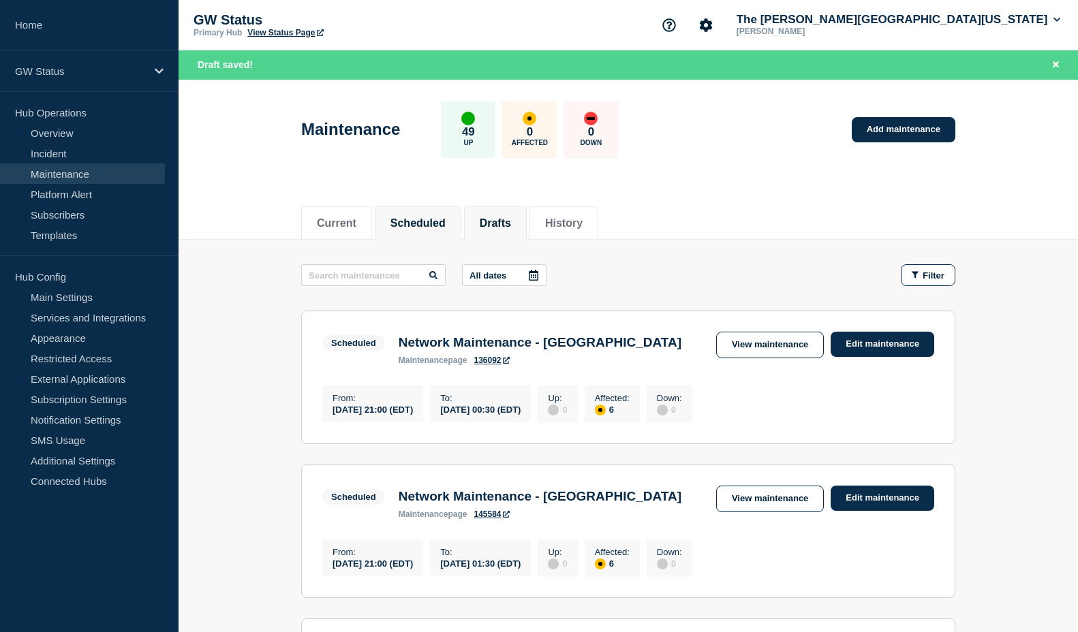
click at [509, 219] on button "Drafts" at bounding box center [495, 223] width 31 height 12
